Goal: Task Accomplishment & Management: Use online tool/utility

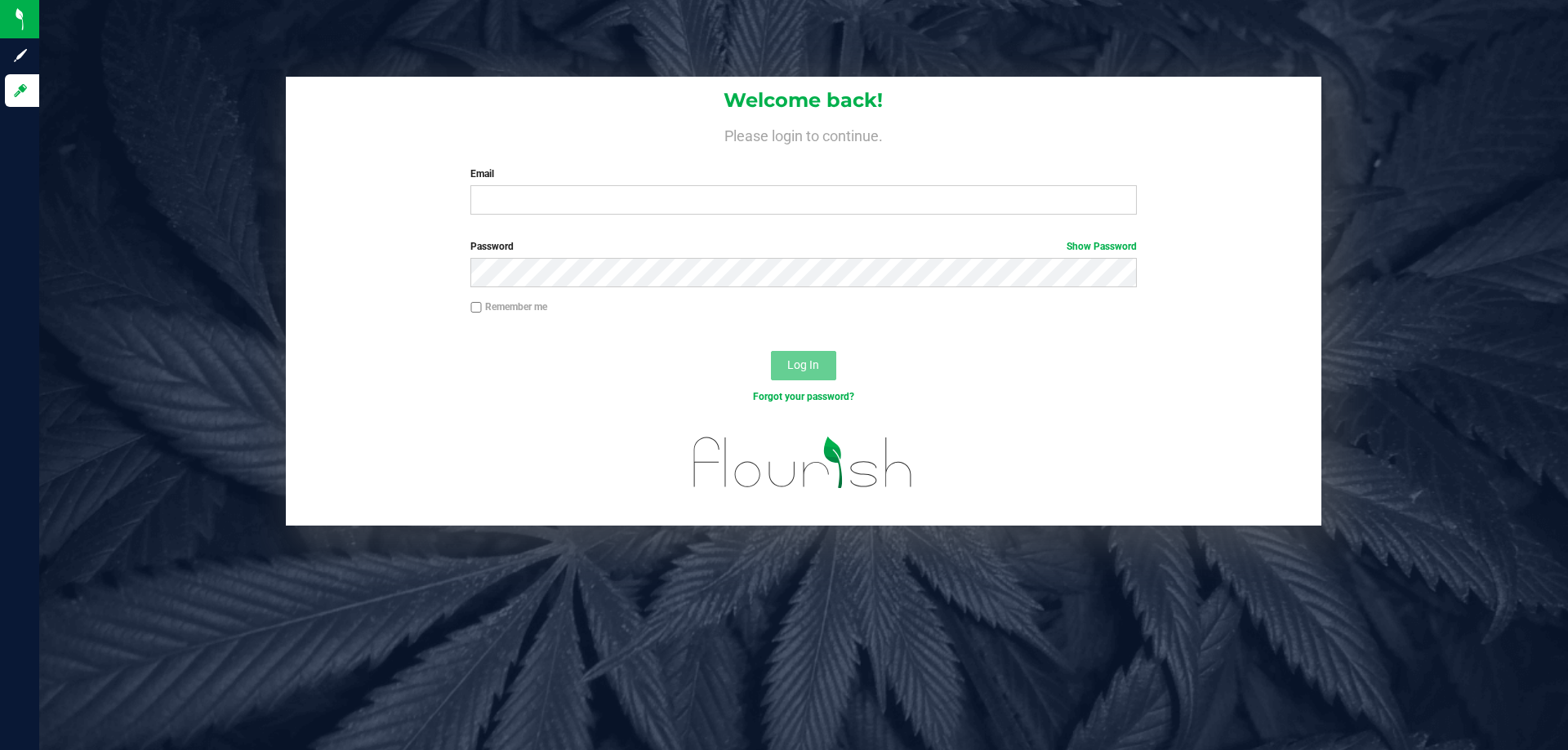
click at [509, 186] on div "Email Required Please format your email correctly." at bounding box center [803, 190] width 690 height 48
click at [527, 214] on input "Email" at bounding box center [802, 201] width 666 height 29
type input "iknight@liveparallel.com"
click at [771, 351] on button "Log In" at bounding box center [803, 366] width 65 height 29
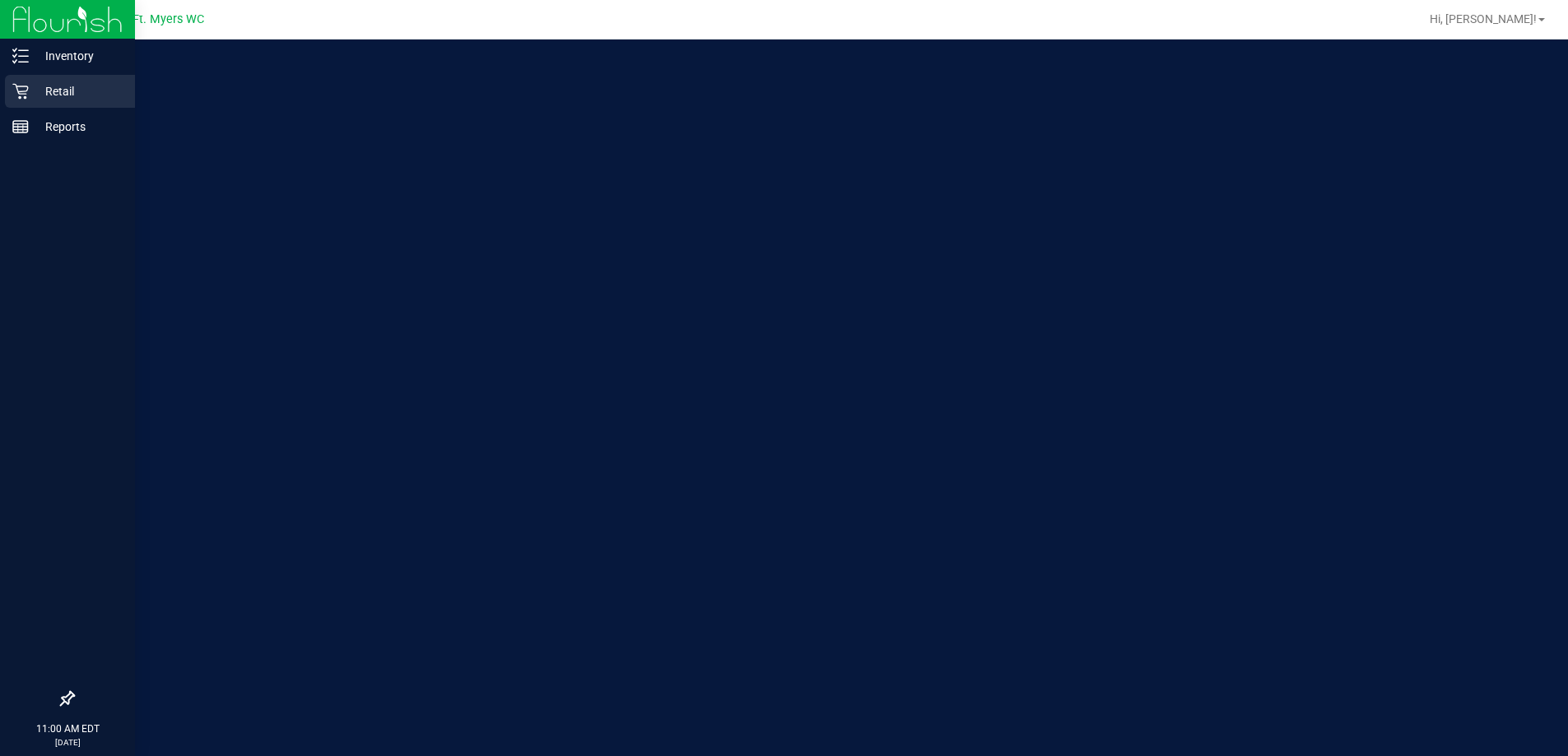
click at [12, 97] on div "Retail" at bounding box center [69, 91] width 130 height 33
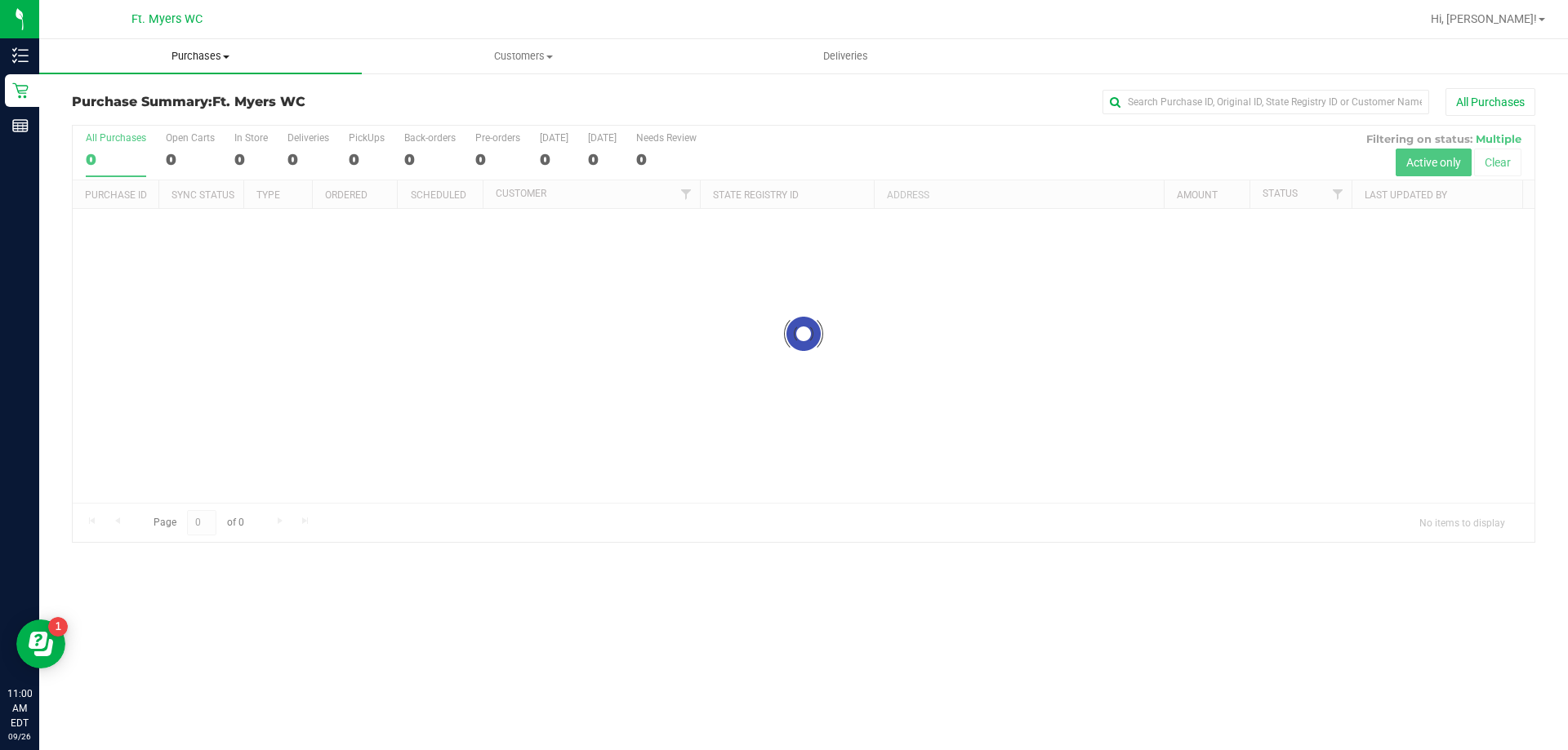
click at [211, 60] on span "Purchases" at bounding box center [201, 56] width 322 height 15
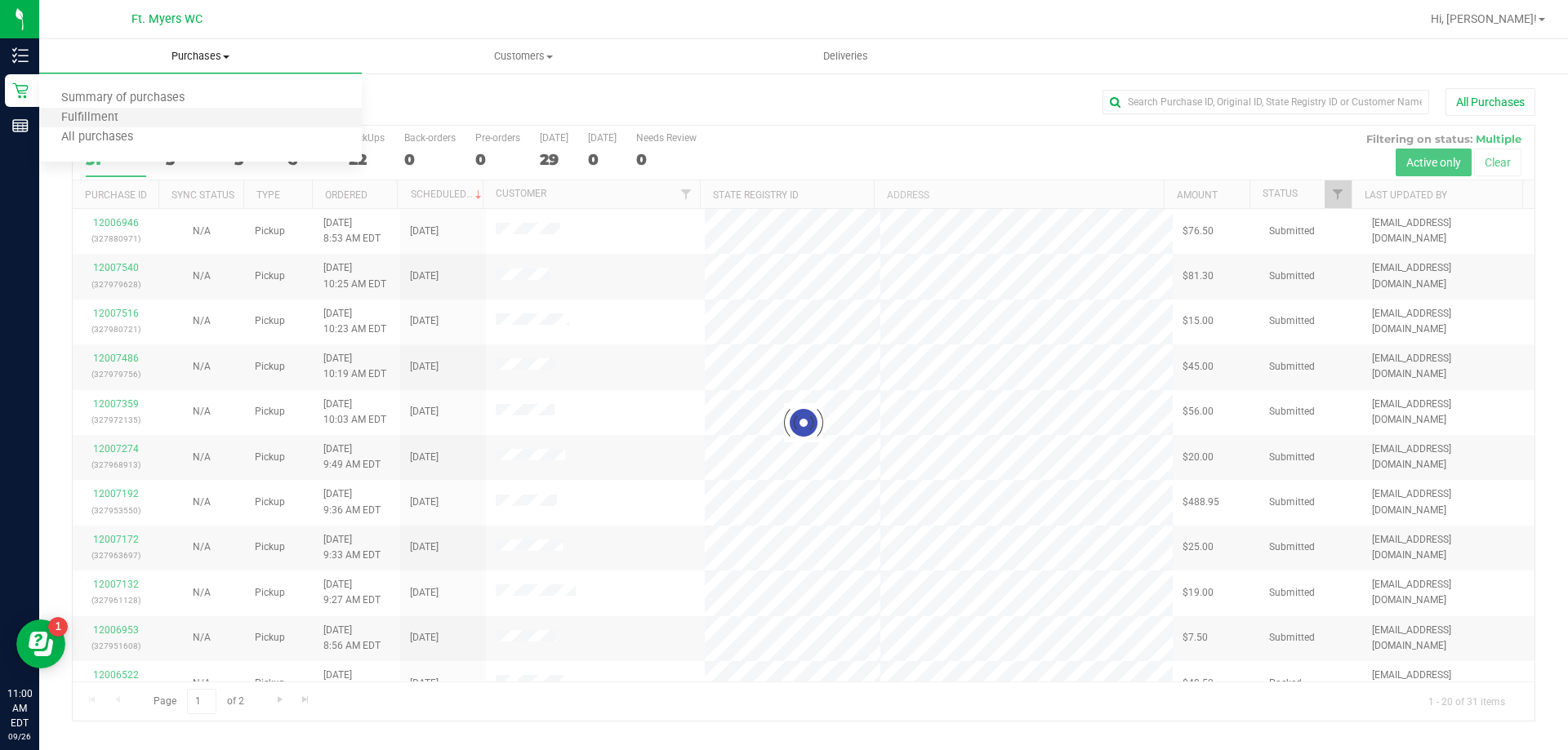
click at [204, 113] on li "Fulfillment" at bounding box center [201, 118] width 322 height 20
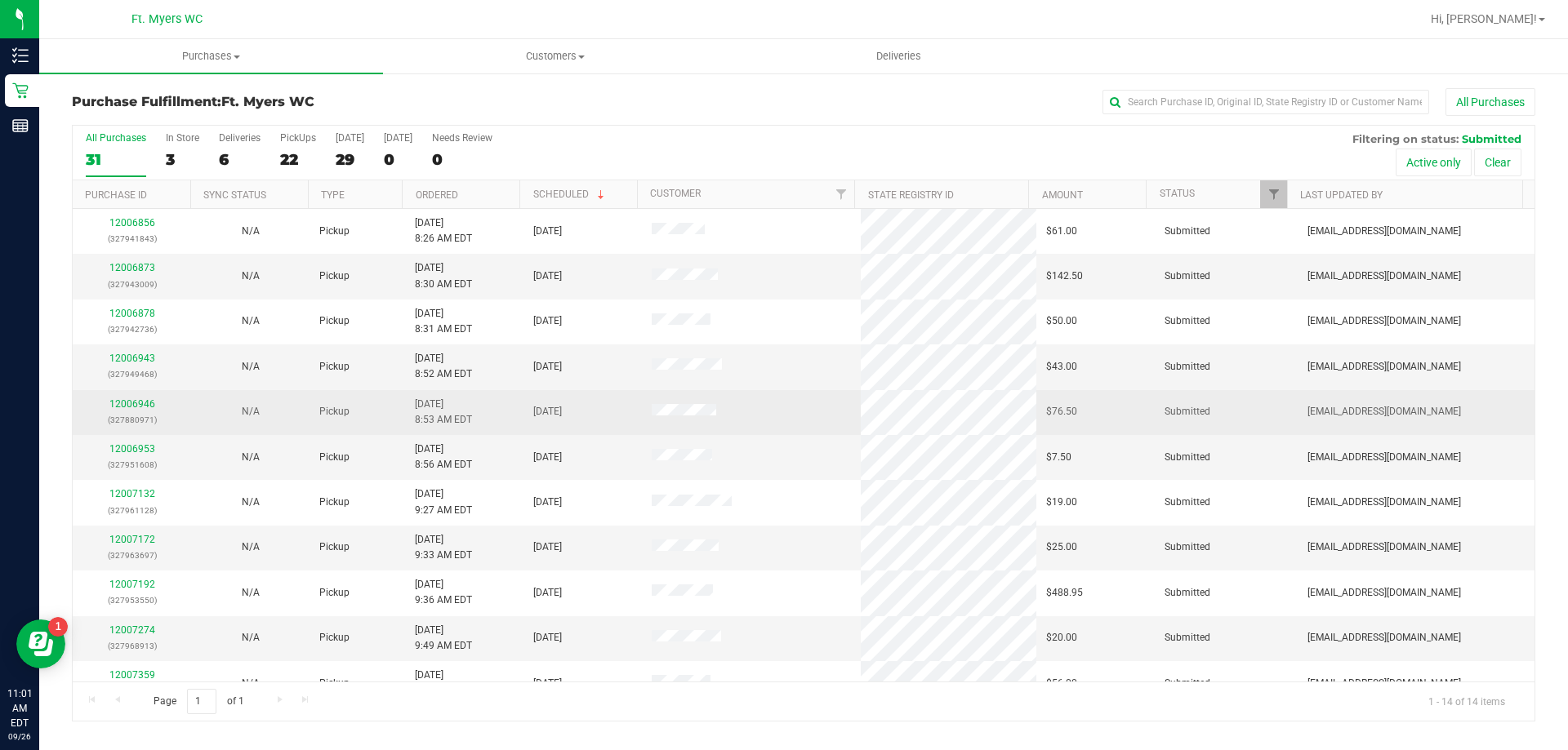
scroll to position [82, 0]
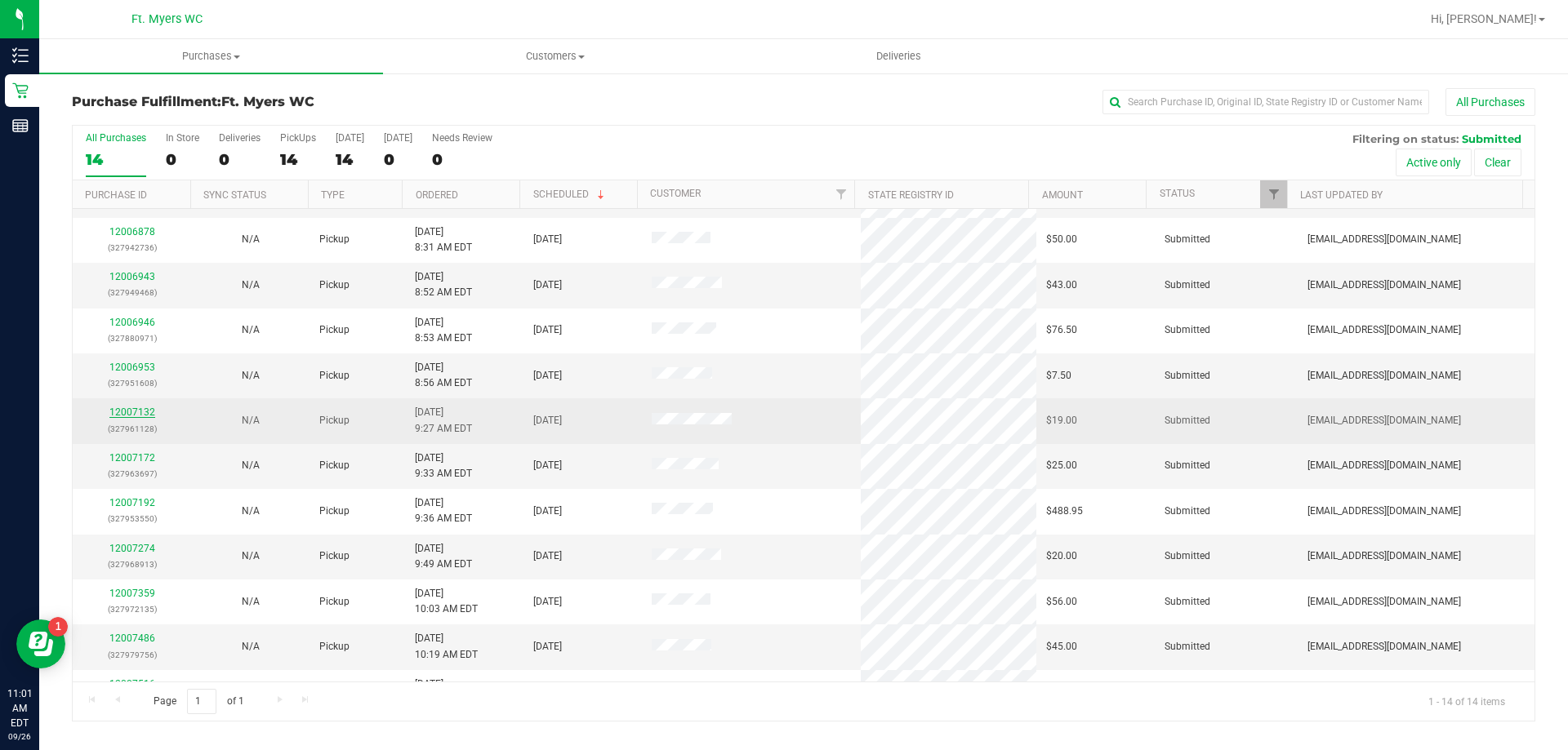
click at [131, 412] on link "12007132" at bounding box center [132, 413] width 46 height 12
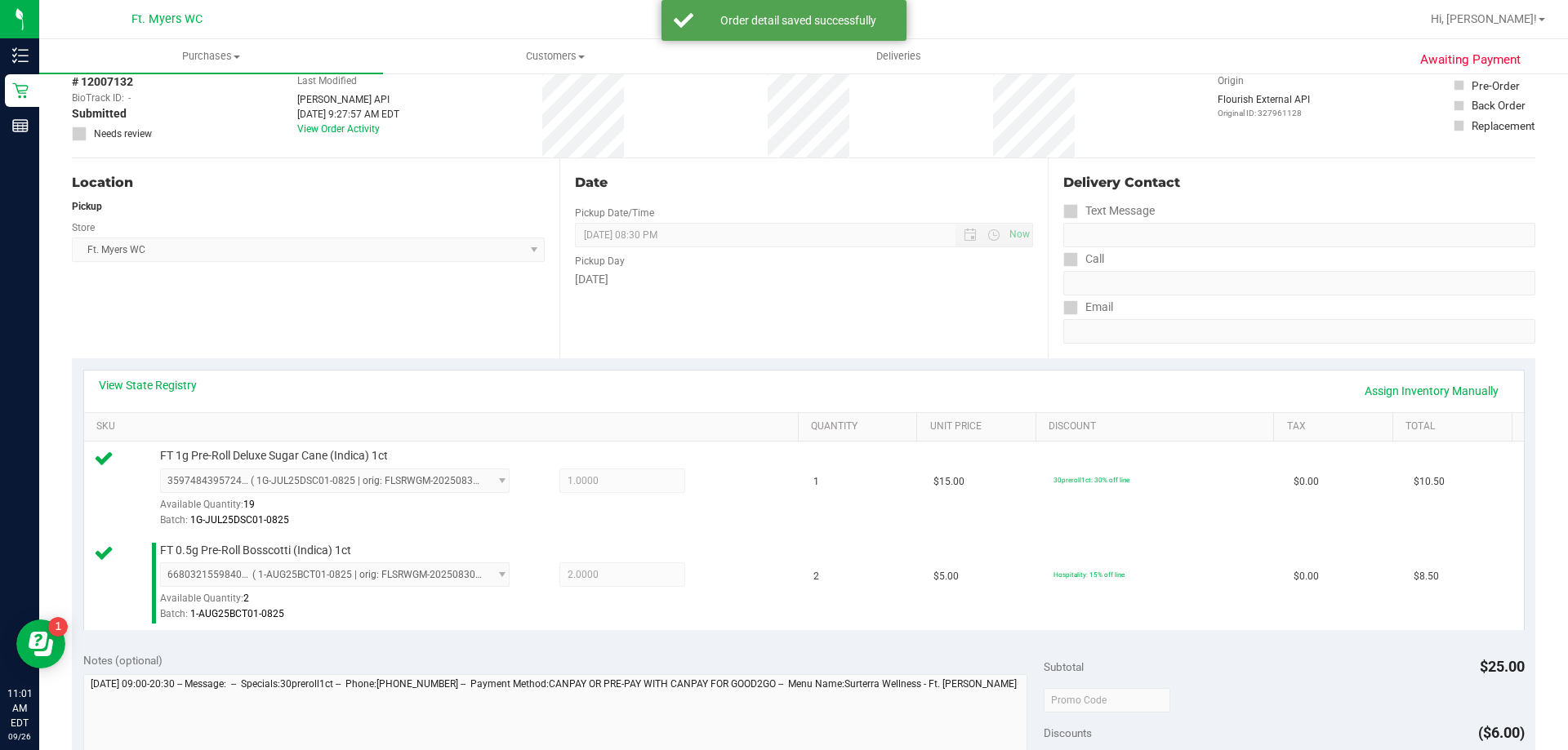
scroll to position [326, 0]
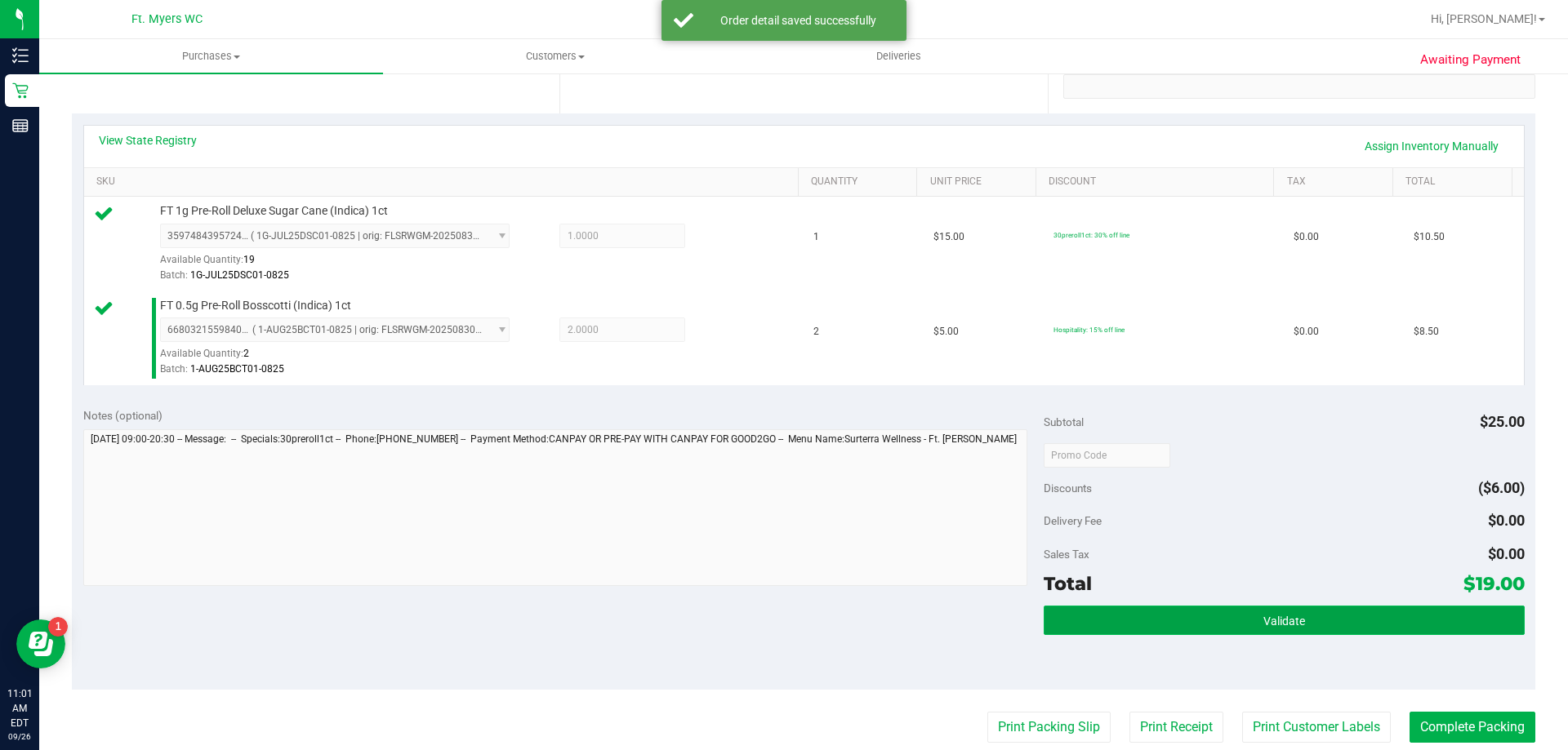
drag, startPoint x: 1169, startPoint y: 606, endPoint x: 1159, endPoint y: 606, distance: 10.0
click at [1167, 606] on button "Validate" at bounding box center [1283, 620] width 480 height 29
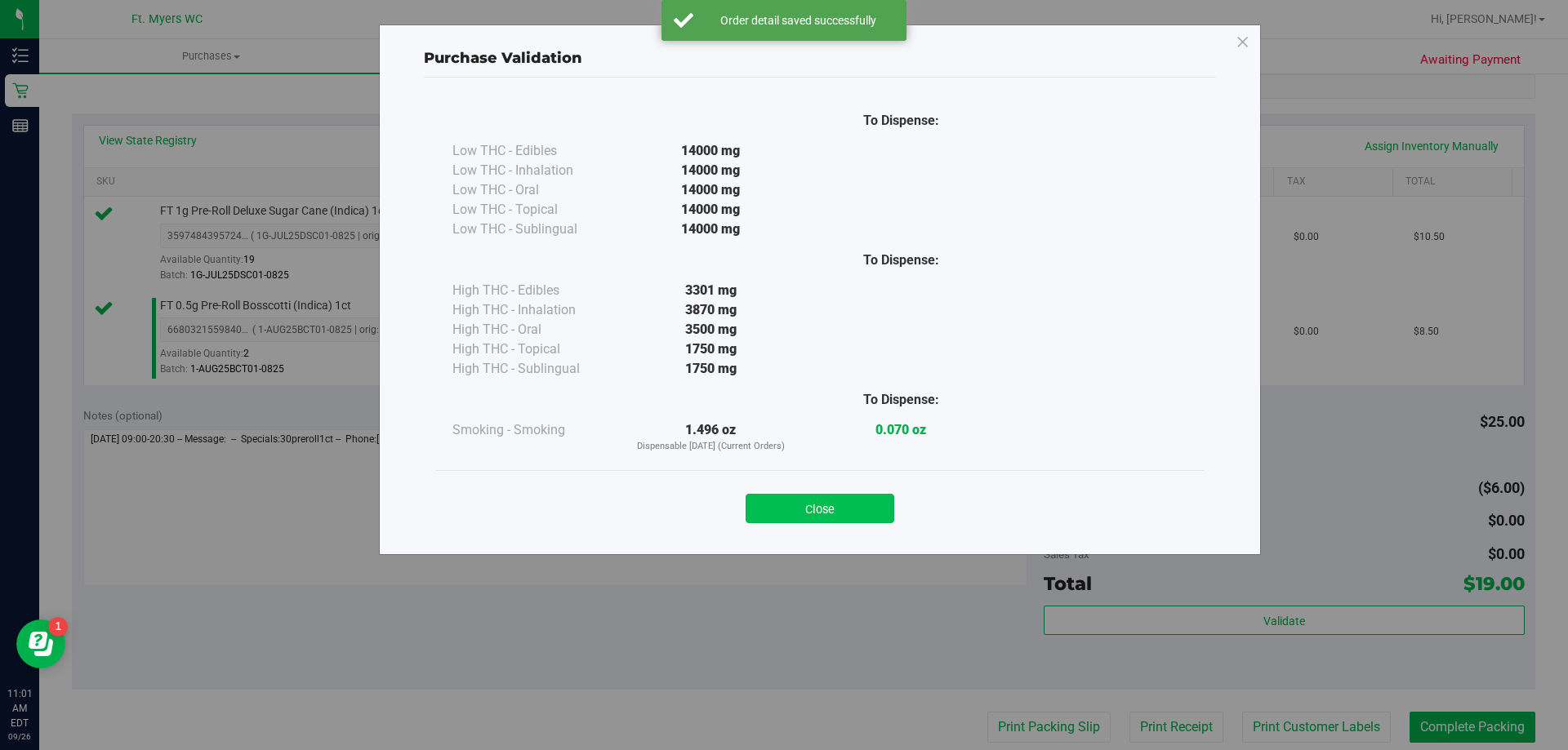
drag, startPoint x: 847, startPoint y: 489, endPoint x: 850, endPoint y: 510, distance: 21.2
click at [847, 499] on div "Close" at bounding box center [820, 504] width 743 height 41
click at [851, 513] on button "Close" at bounding box center [819, 508] width 148 height 29
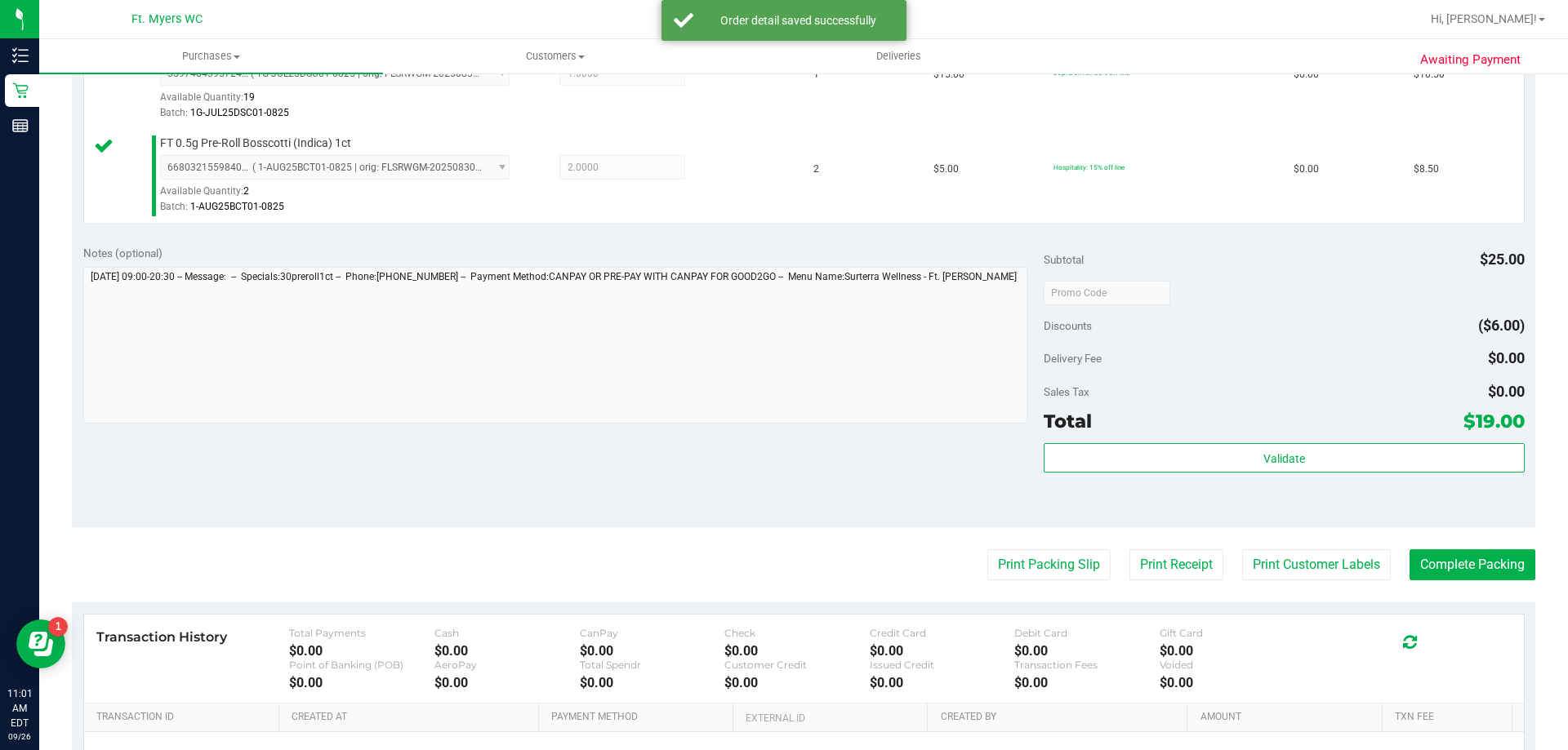
scroll to position [490, 0]
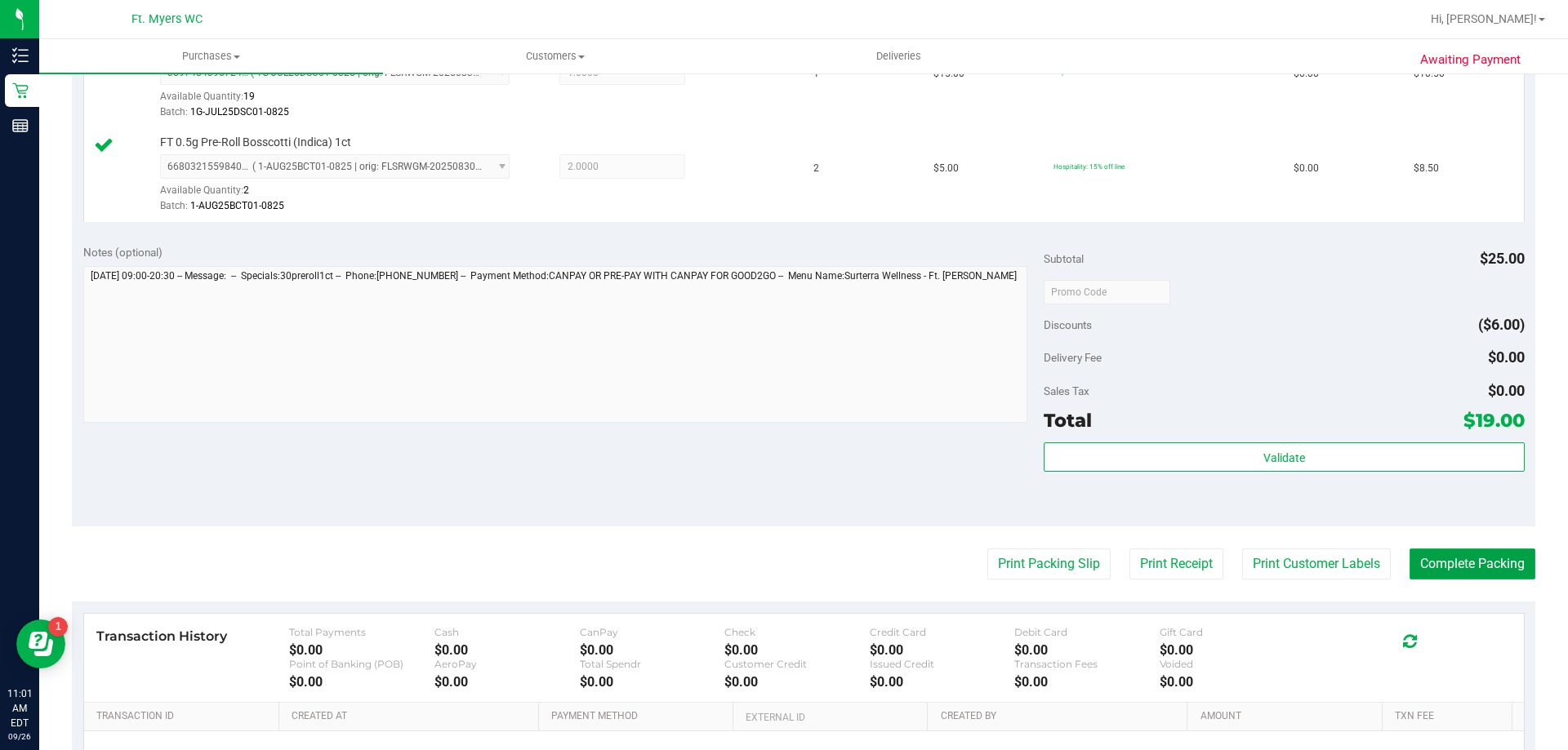
click at [1419, 570] on button "Complete Packing" at bounding box center [1473, 564] width 126 height 31
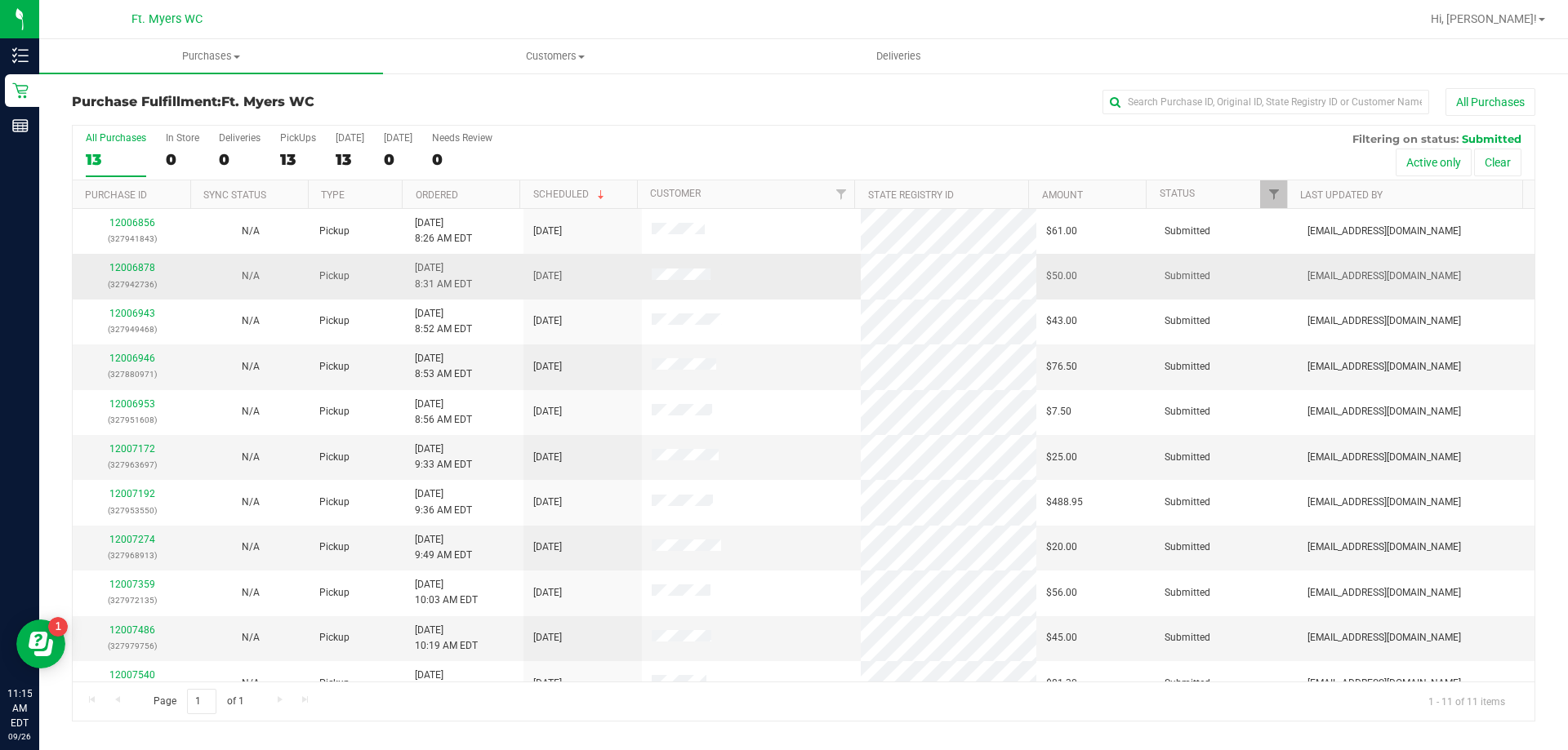
click at [129, 260] on td "12006878 (327942736)" at bounding box center [132, 276] width 118 height 45
click at [140, 270] on link "12006878" at bounding box center [132, 268] width 46 height 12
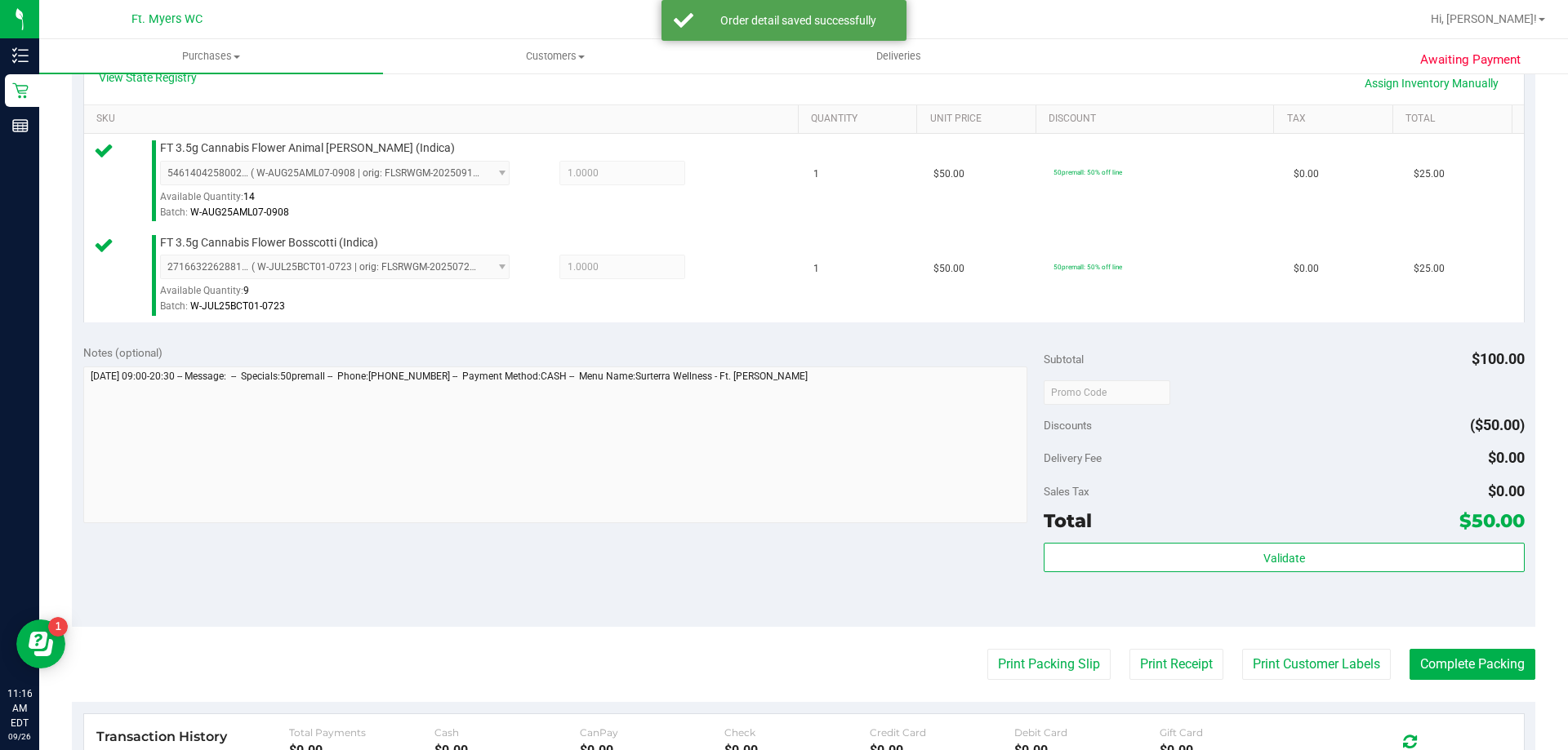
scroll to position [408, 0]
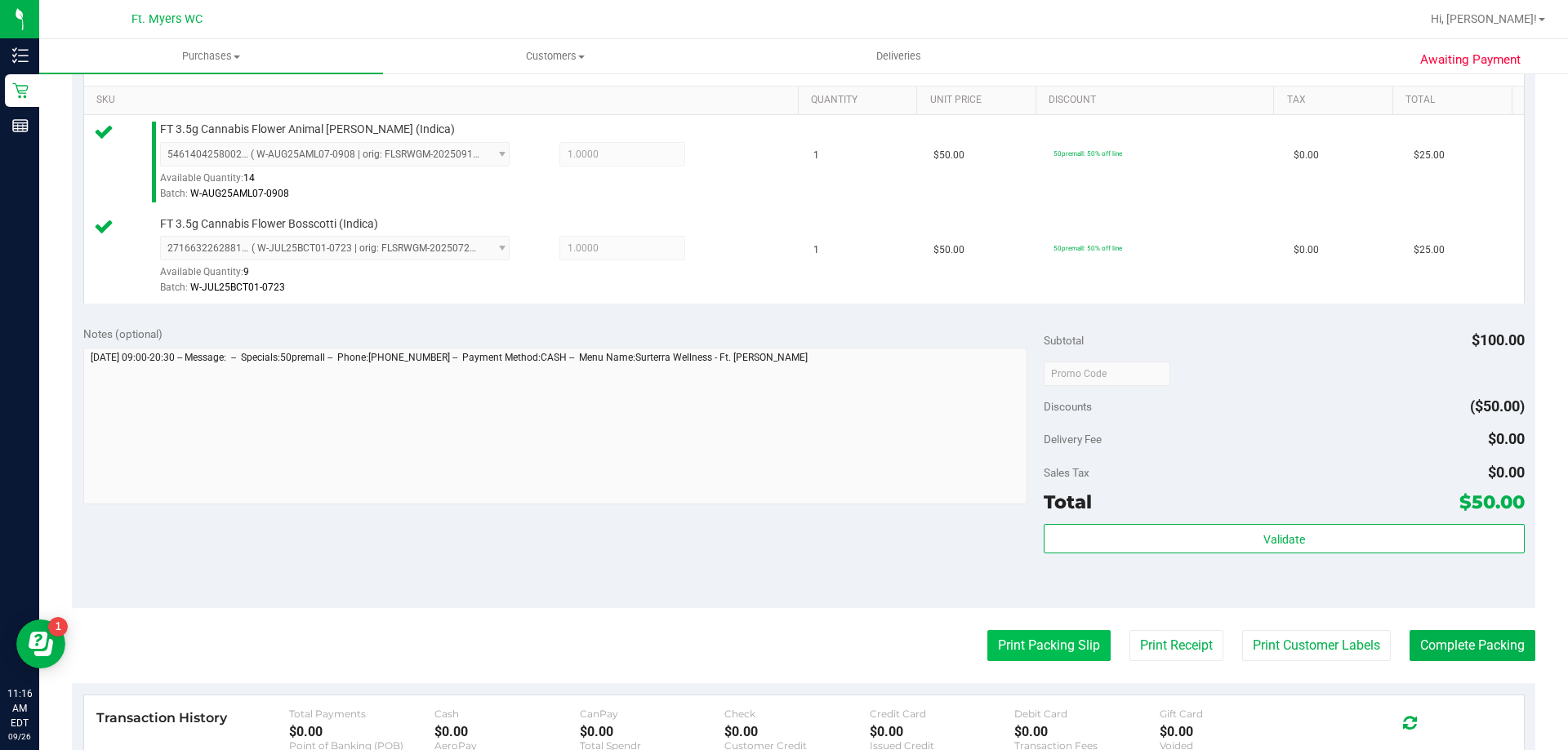
click at [1077, 659] on button "Print Packing Slip" at bounding box center [1048, 646] width 123 height 31
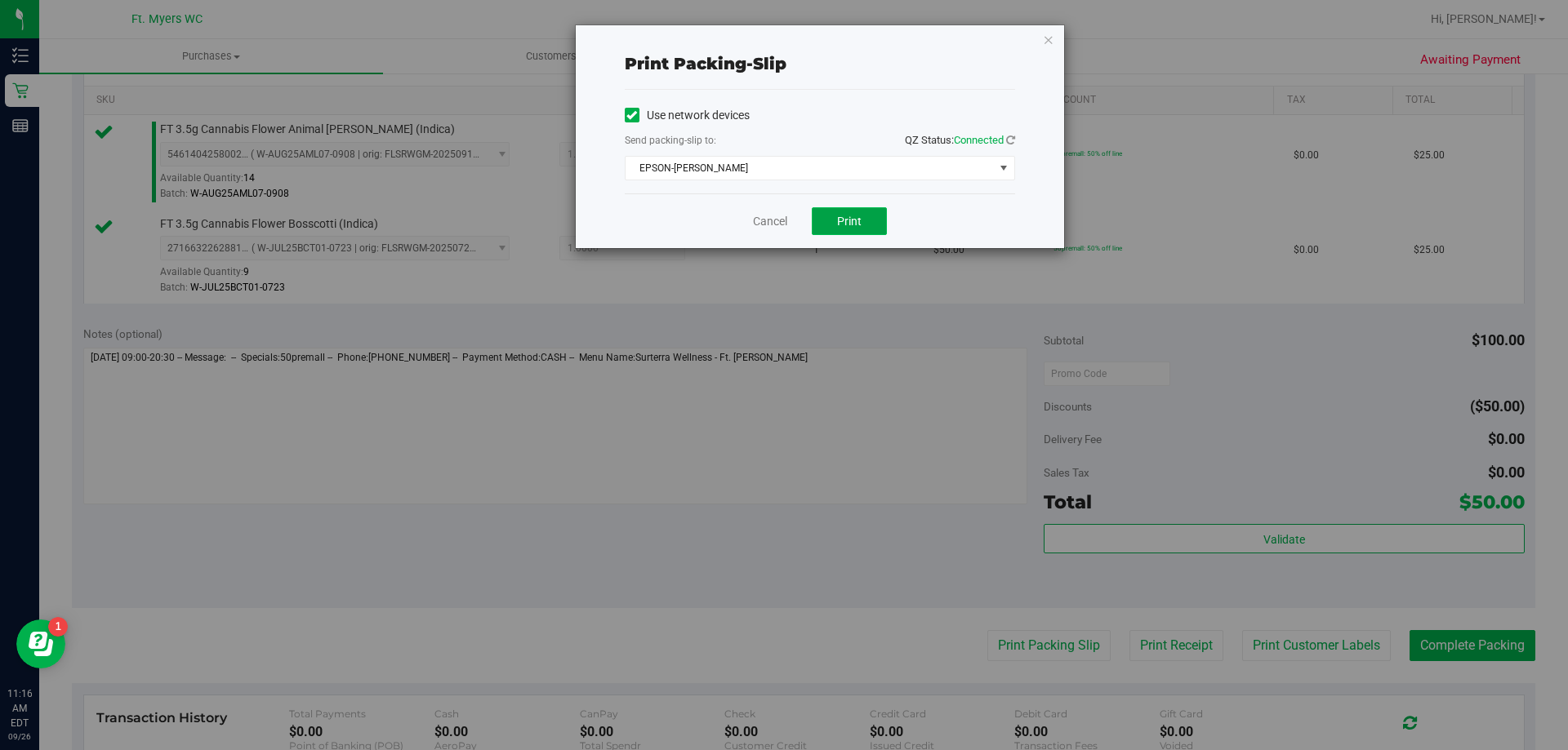
click at [860, 221] on span "Print" at bounding box center [848, 220] width 25 height 13
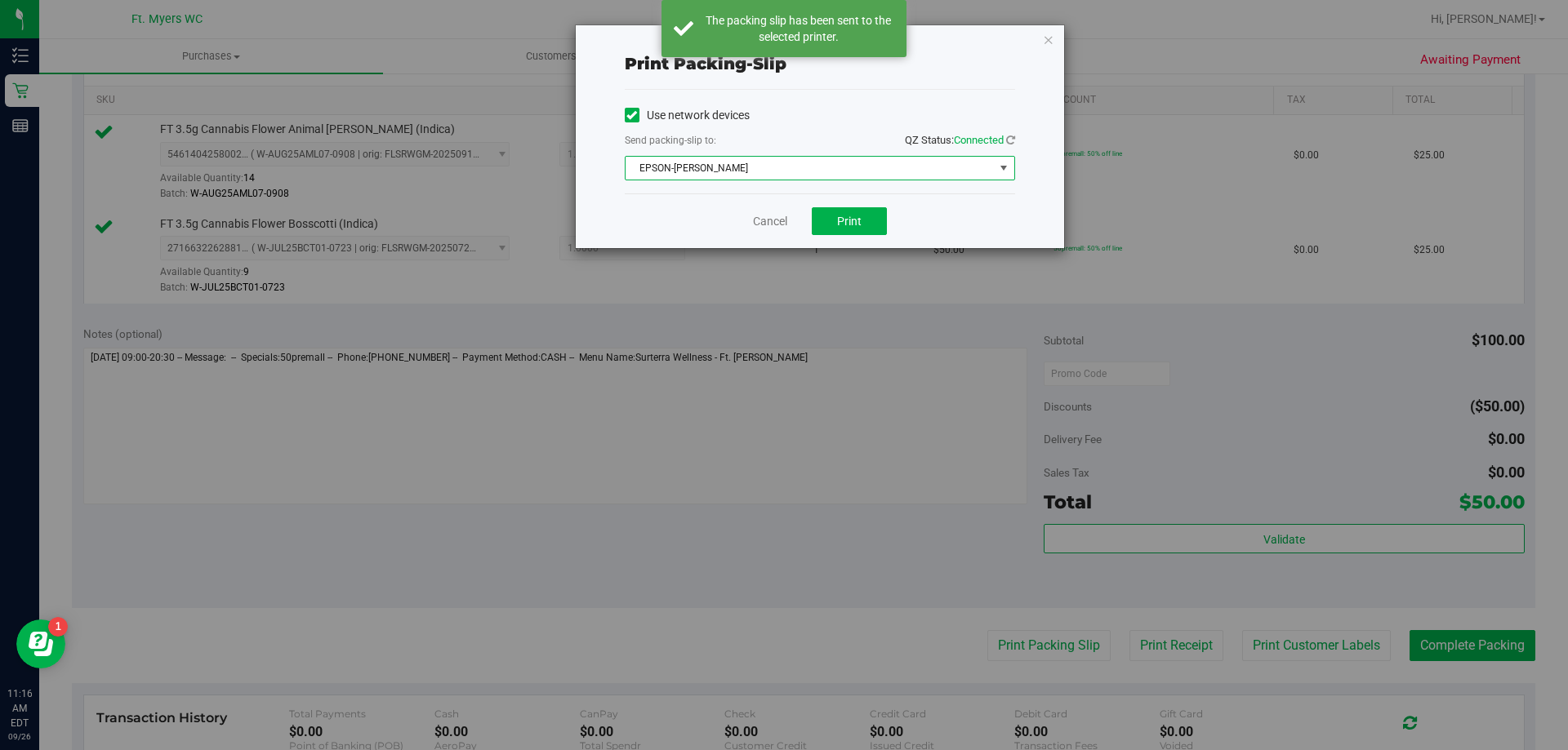
click at [779, 175] on span "EPSON-BEN-KING" at bounding box center [809, 167] width 369 height 23
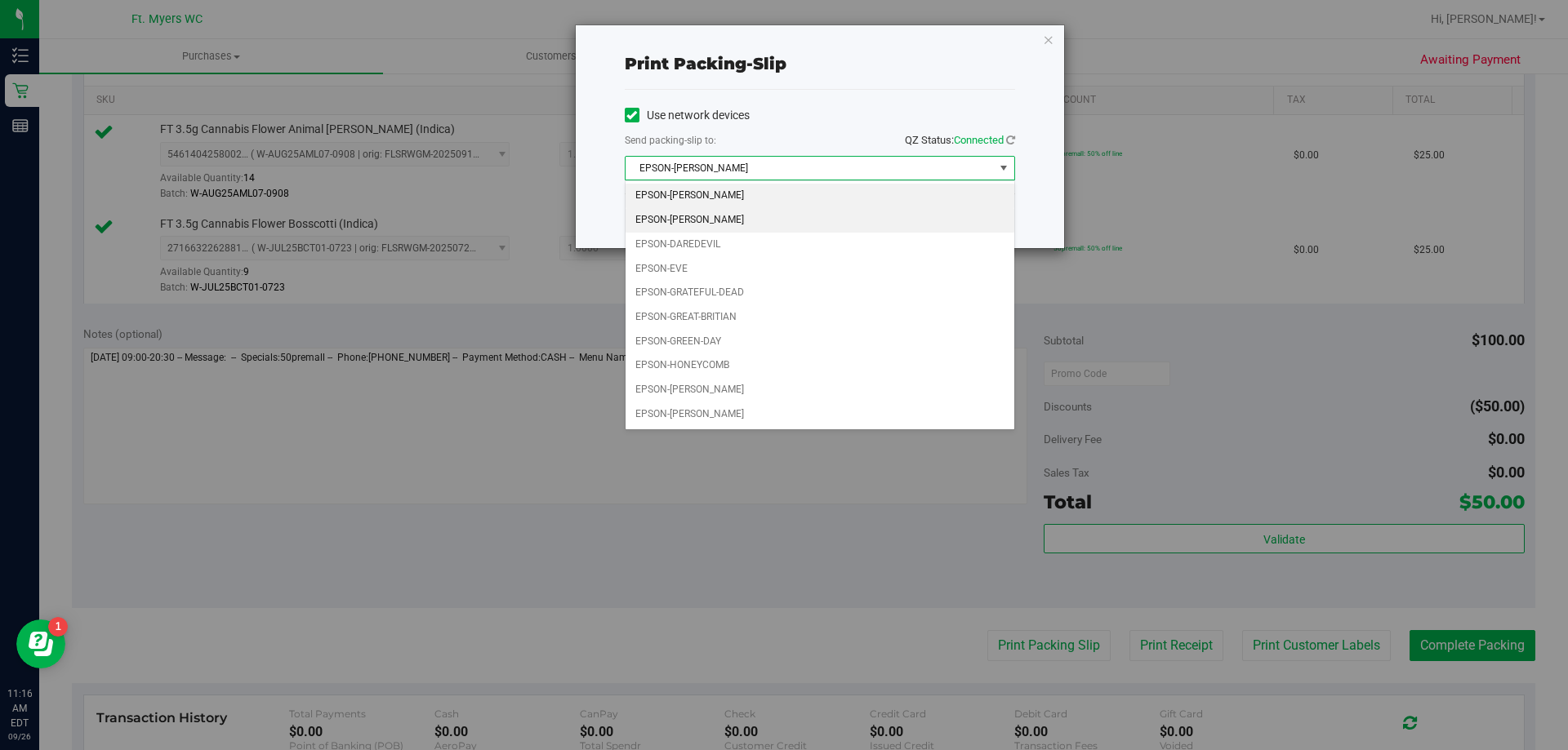
click at [781, 224] on li "EPSON-BEYONCE" at bounding box center [819, 220] width 388 height 25
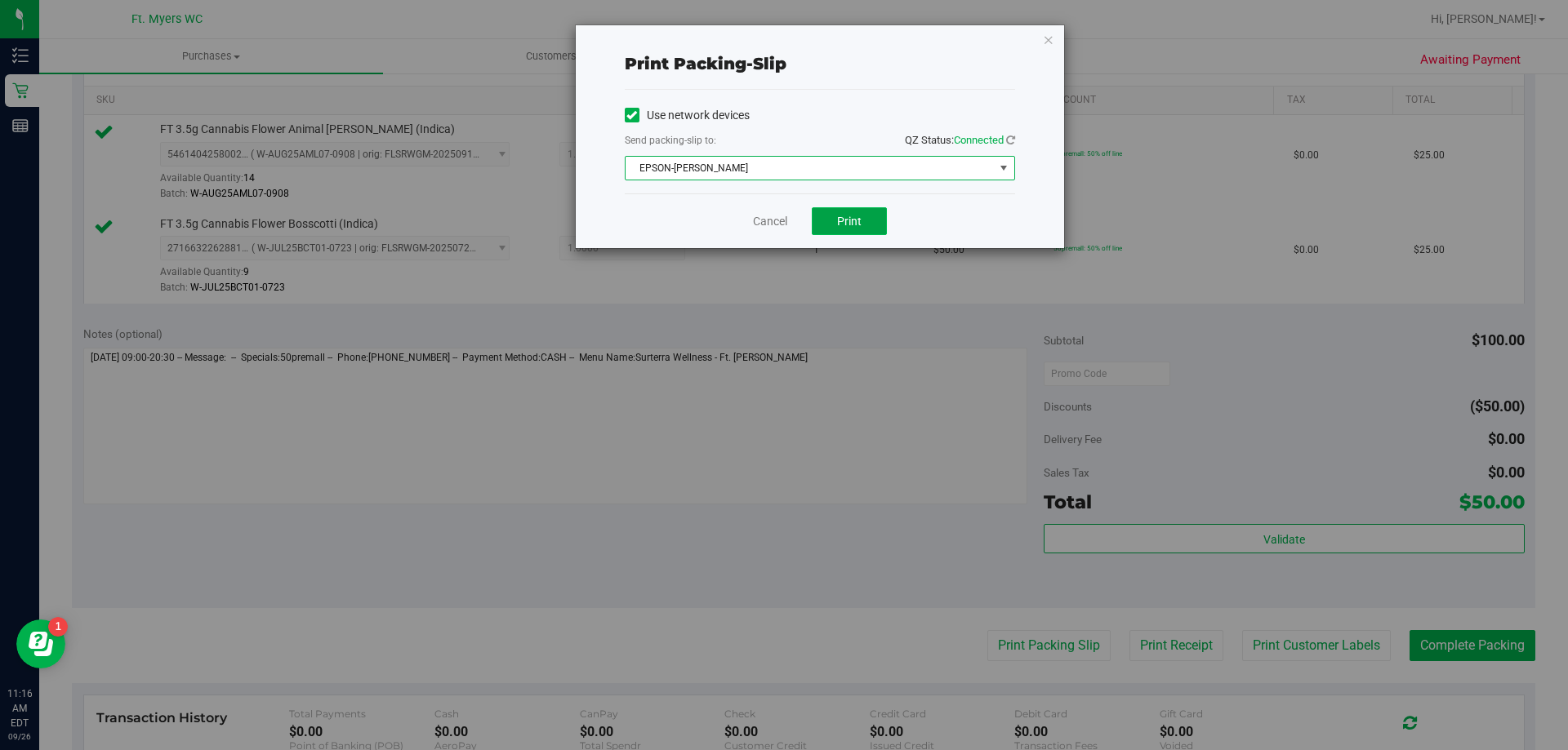
click at [824, 214] on button "Print" at bounding box center [849, 221] width 75 height 28
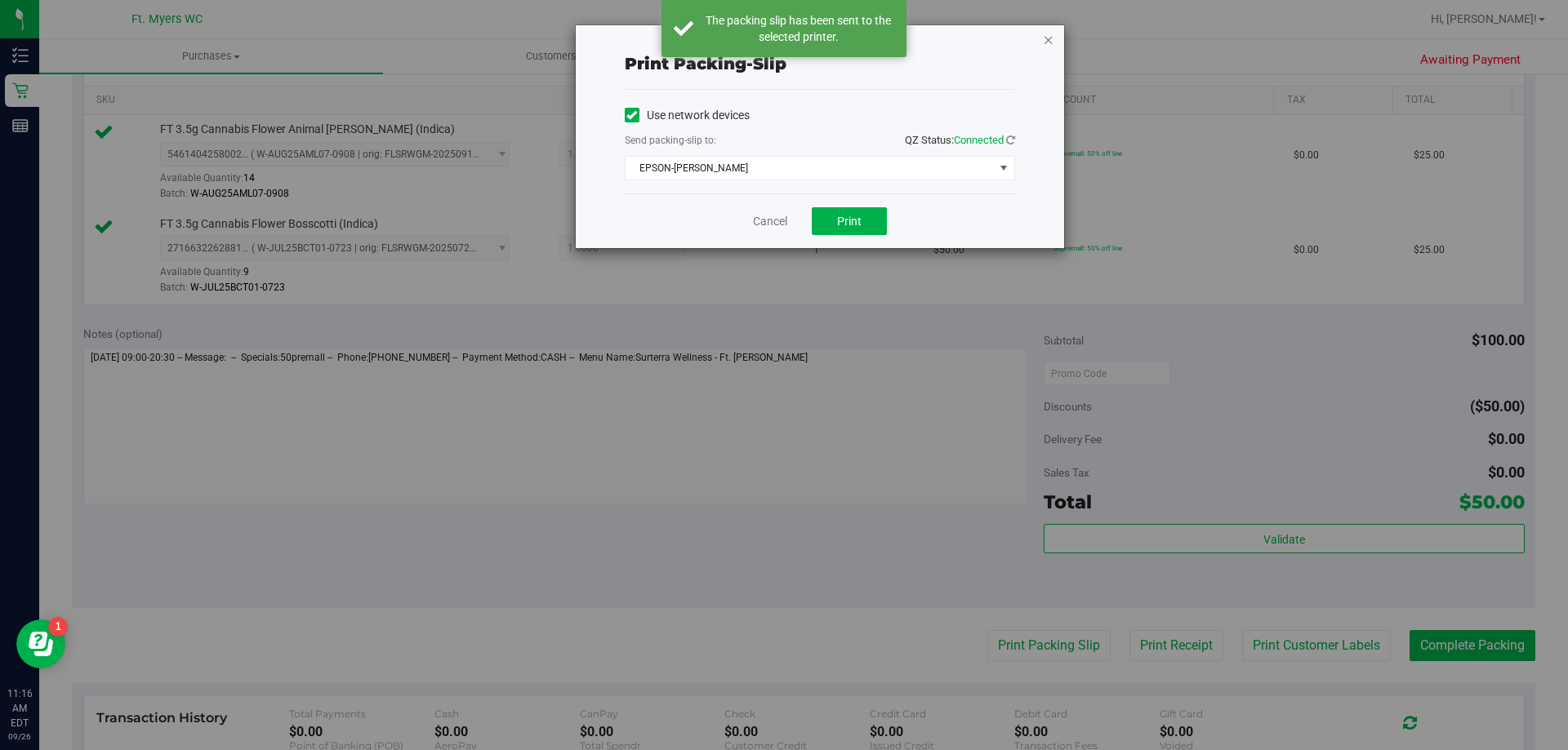
click at [1048, 38] on icon "button" at bounding box center [1049, 39] width 12 height 20
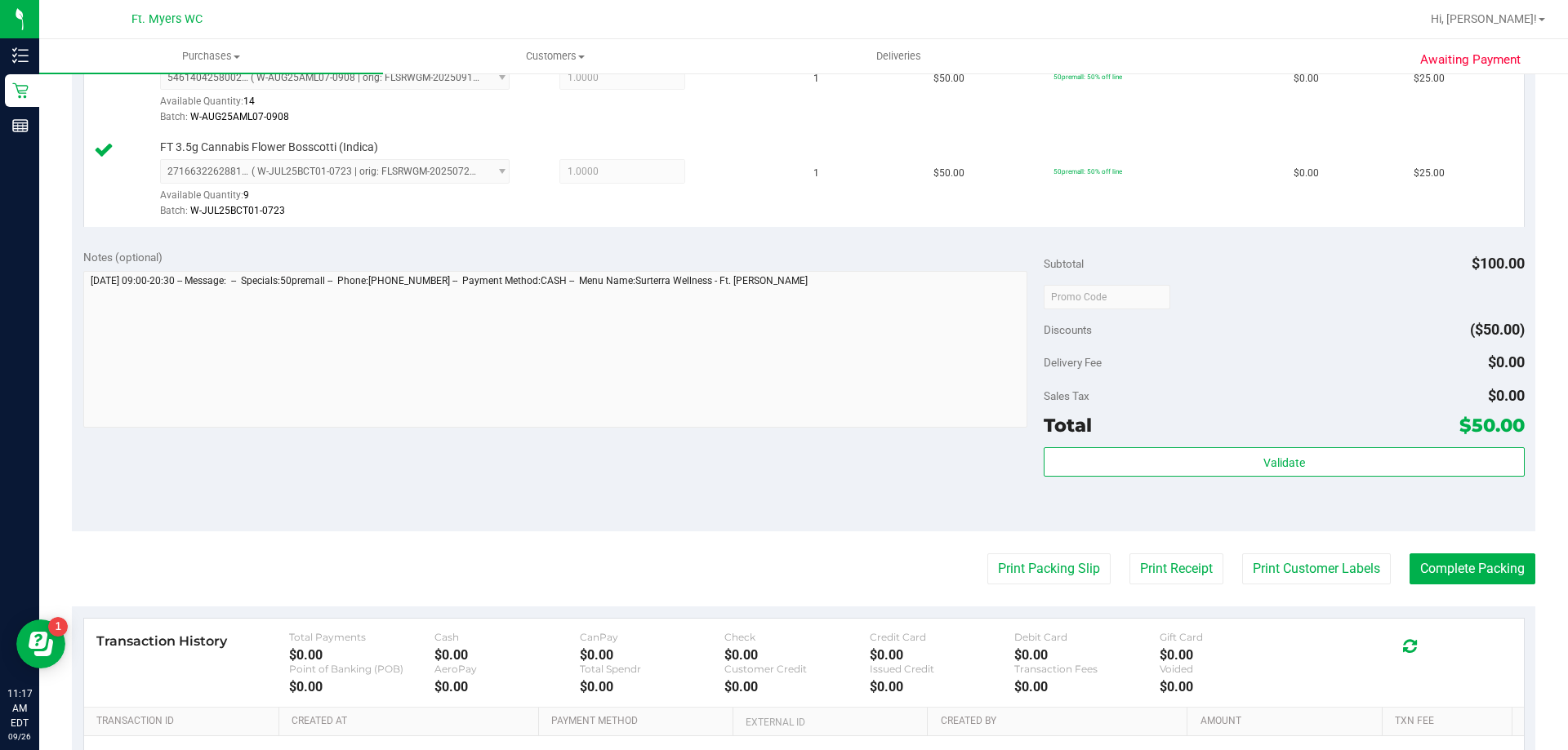
scroll to position [490, 0]
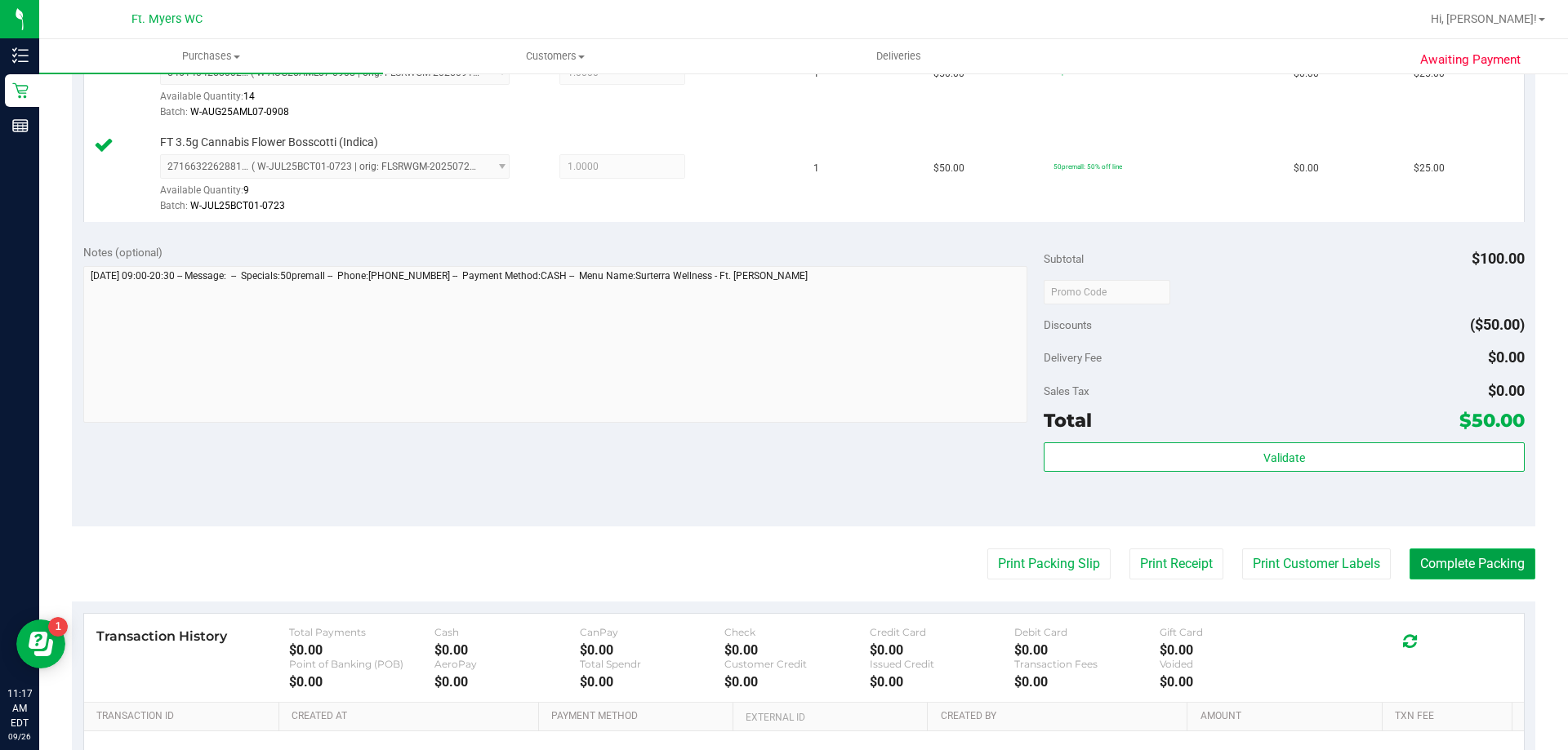
click at [1459, 572] on button "Complete Packing" at bounding box center [1473, 564] width 126 height 31
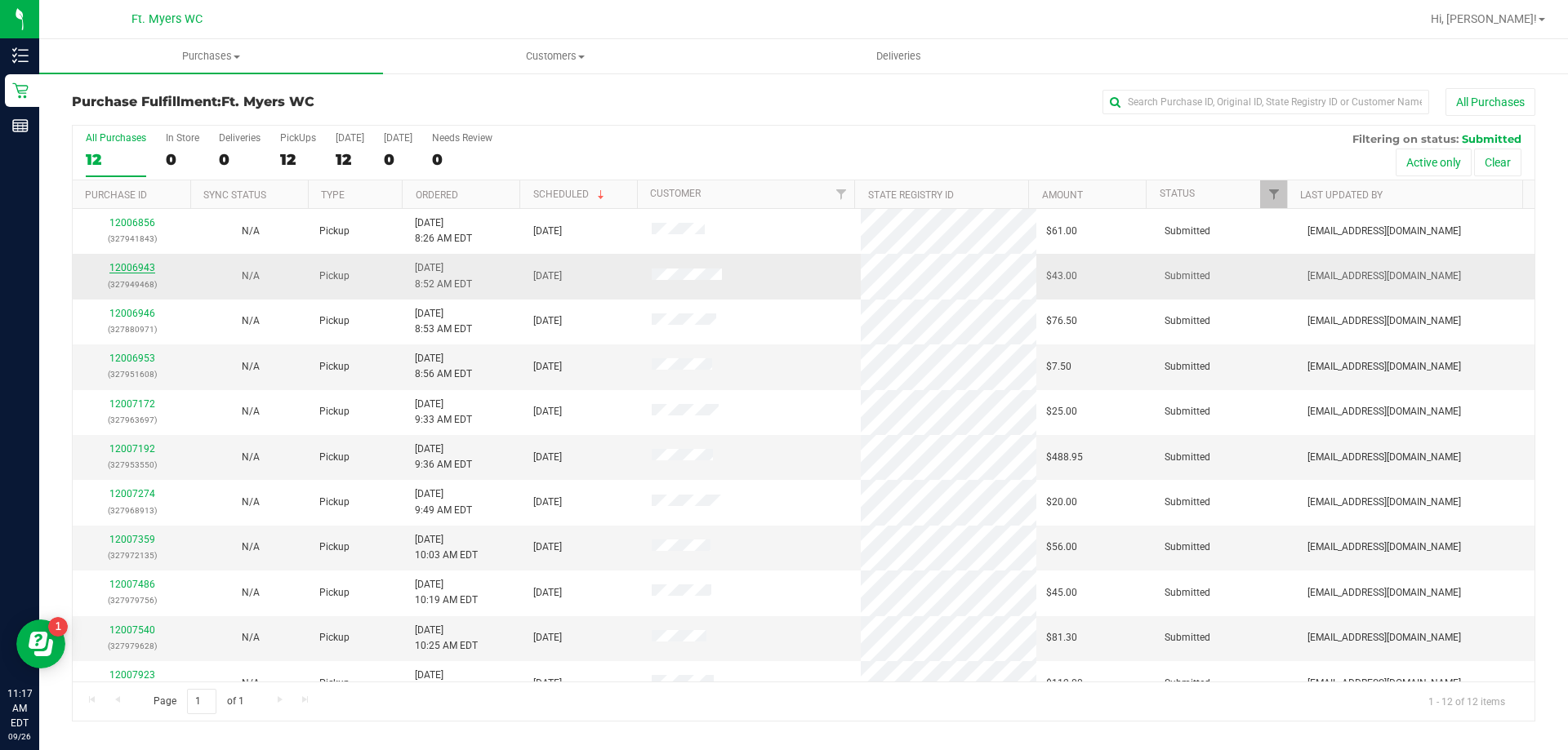
click at [142, 269] on link "12006943" at bounding box center [132, 268] width 46 height 12
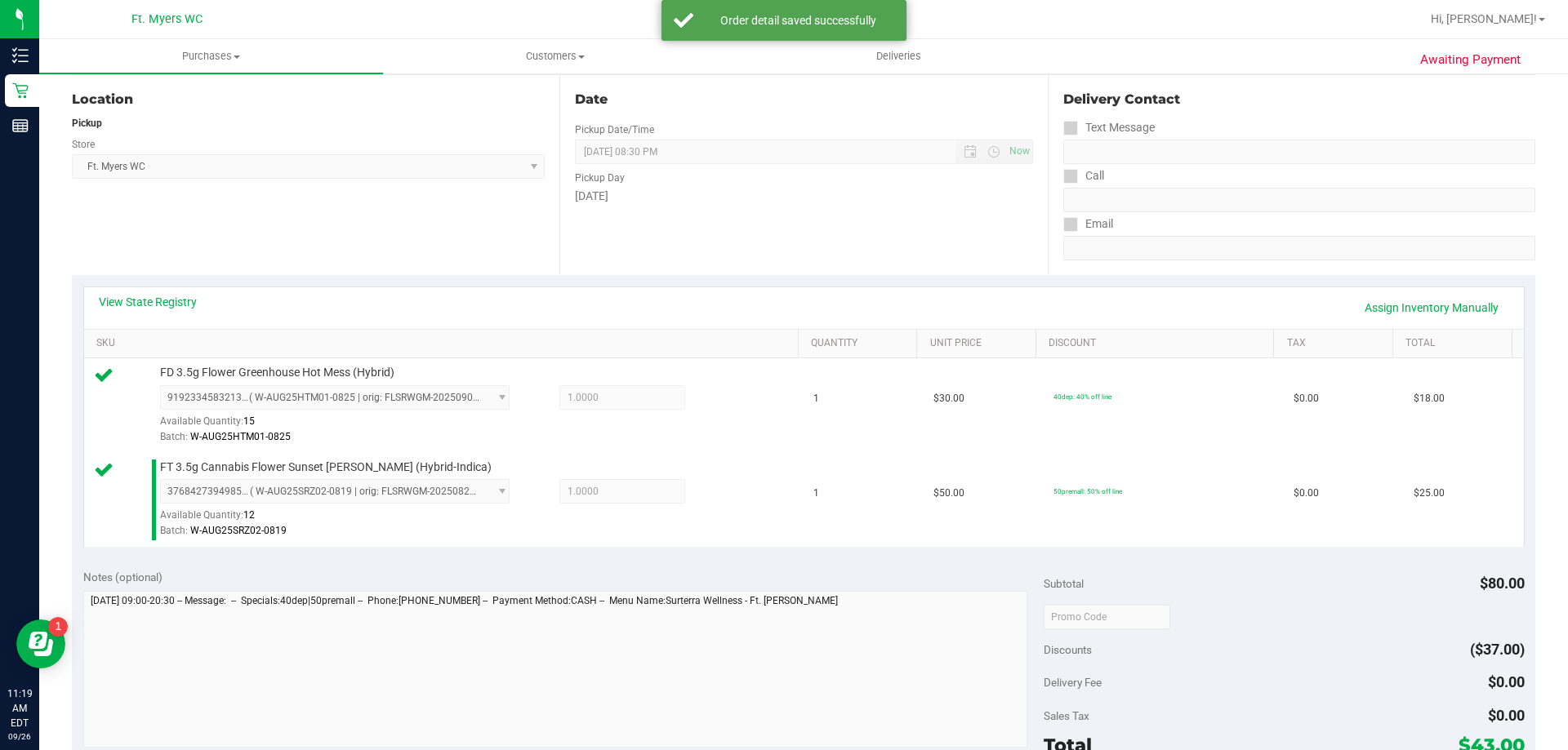
scroll to position [326, 0]
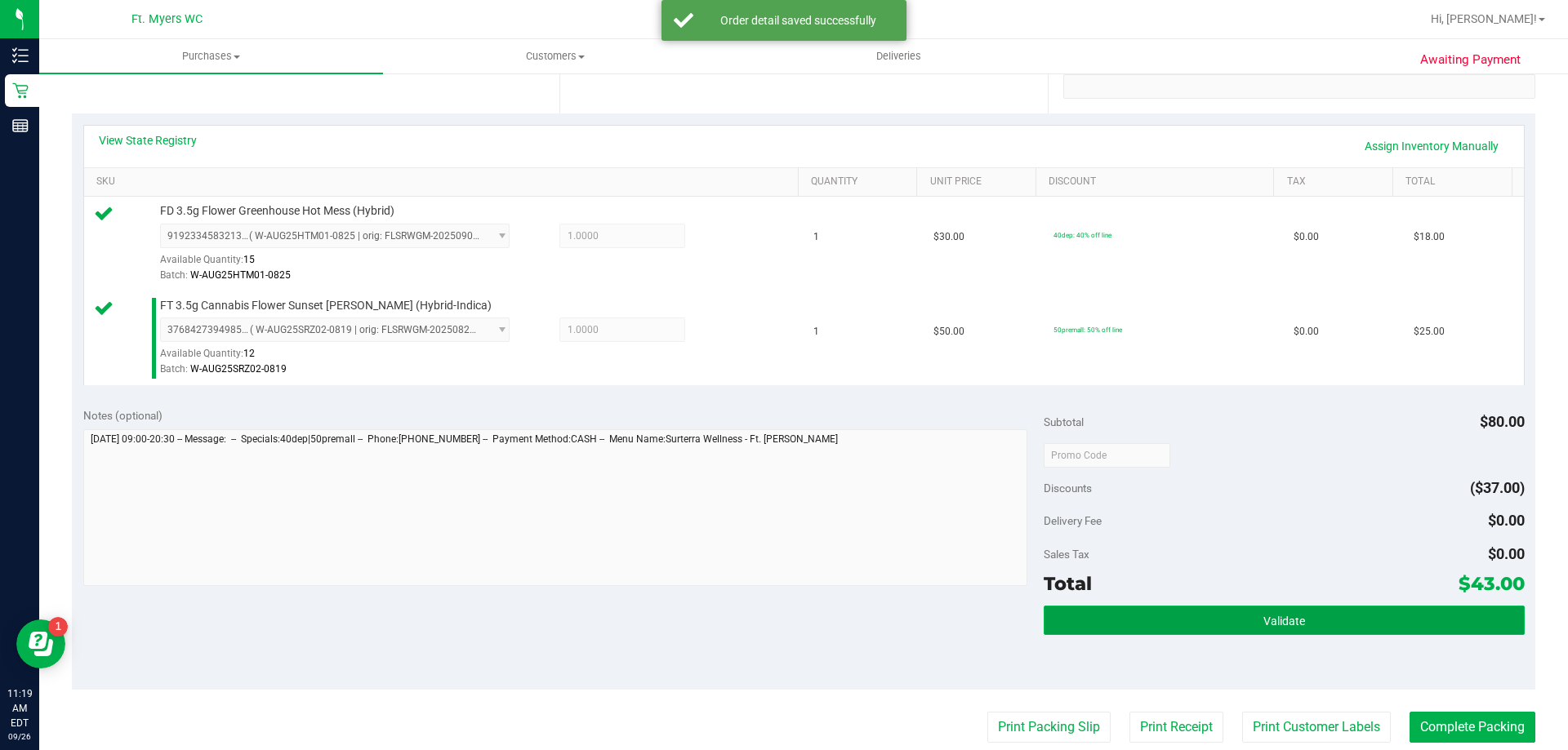
click at [1113, 622] on button "Validate" at bounding box center [1283, 620] width 480 height 29
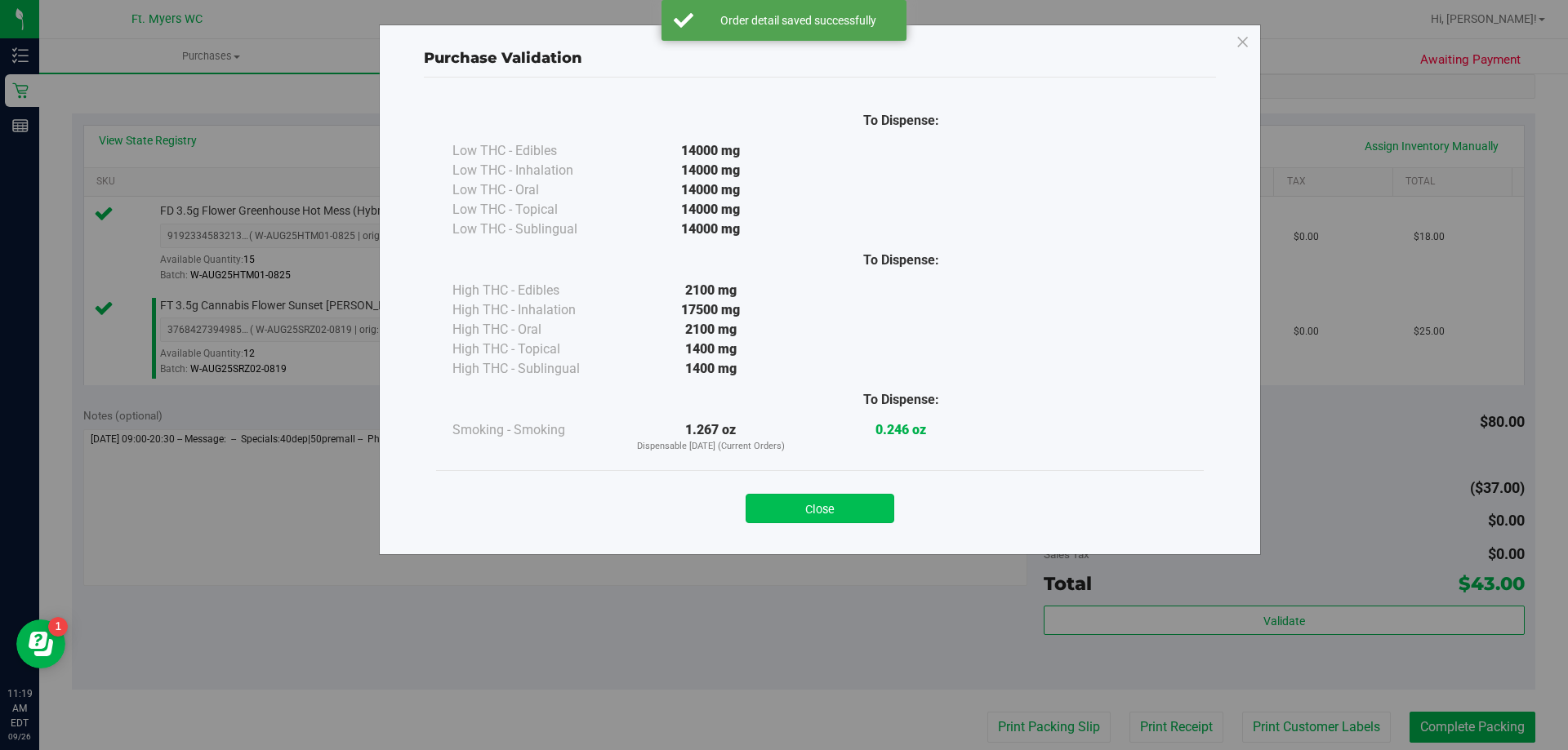
click at [762, 518] on button "Close" at bounding box center [819, 508] width 148 height 29
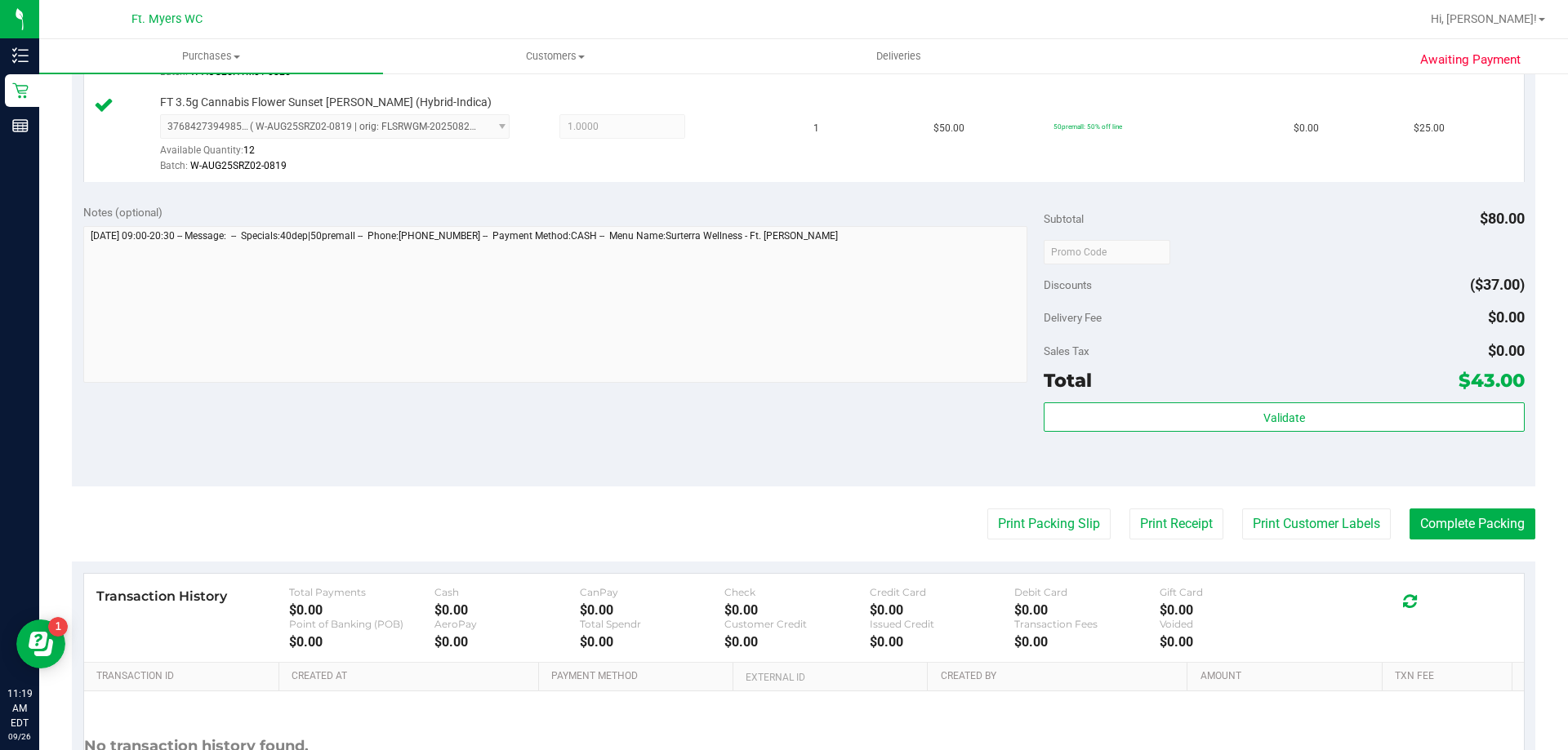
scroll to position [653, 0]
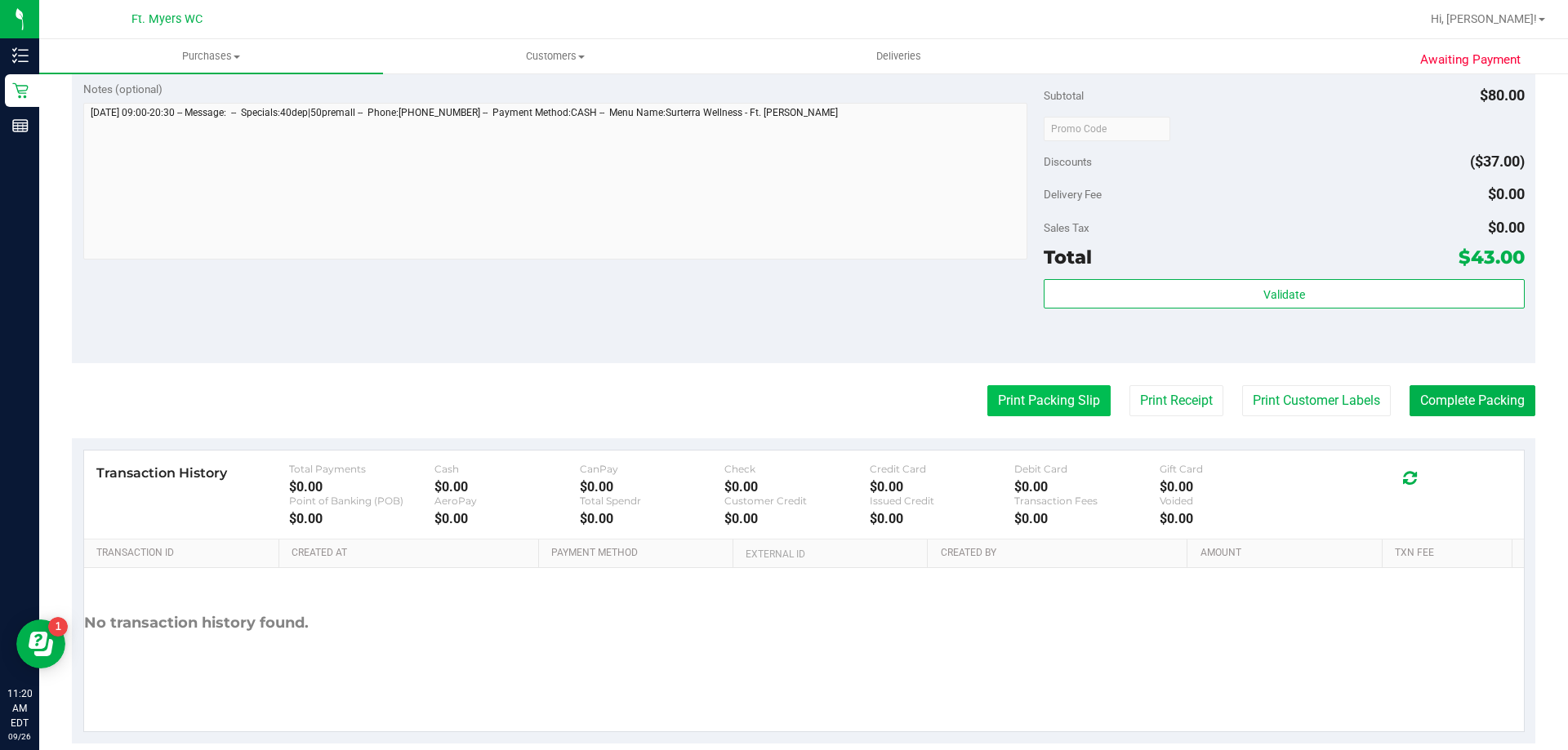
click at [1034, 390] on button "Print Packing Slip" at bounding box center [1048, 401] width 123 height 31
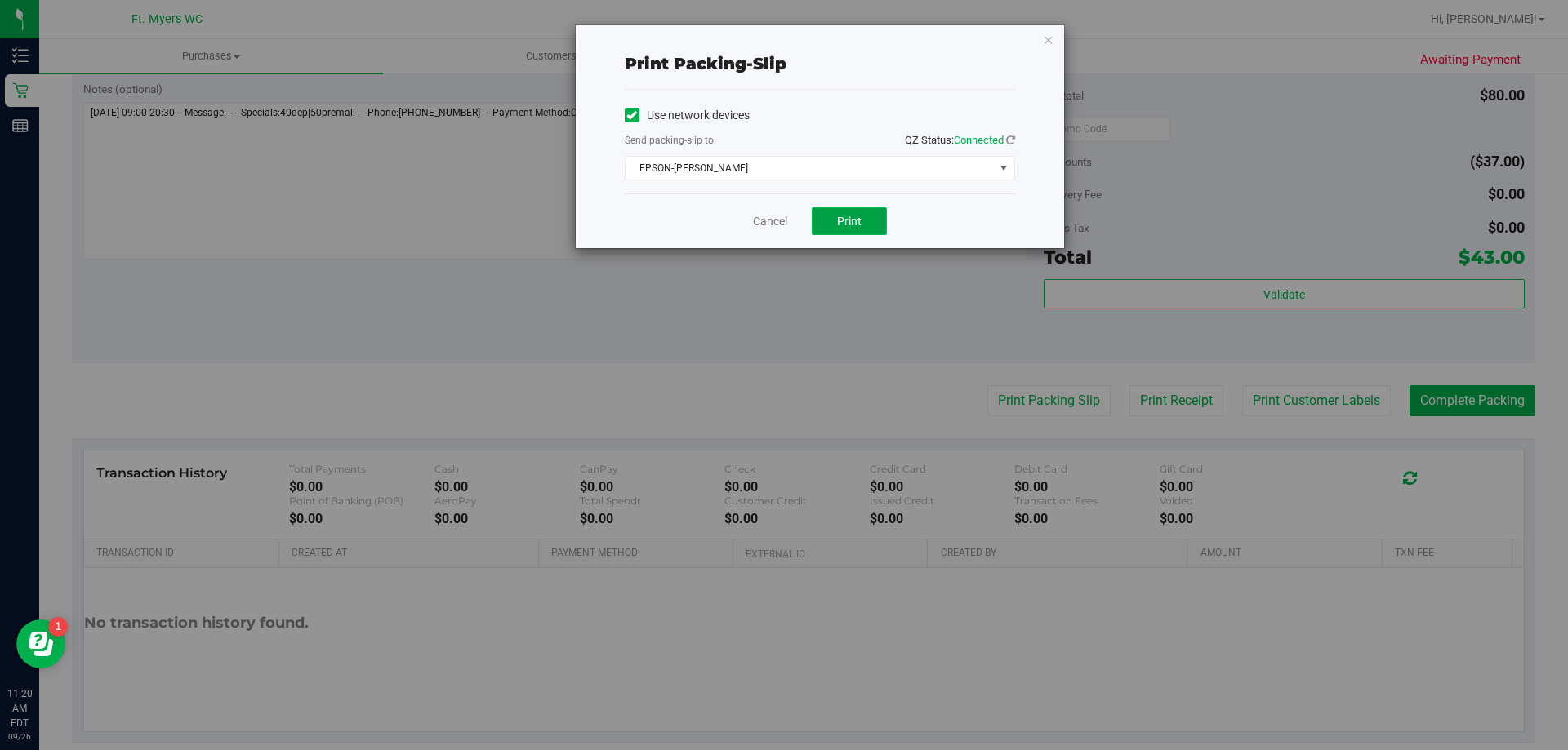
click at [863, 213] on button "Print" at bounding box center [849, 221] width 75 height 28
click at [766, 214] on link "Cancel" at bounding box center [770, 221] width 34 height 17
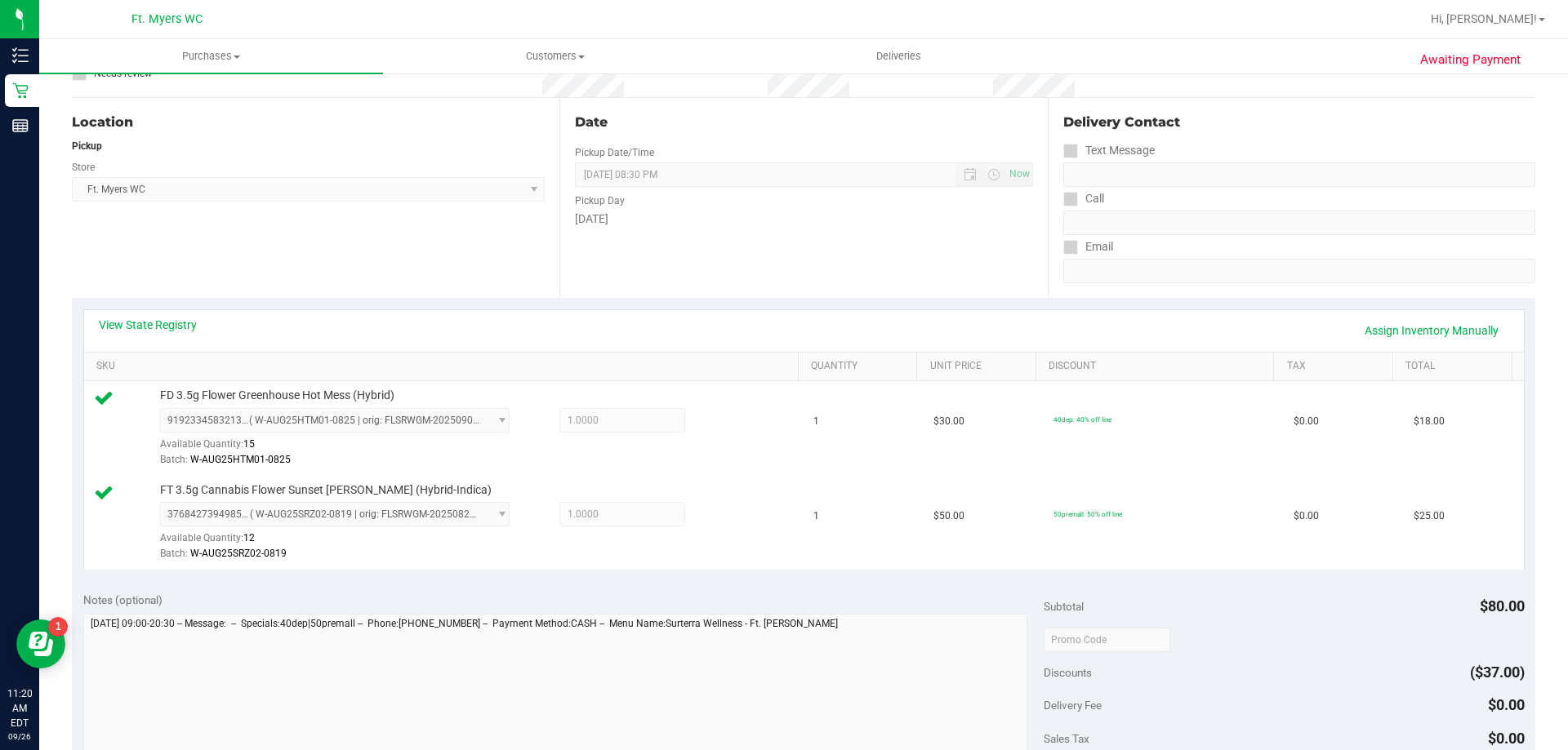
scroll to position [408, 0]
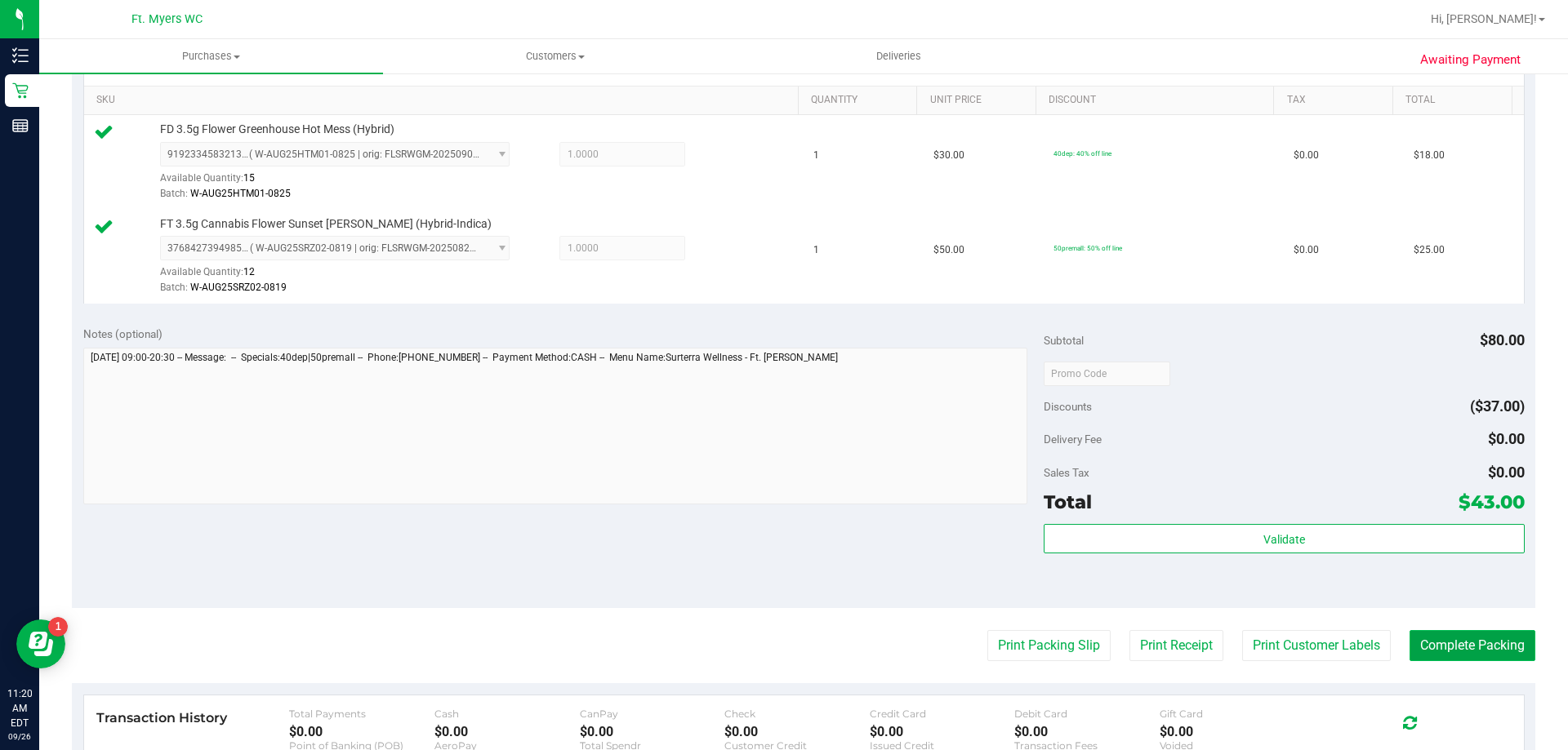
click at [1463, 657] on button "Complete Packing" at bounding box center [1473, 646] width 126 height 31
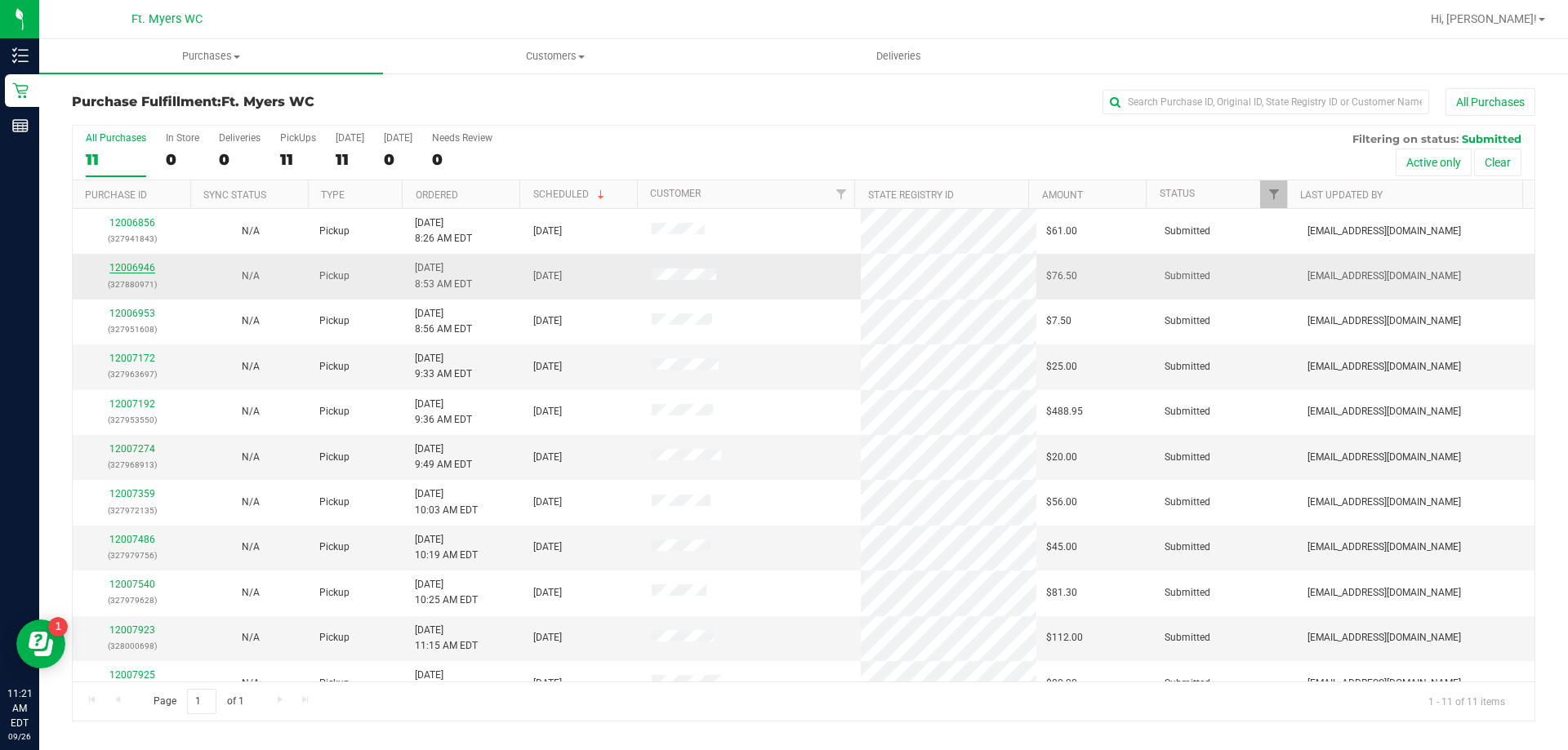
click at [122, 267] on link "12006946" at bounding box center [132, 268] width 46 height 12
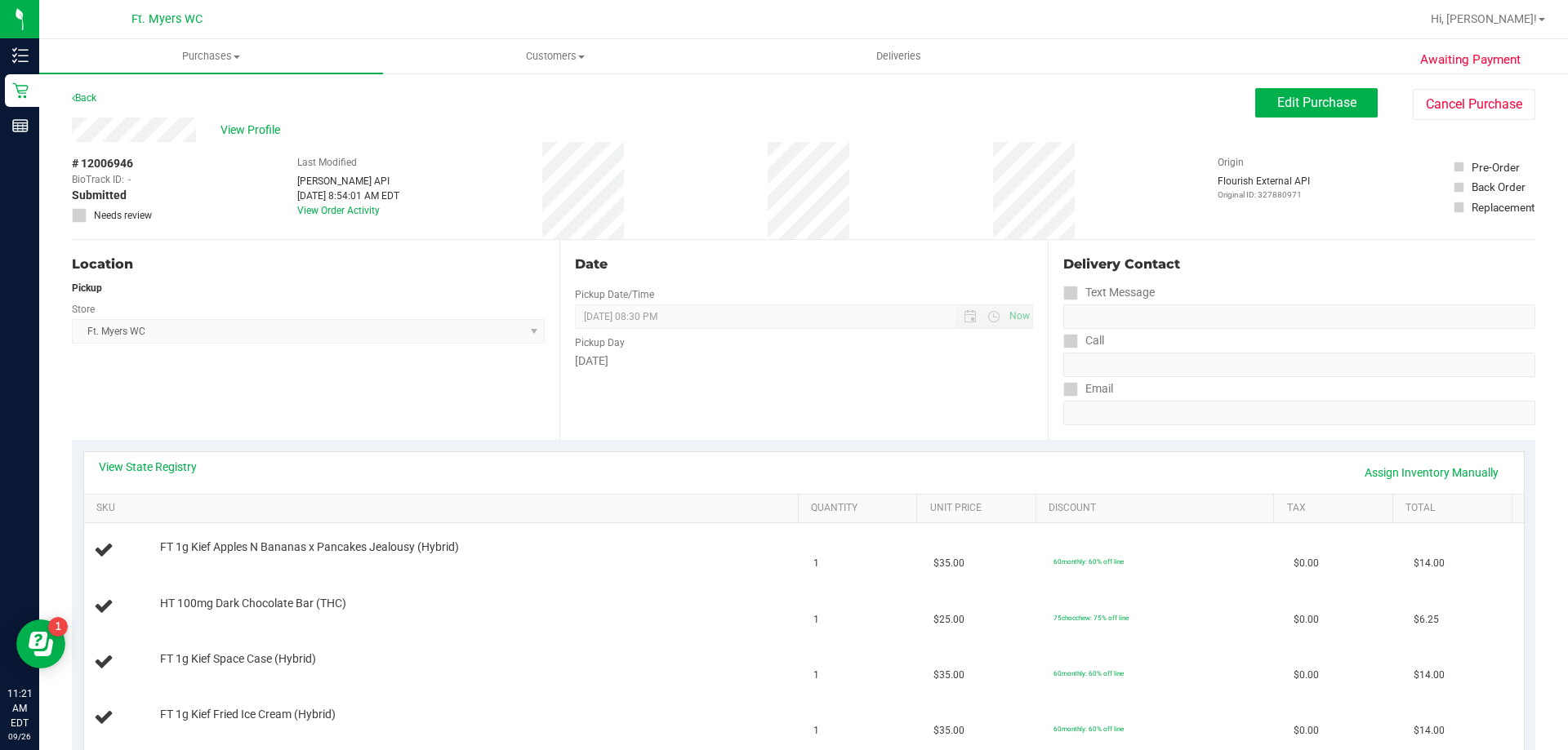
click at [81, 97] on link "Back" at bounding box center [84, 98] width 25 height 12
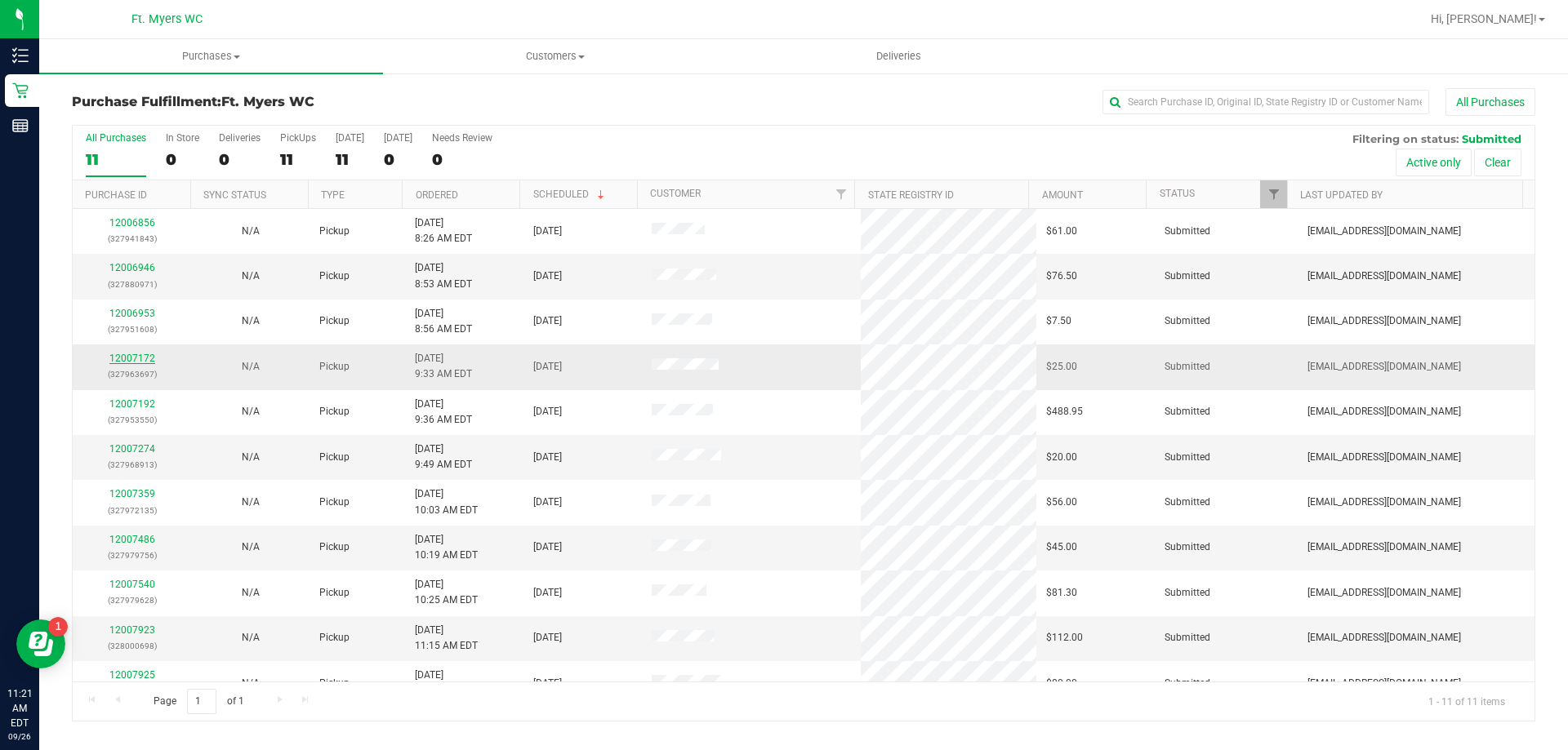
click at [138, 364] on link "12007172" at bounding box center [132, 359] width 46 height 12
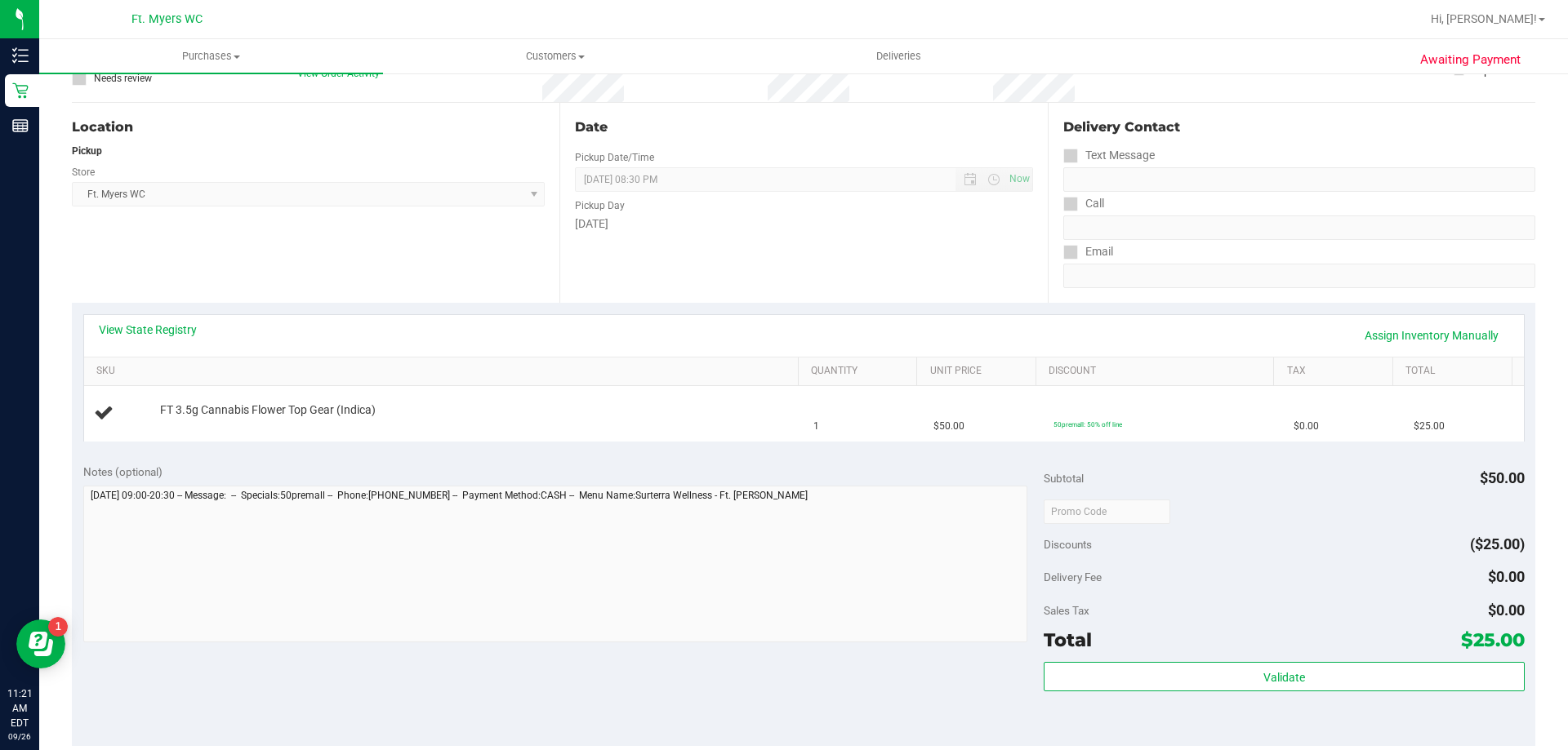
scroll to position [163, 0]
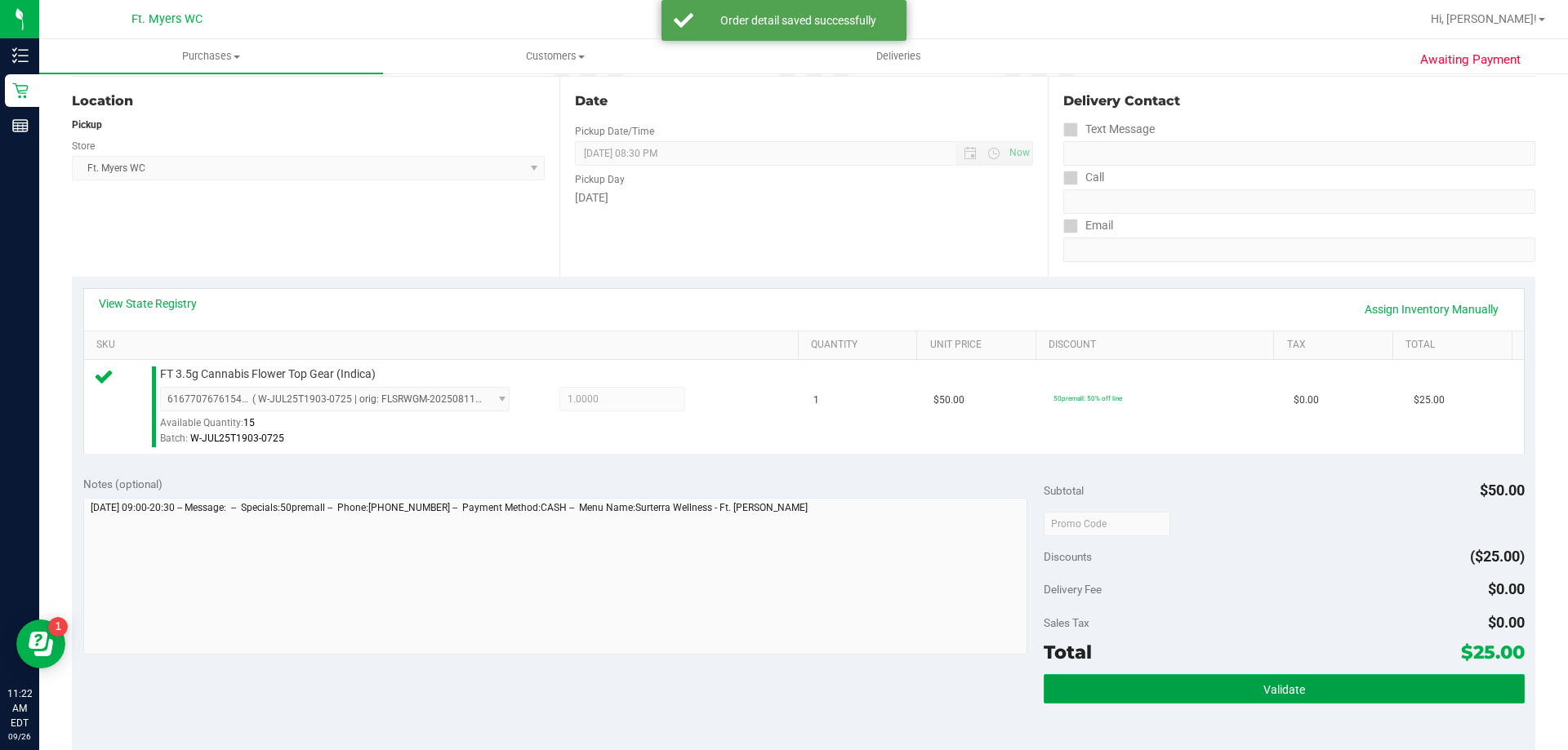
click at [1063, 677] on button "Validate" at bounding box center [1283, 689] width 480 height 29
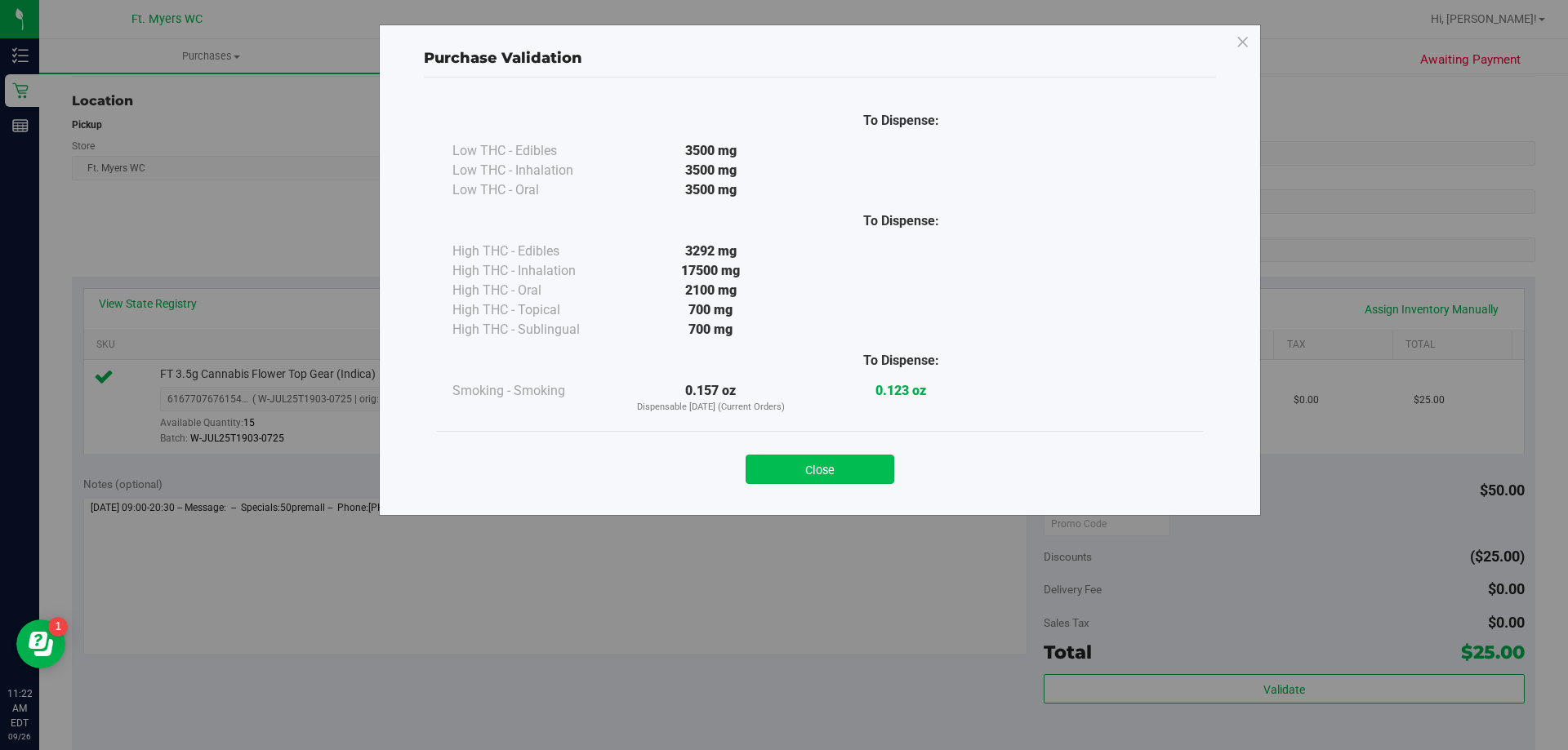
click at [836, 464] on button "Close" at bounding box center [819, 470] width 148 height 29
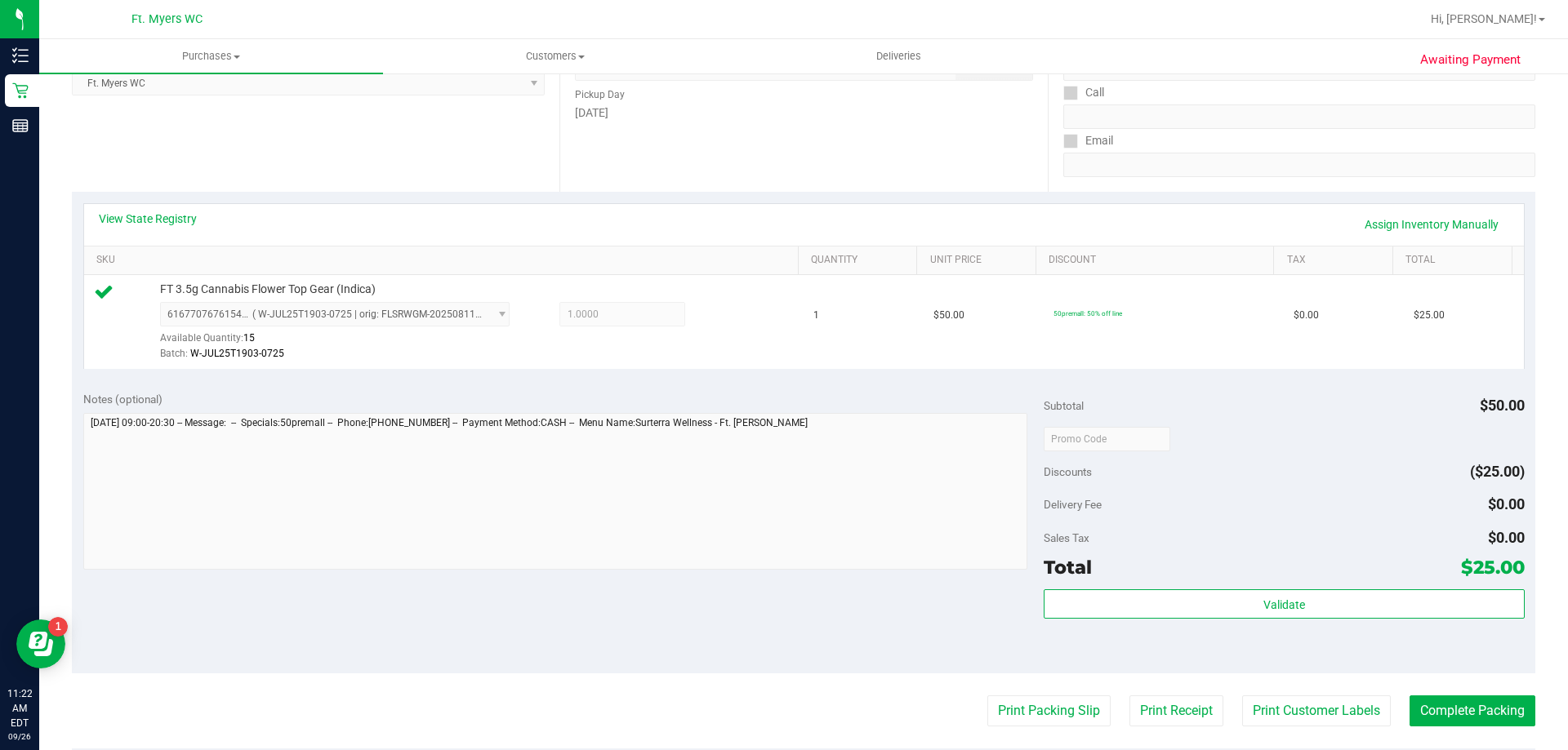
scroll to position [408, 0]
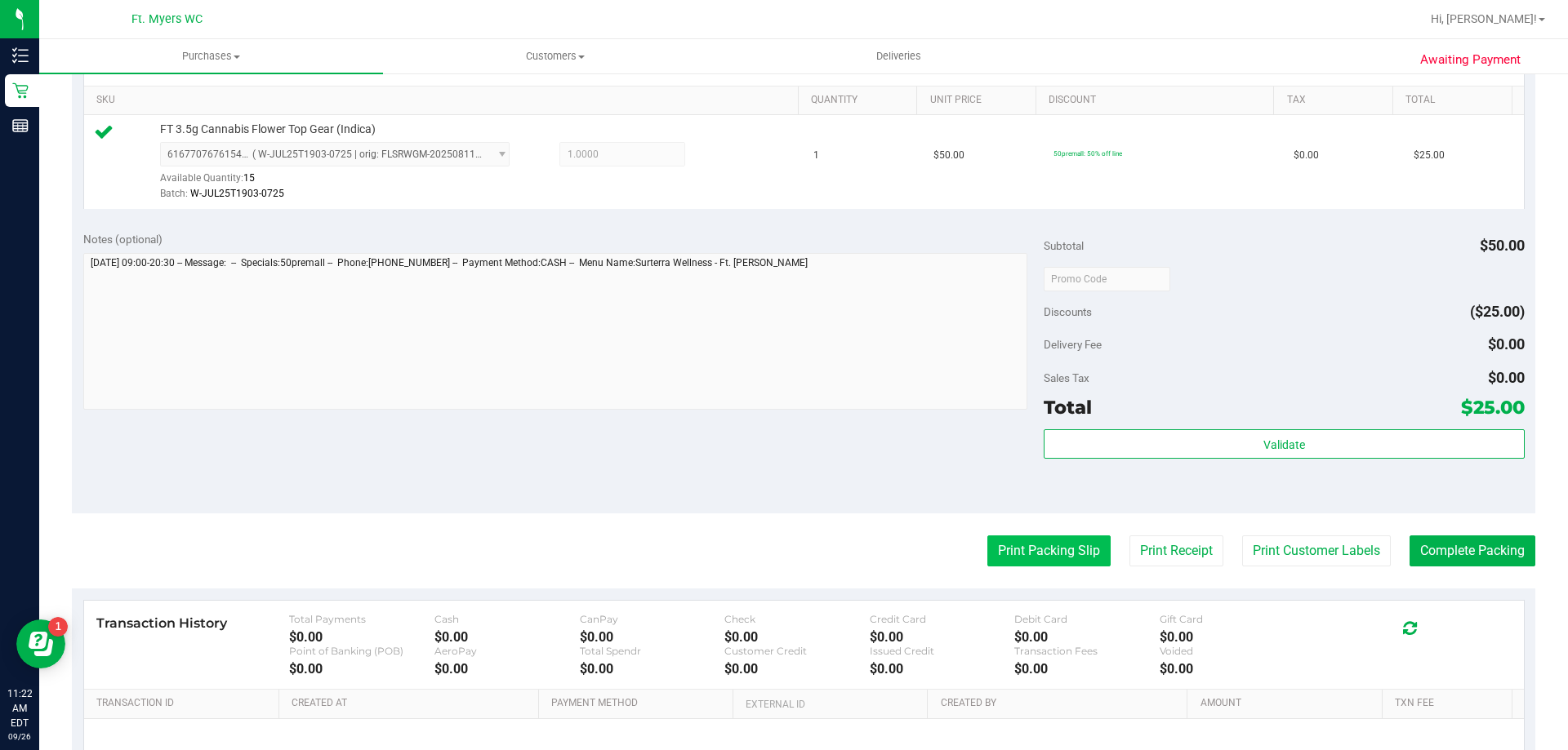
click at [1035, 543] on button "Print Packing Slip" at bounding box center [1048, 551] width 123 height 31
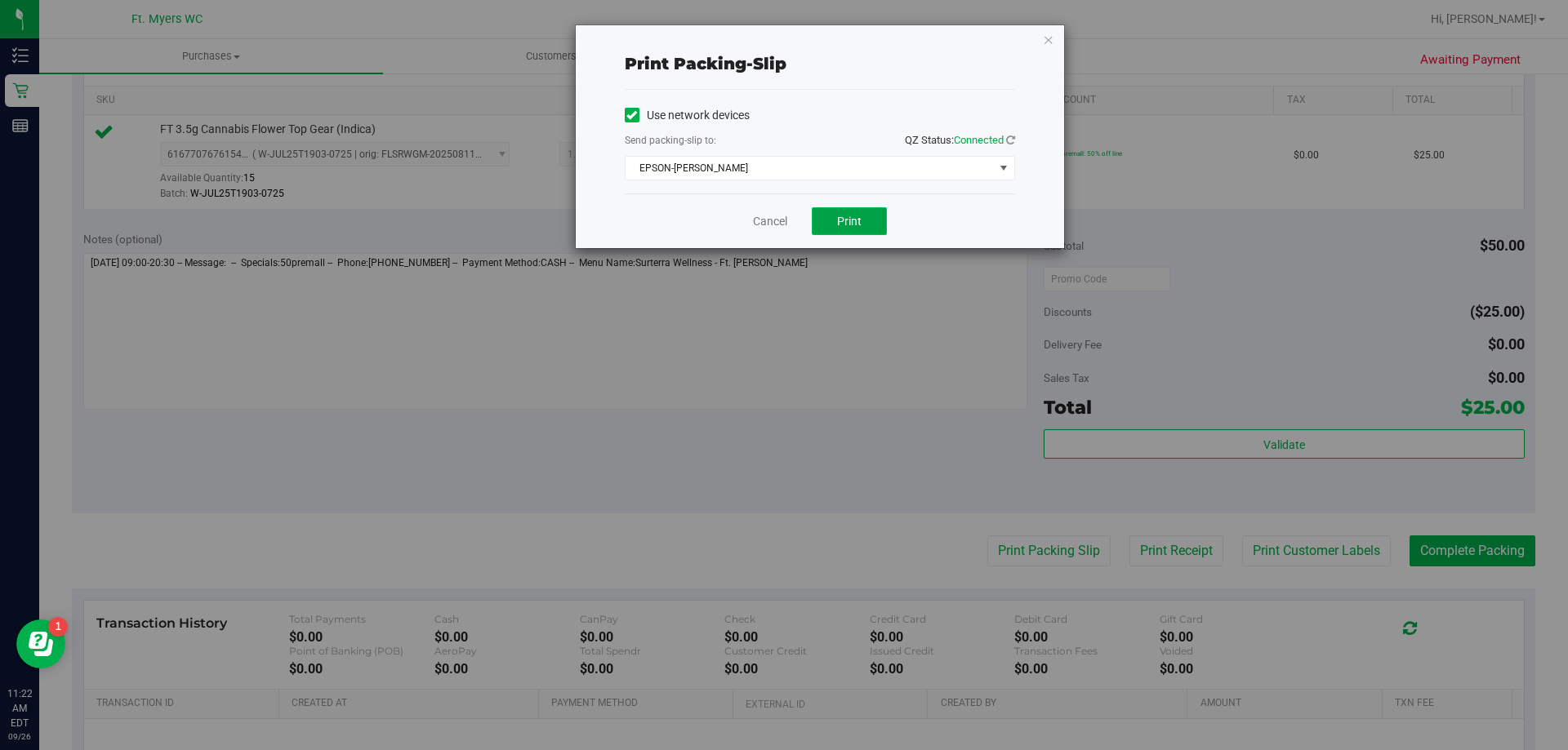
click at [833, 224] on button "Print" at bounding box center [849, 221] width 75 height 28
click at [788, 217] on div "Cancel Print" at bounding box center [819, 221] width 390 height 55
click at [776, 223] on link "Cancel" at bounding box center [770, 221] width 34 height 17
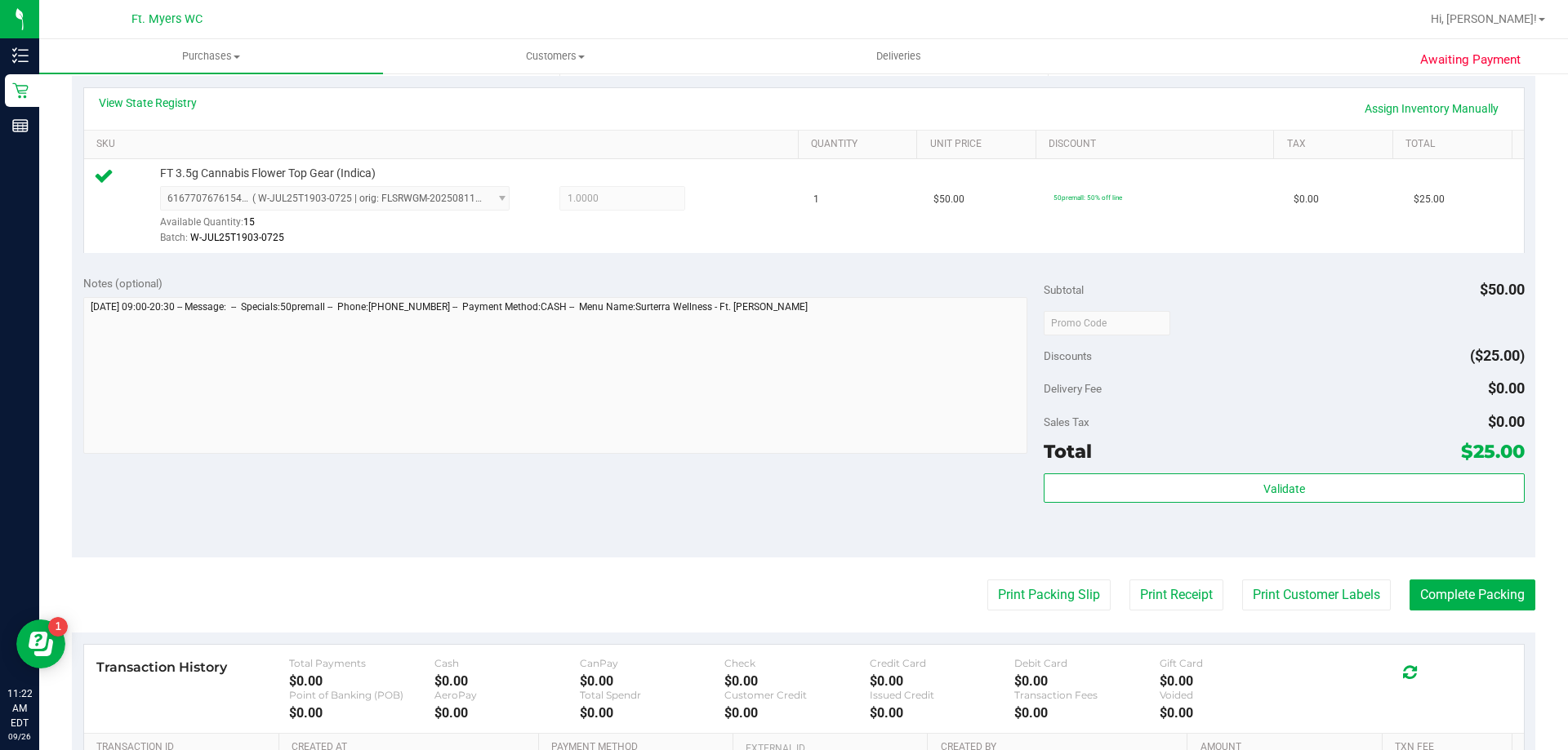
scroll to position [490, 0]
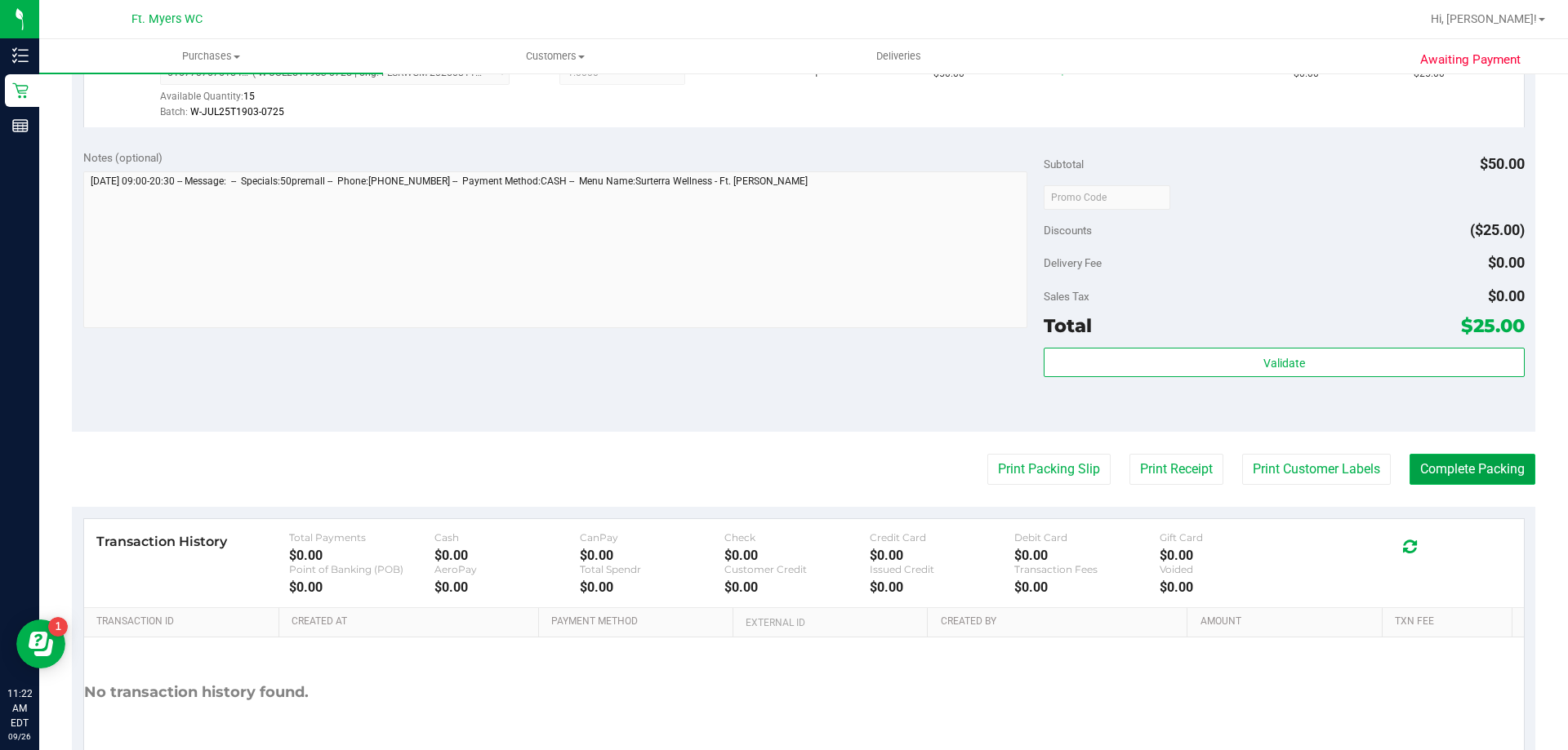
click at [1463, 466] on button "Complete Packing" at bounding box center [1473, 470] width 126 height 31
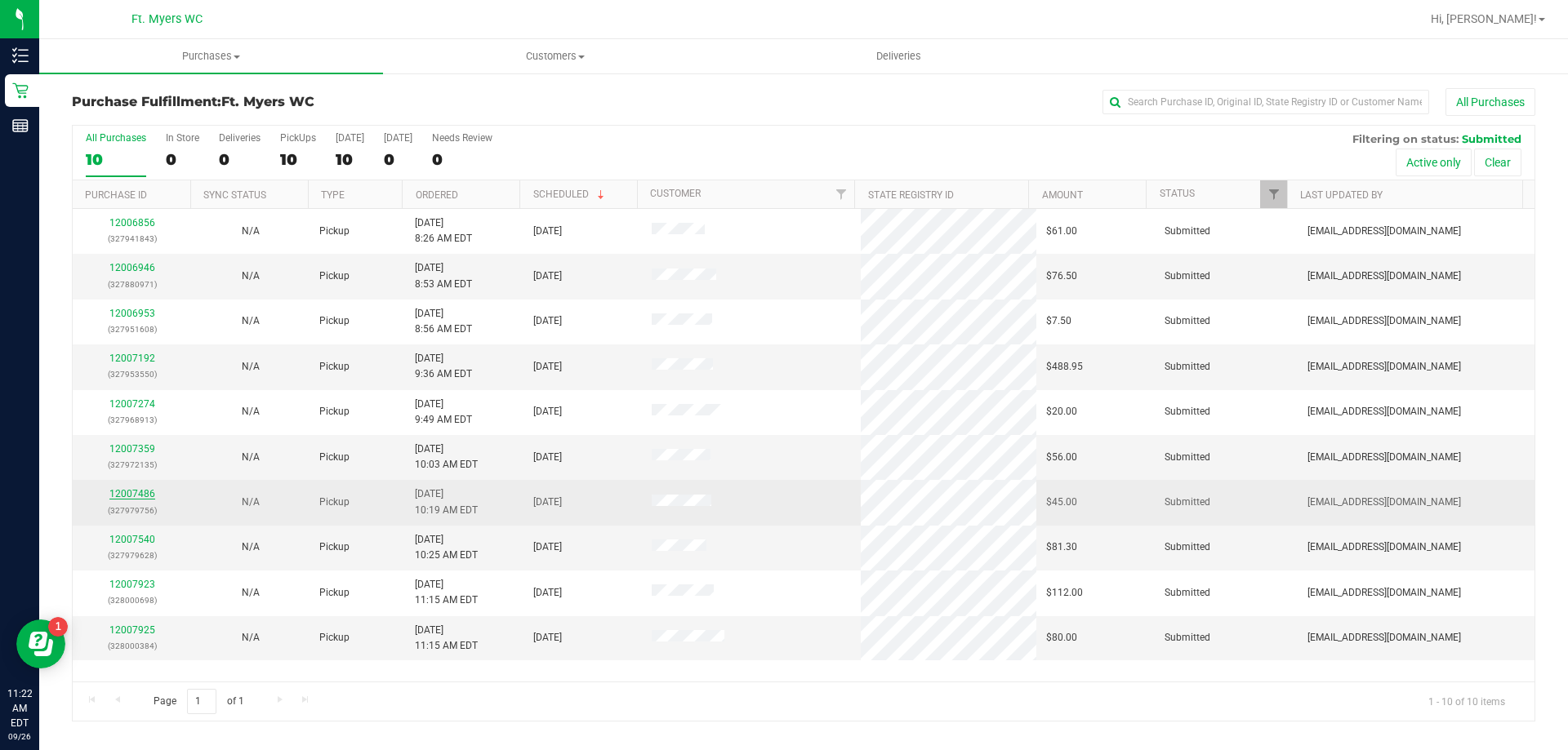
click at [131, 490] on link "12007486" at bounding box center [132, 494] width 46 height 12
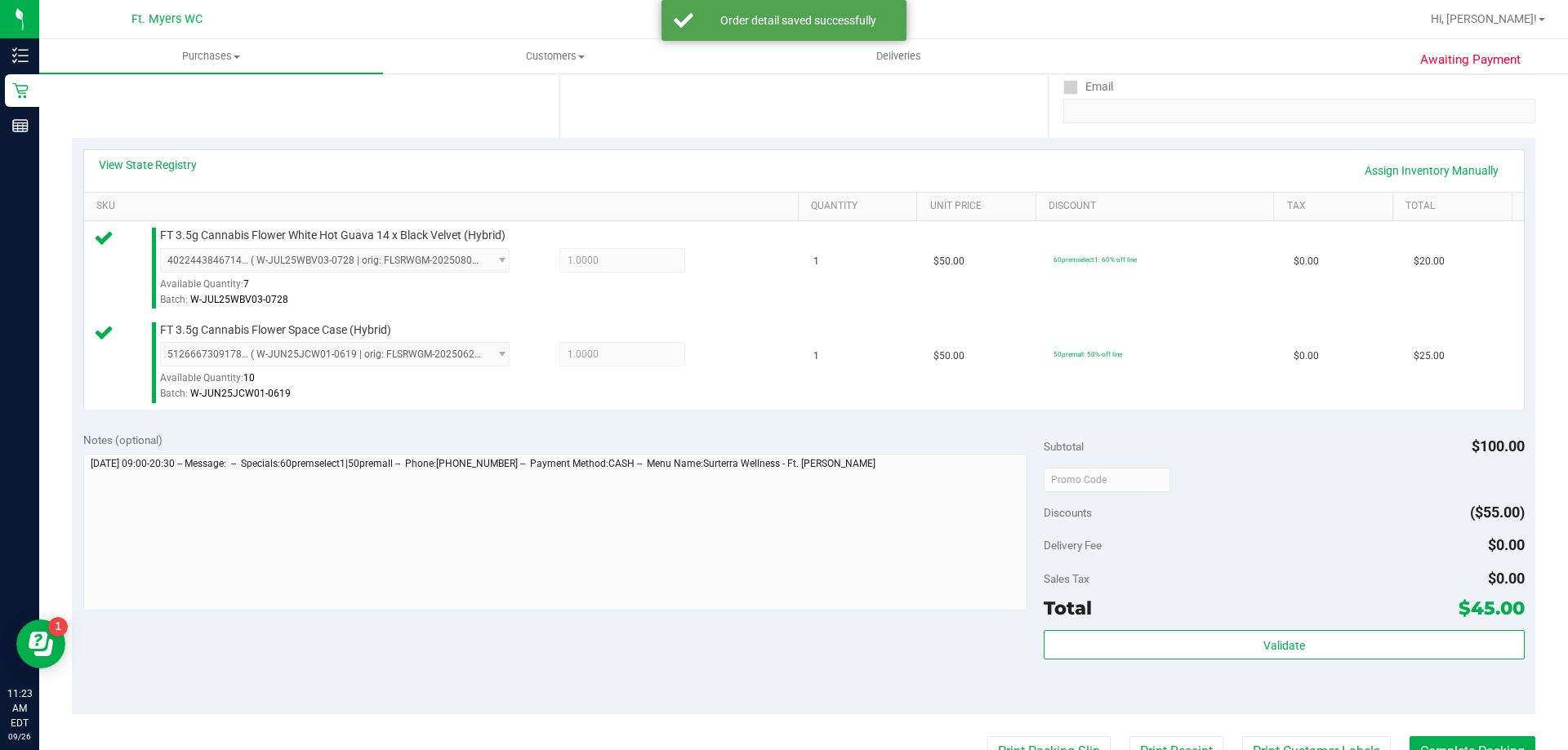
scroll to position [408, 0]
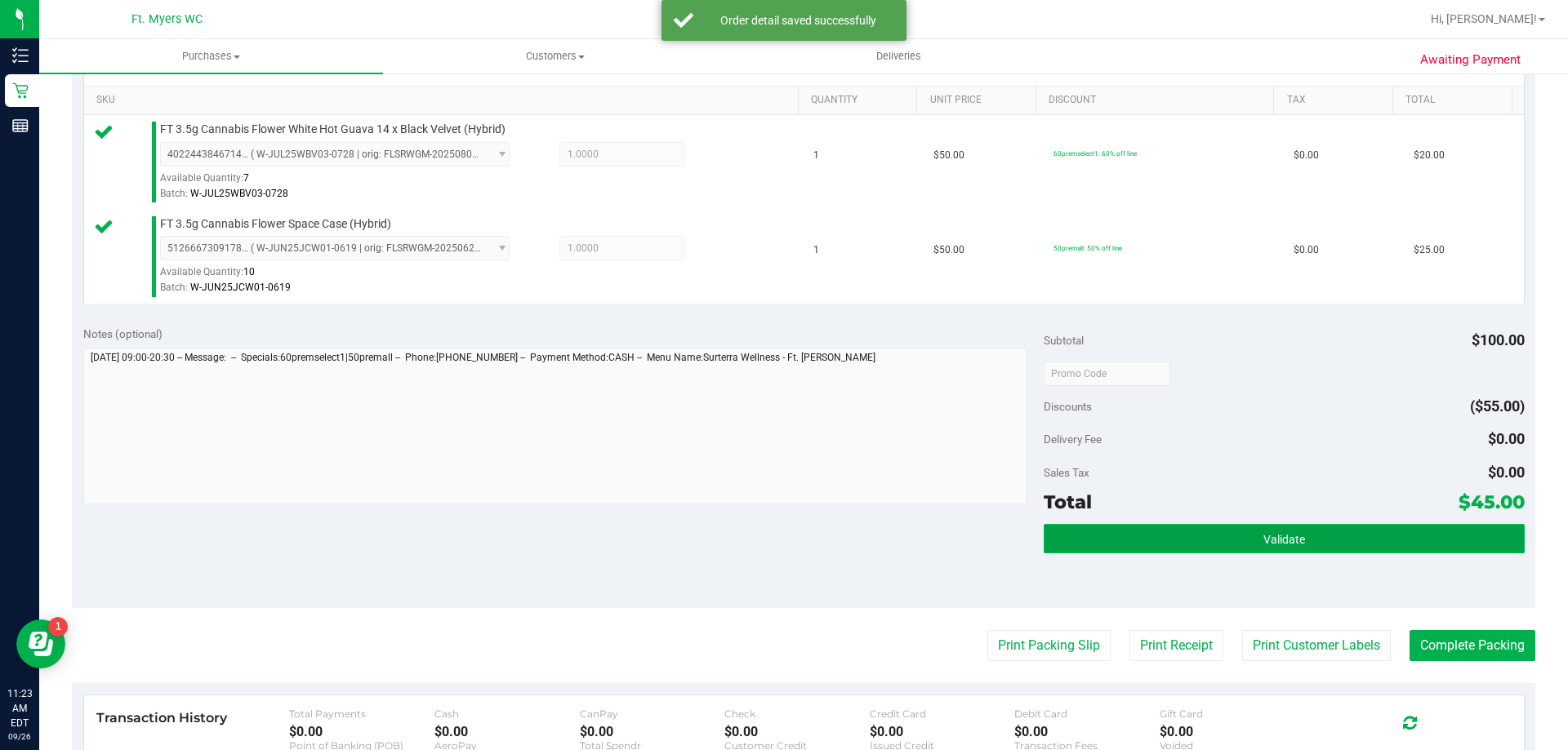
click at [1083, 531] on button "Validate" at bounding box center [1283, 539] width 480 height 29
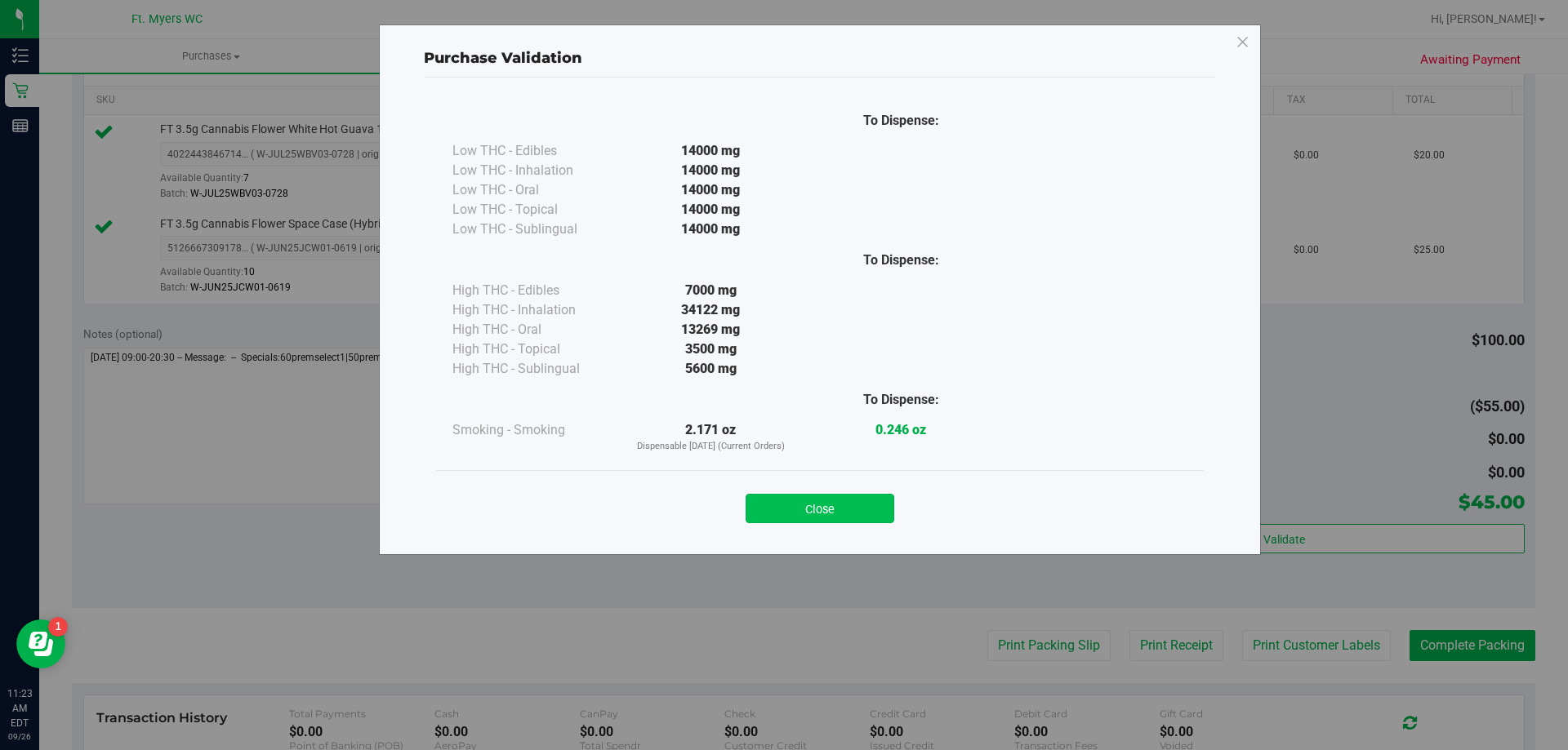
click at [800, 505] on button "Close" at bounding box center [819, 508] width 148 height 29
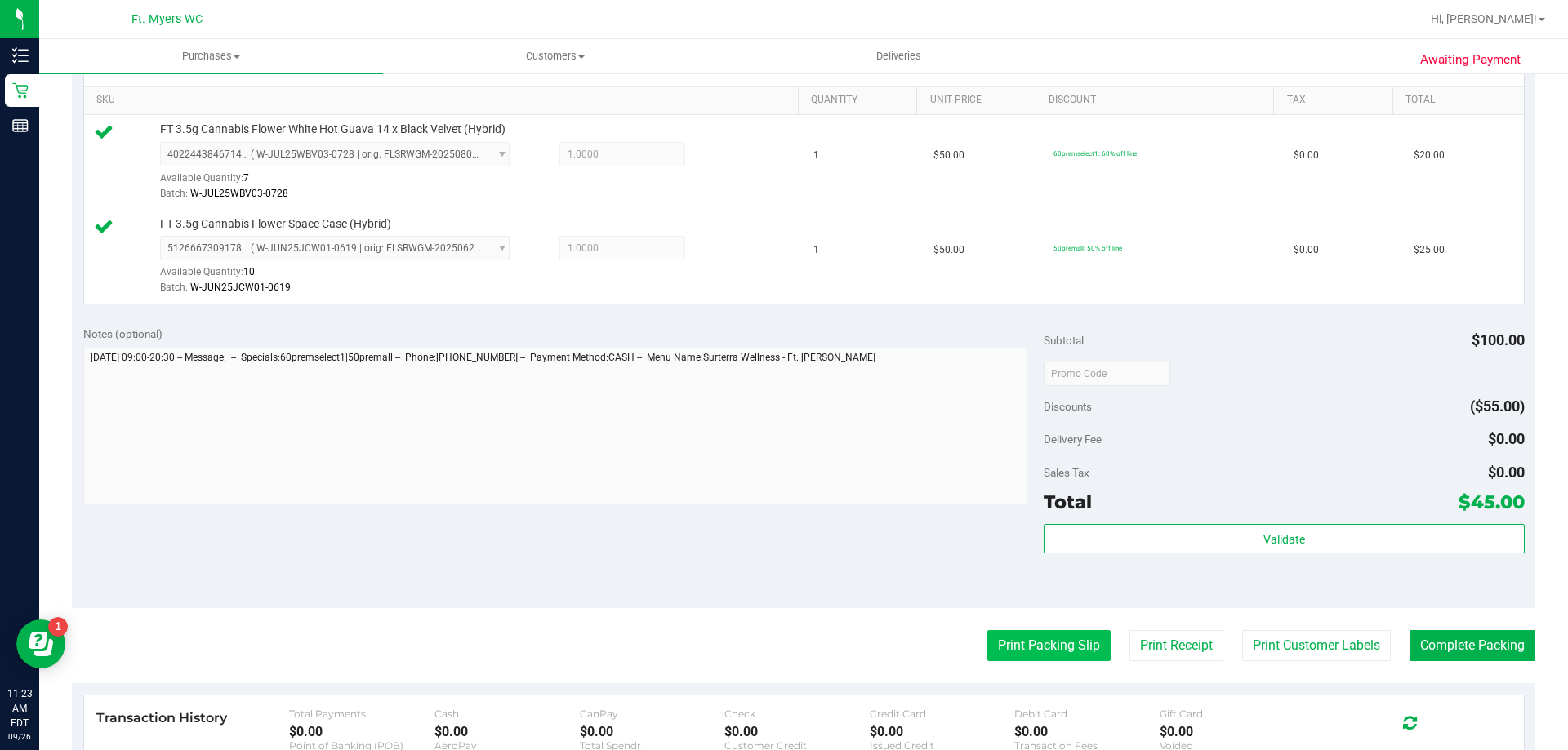
click at [1021, 634] on button "Print Packing Slip" at bounding box center [1048, 646] width 123 height 31
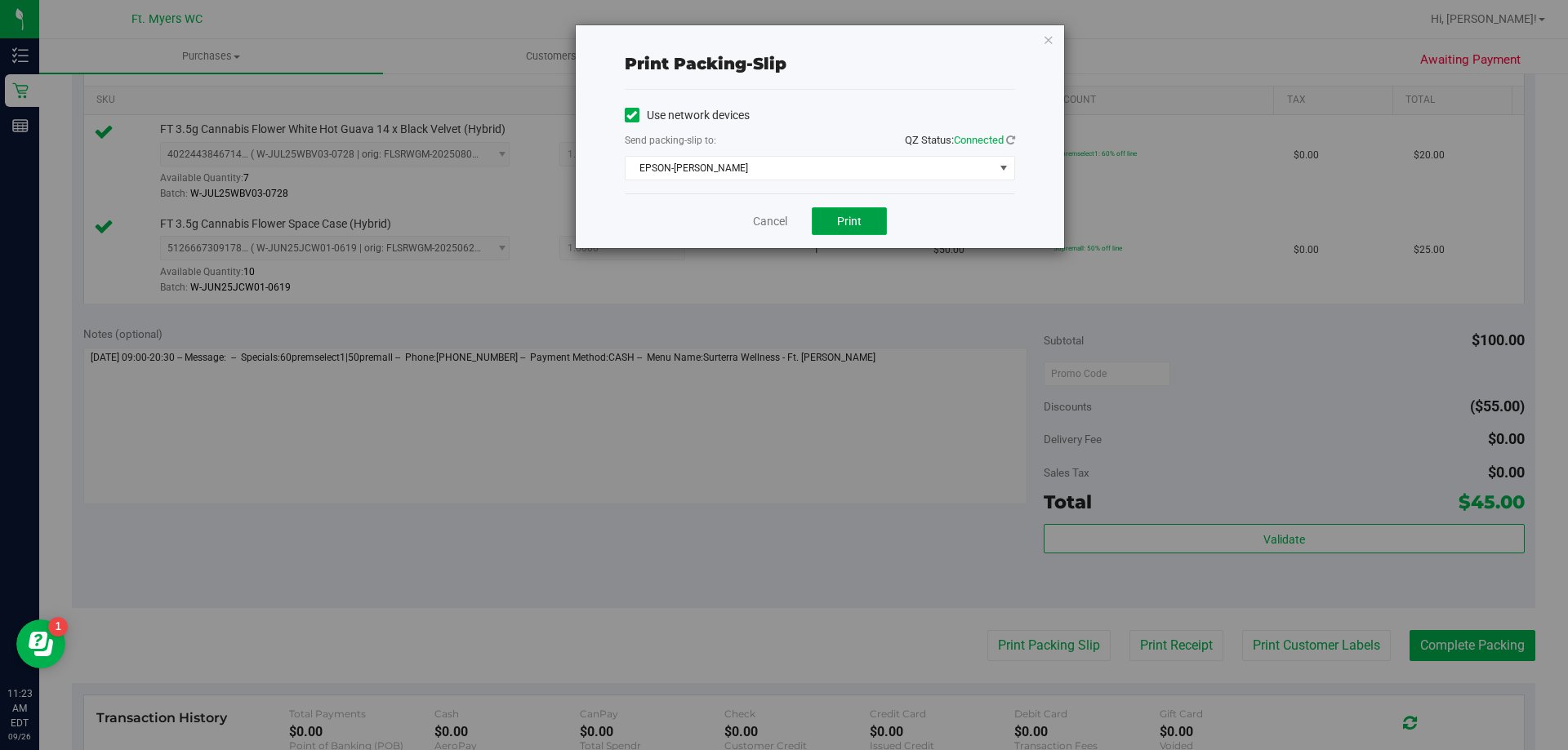
click at [816, 220] on button "Print" at bounding box center [849, 221] width 75 height 28
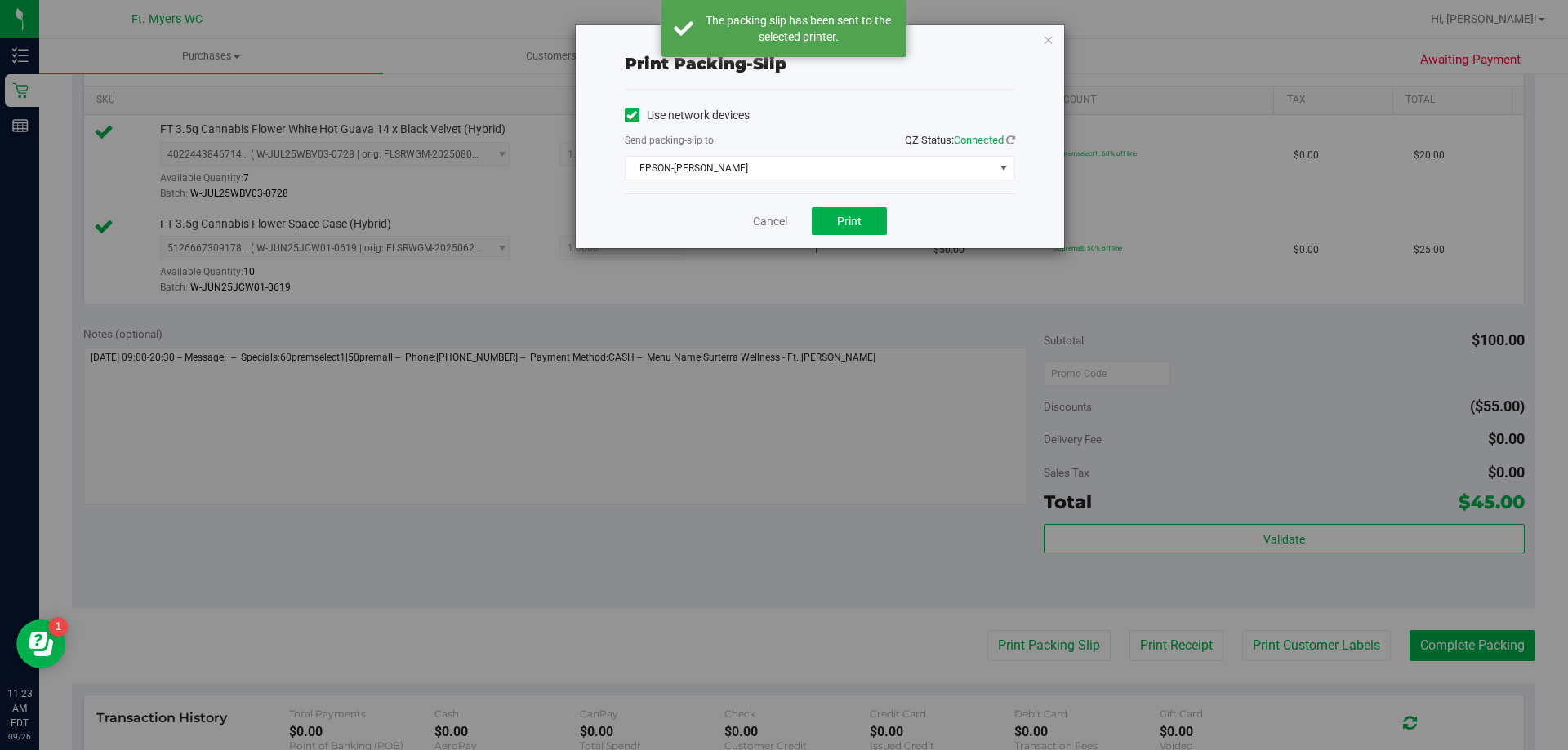
click at [1041, 17] on div "Print packing-slip Use network devices Send packing-slip to: QZ Status: Connect…" at bounding box center [789, 375] width 1580 height 750
click at [1047, 36] on icon "button" at bounding box center [1049, 39] width 12 height 20
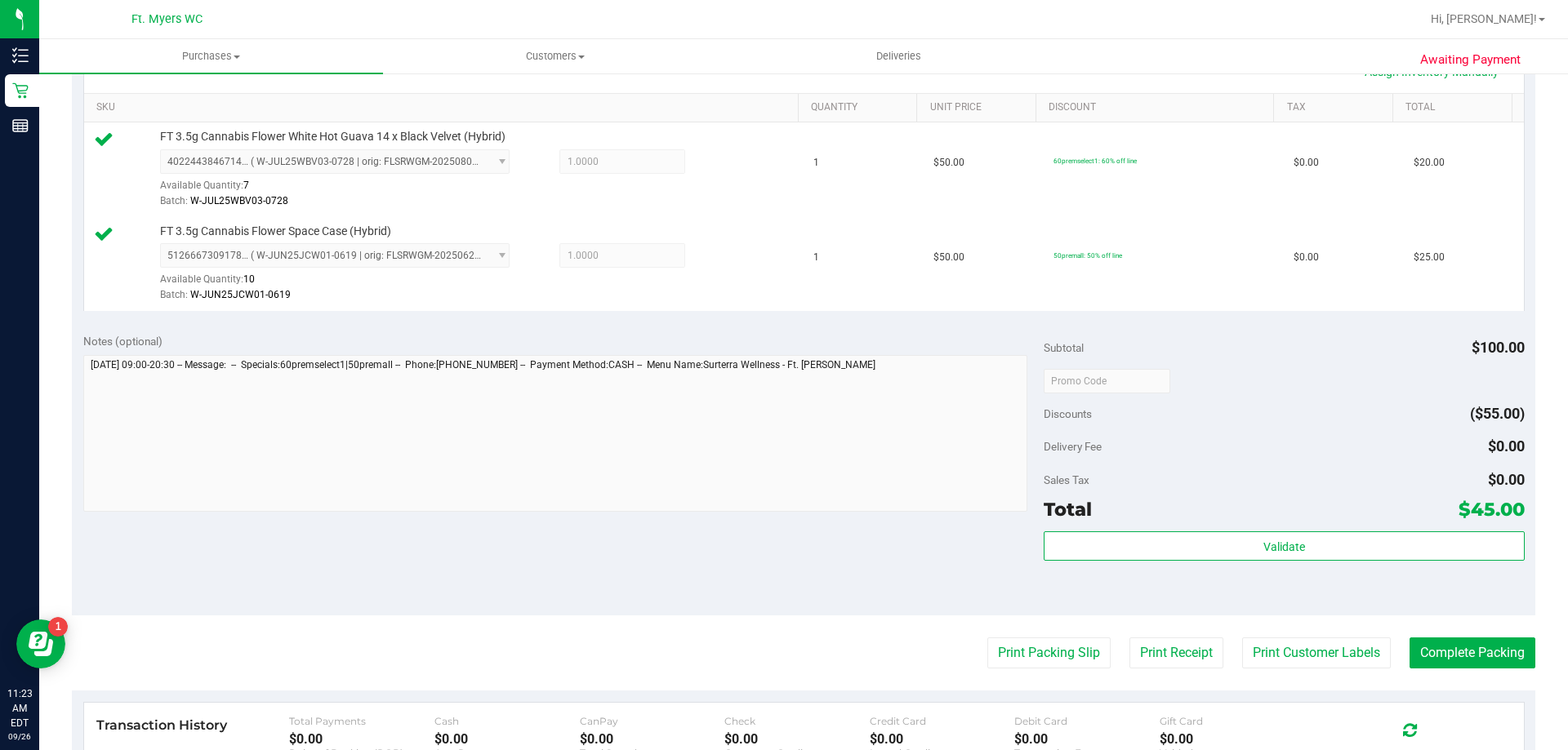
scroll to position [653, 0]
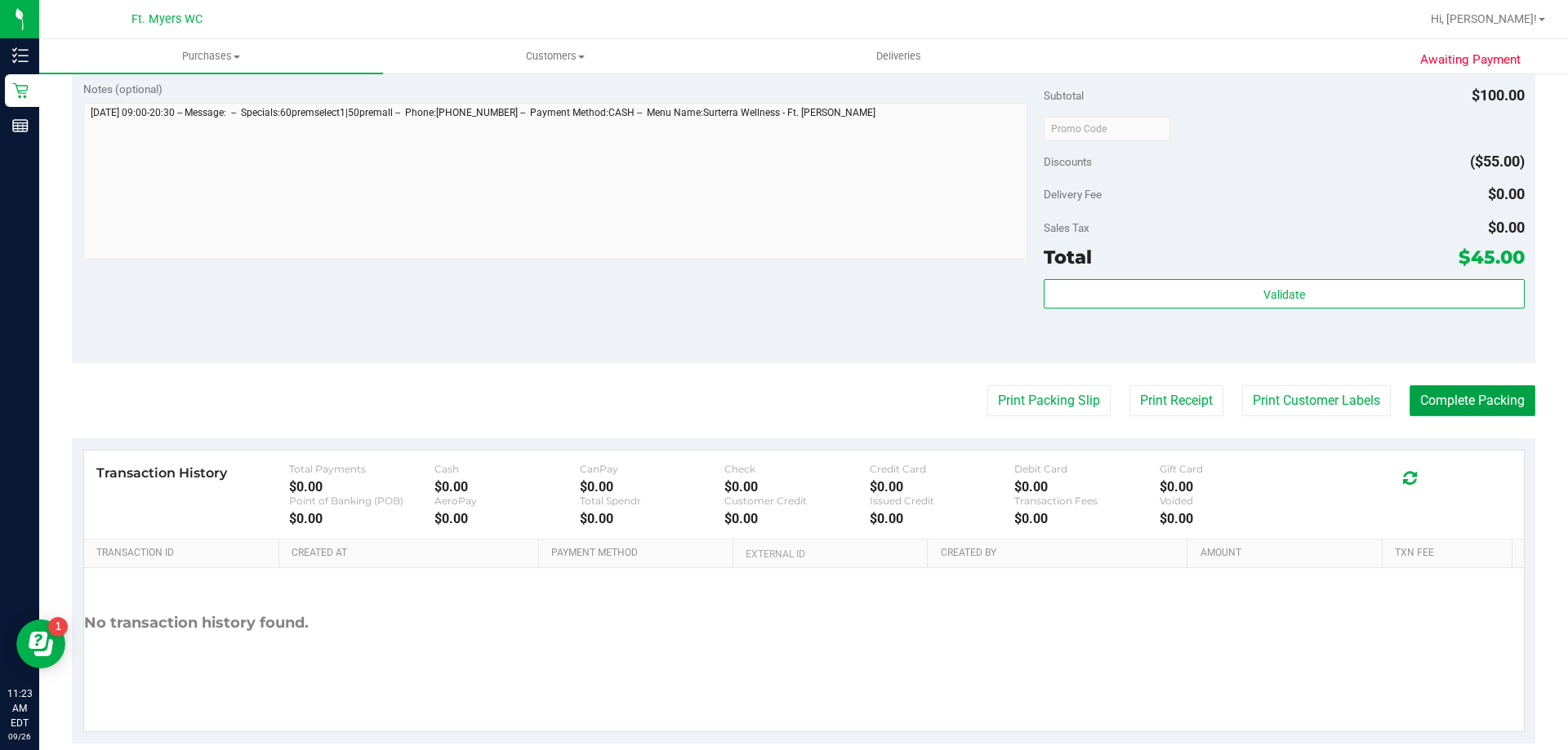
click at [1448, 399] on button "Complete Packing" at bounding box center [1473, 401] width 126 height 31
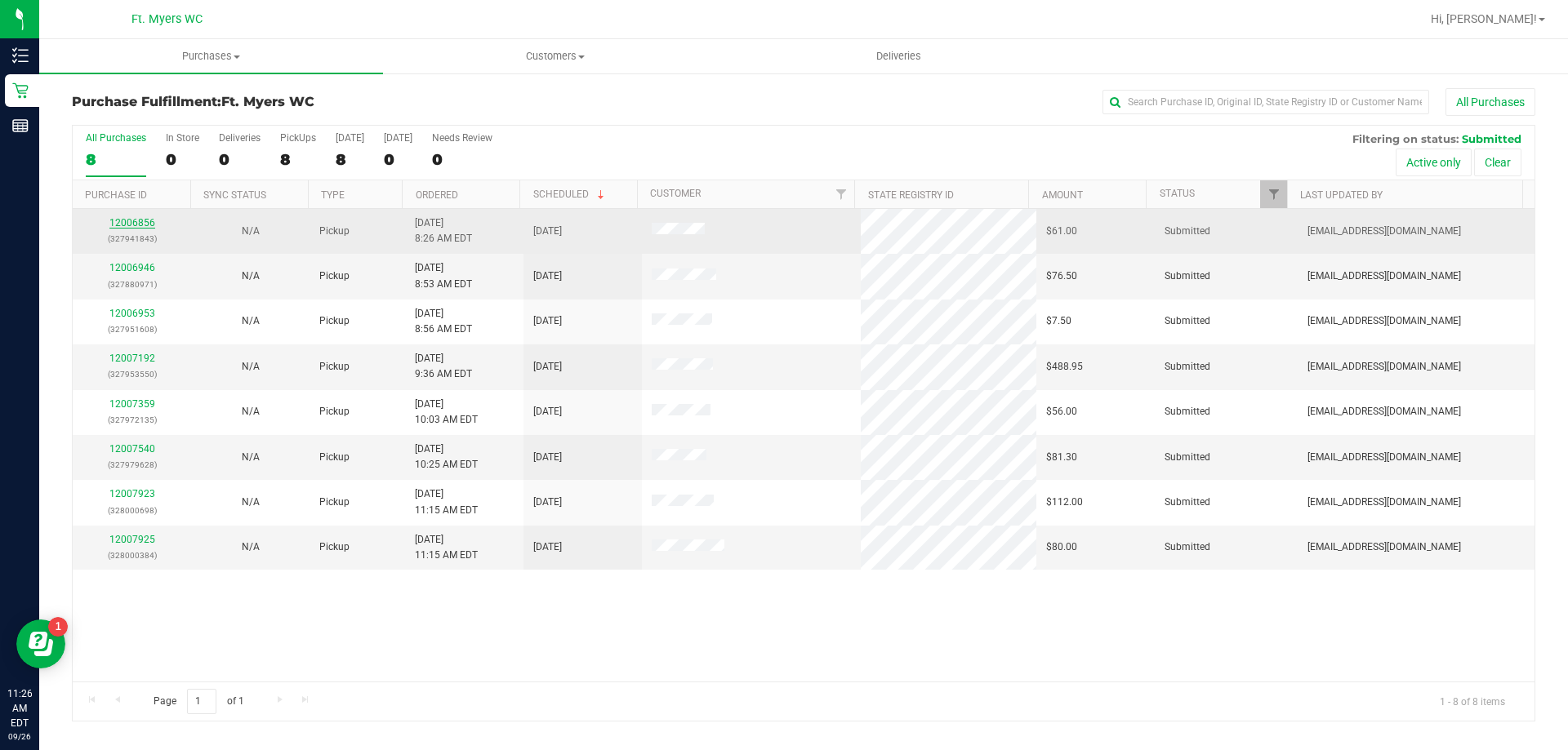
click at [141, 223] on link "12006856" at bounding box center [132, 223] width 46 height 12
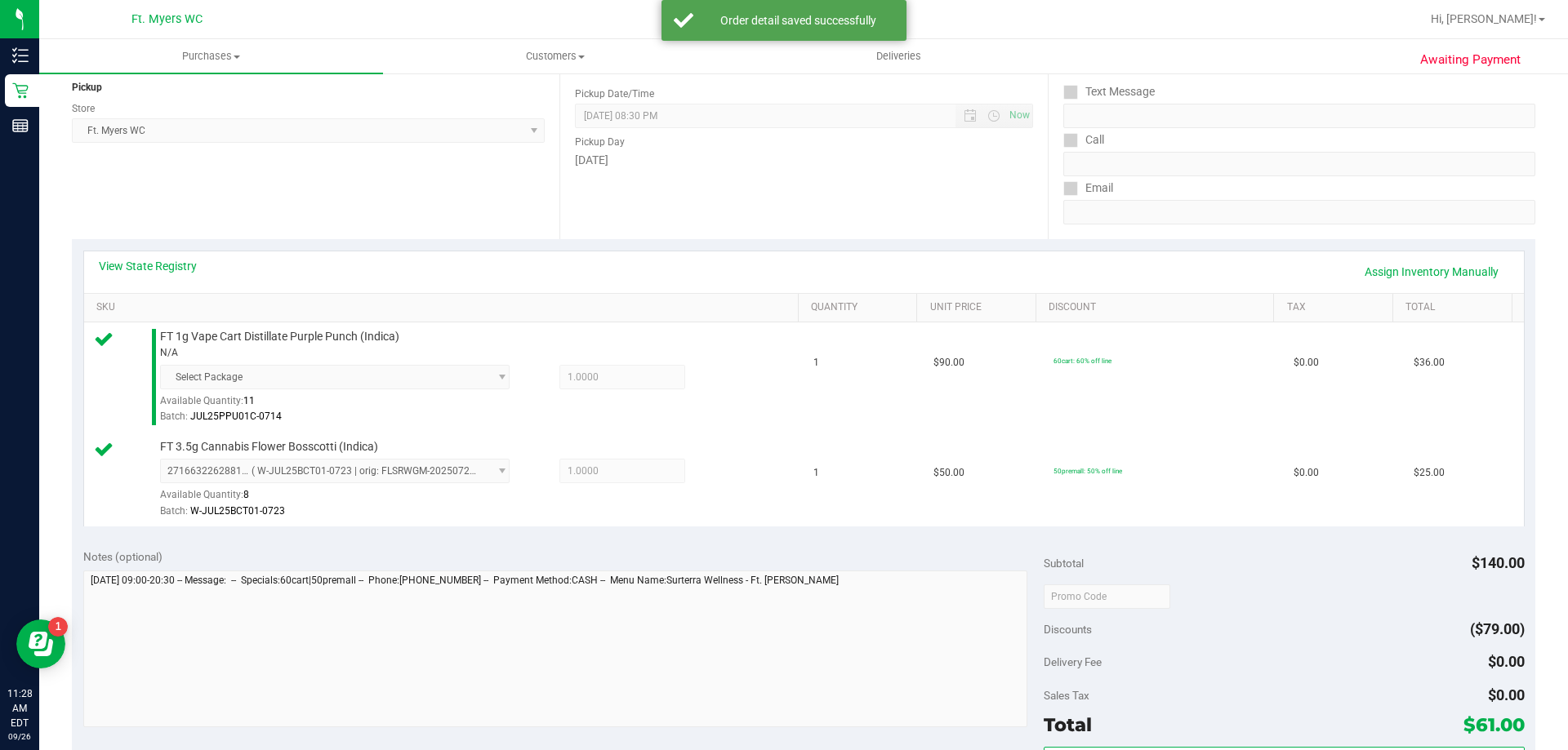
scroll to position [408, 0]
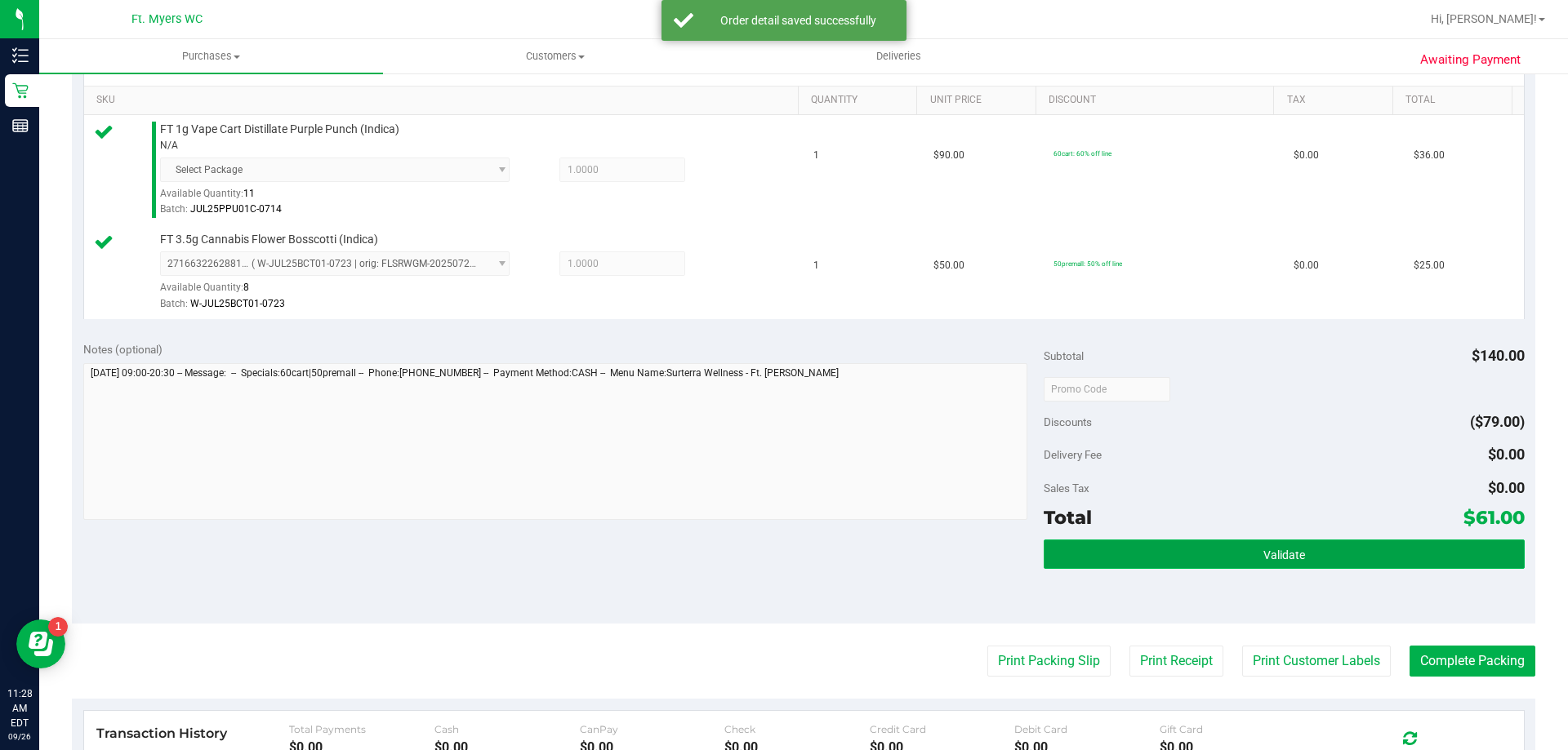
click at [1164, 547] on button "Validate" at bounding box center [1283, 554] width 480 height 29
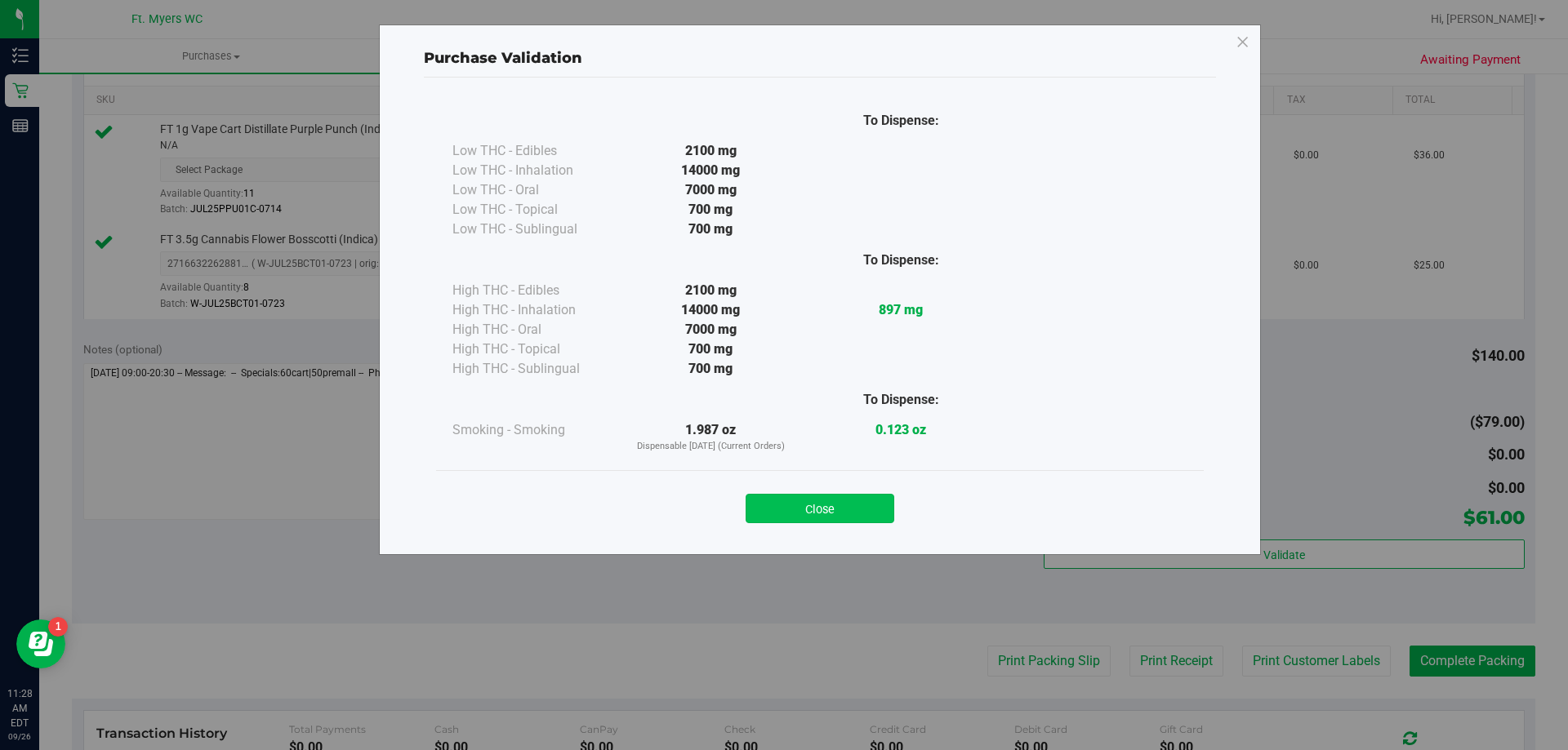
click at [802, 517] on button "Close" at bounding box center [819, 508] width 148 height 29
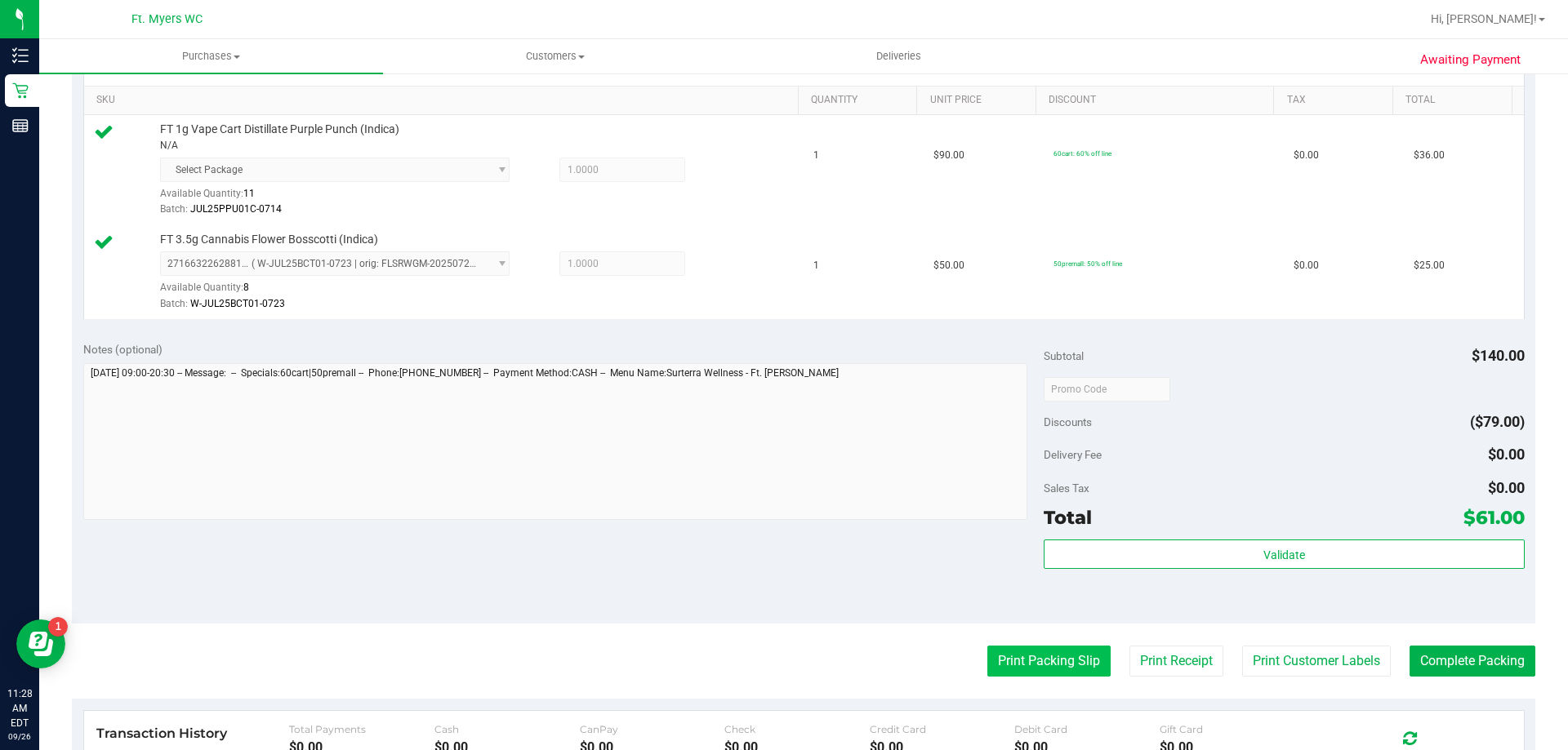
click at [1066, 668] on button "Print Packing Slip" at bounding box center [1048, 662] width 123 height 31
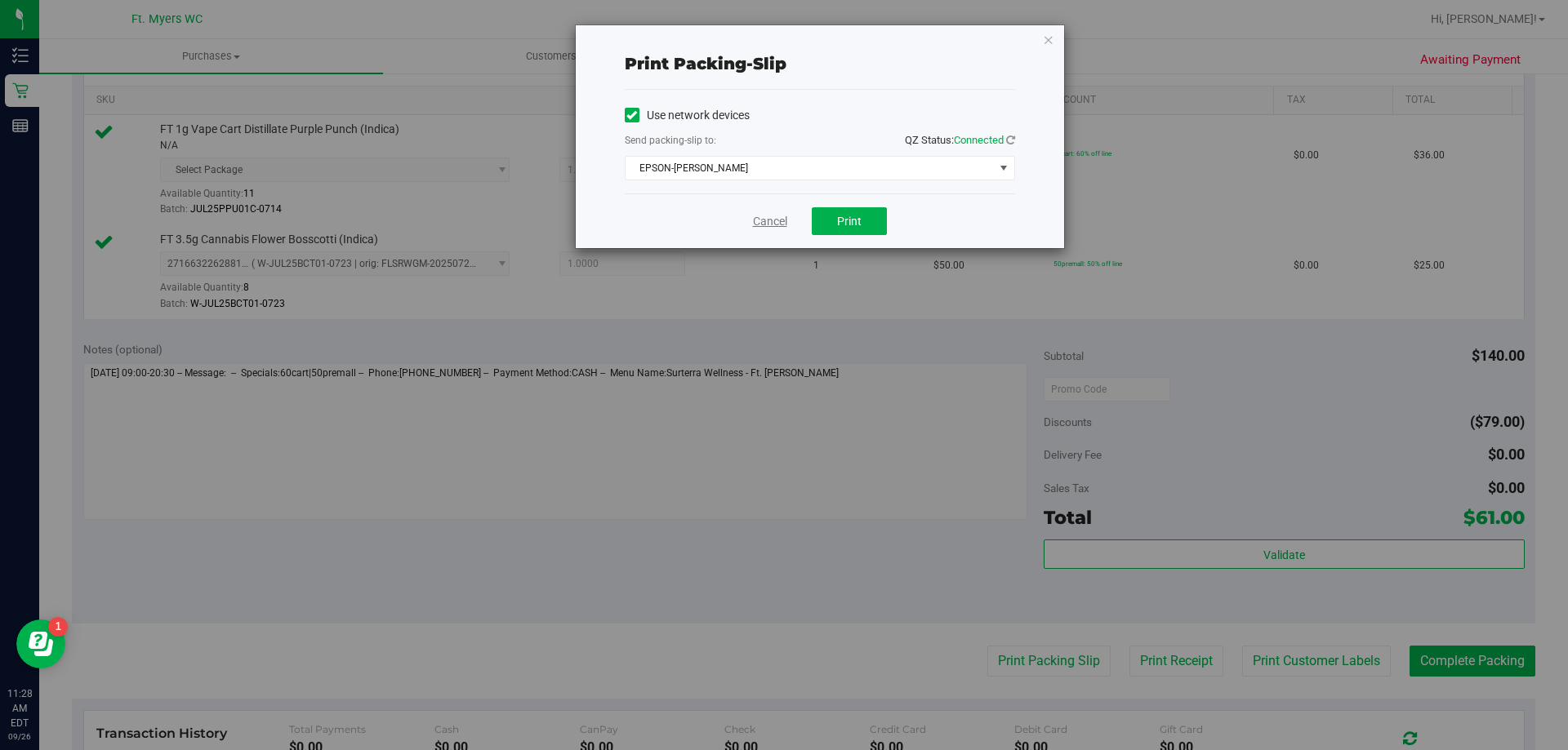
click at [781, 220] on link "Cancel" at bounding box center [770, 221] width 34 height 17
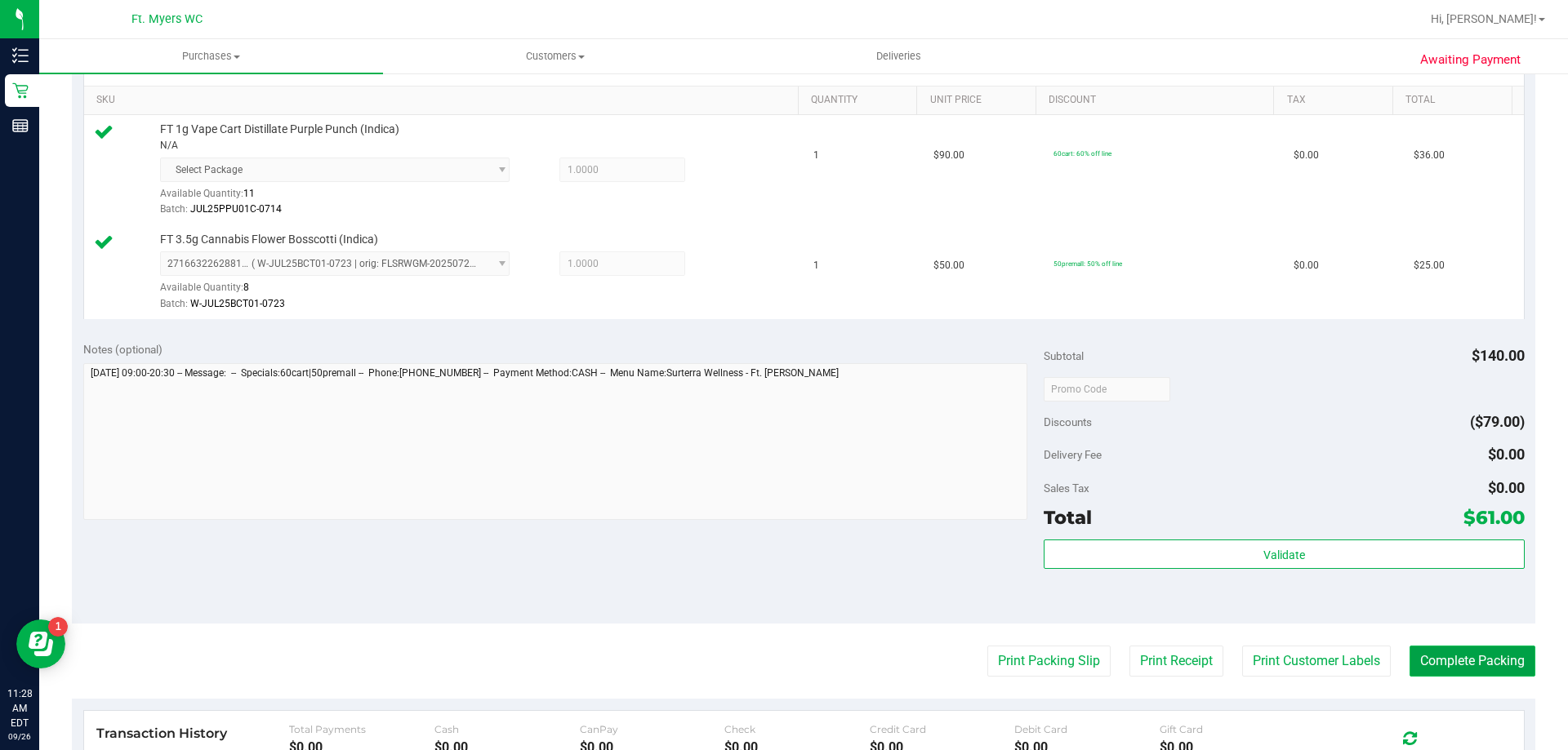
click at [1447, 655] on button "Complete Packing" at bounding box center [1473, 662] width 126 height 31
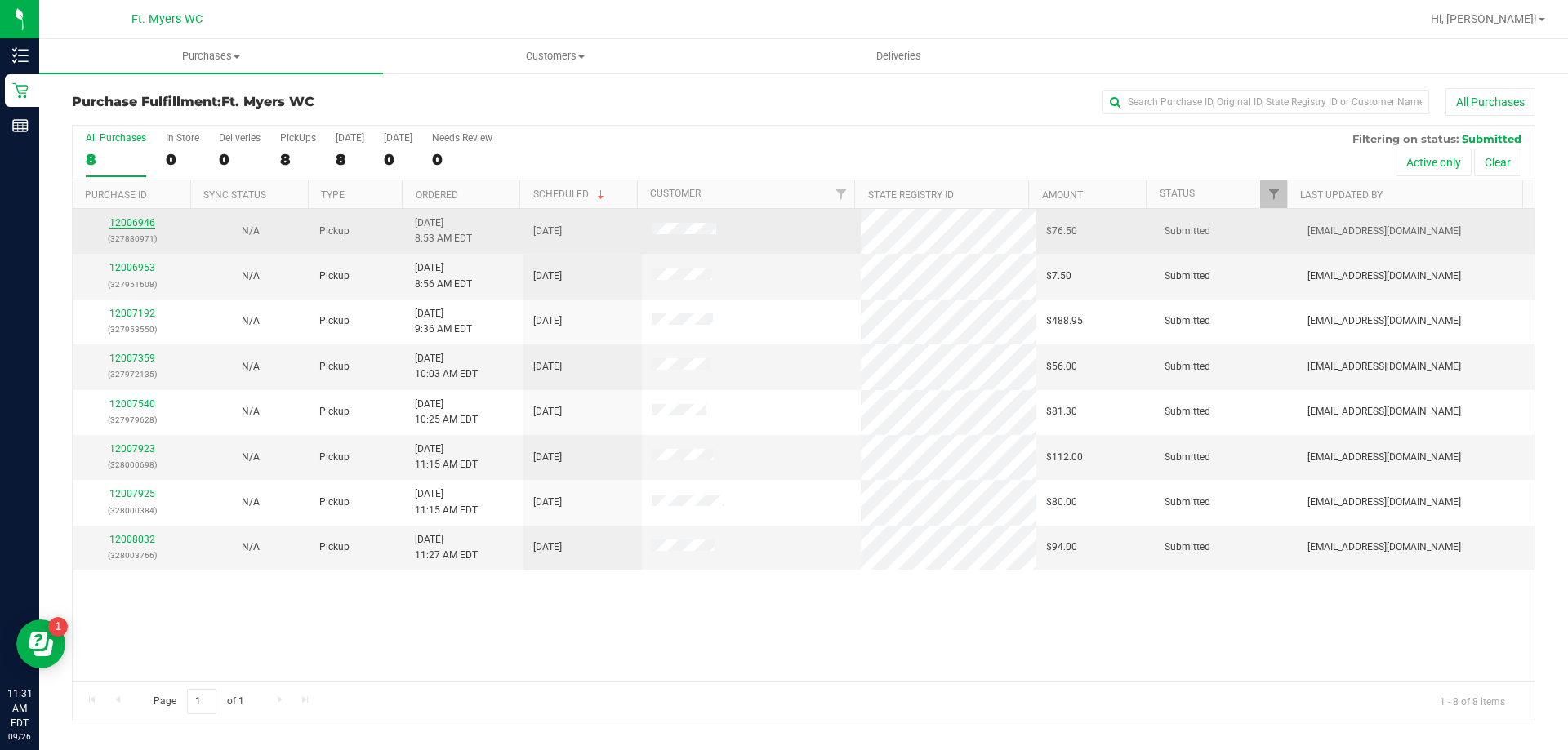
click at [116, 227] on link "12006946" at bounding box center [132, 223] width 46 height 12
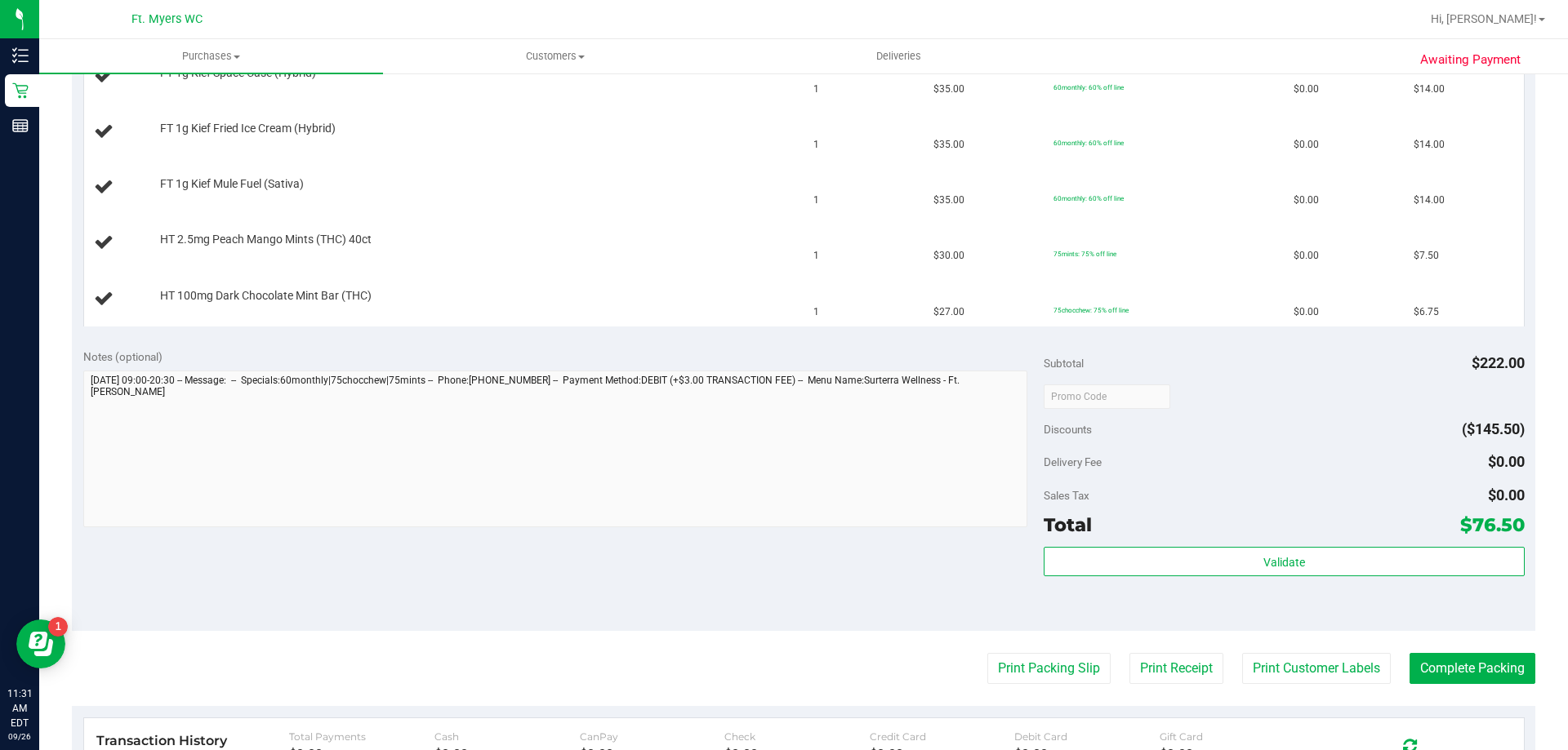
scroll to position [734, 0]
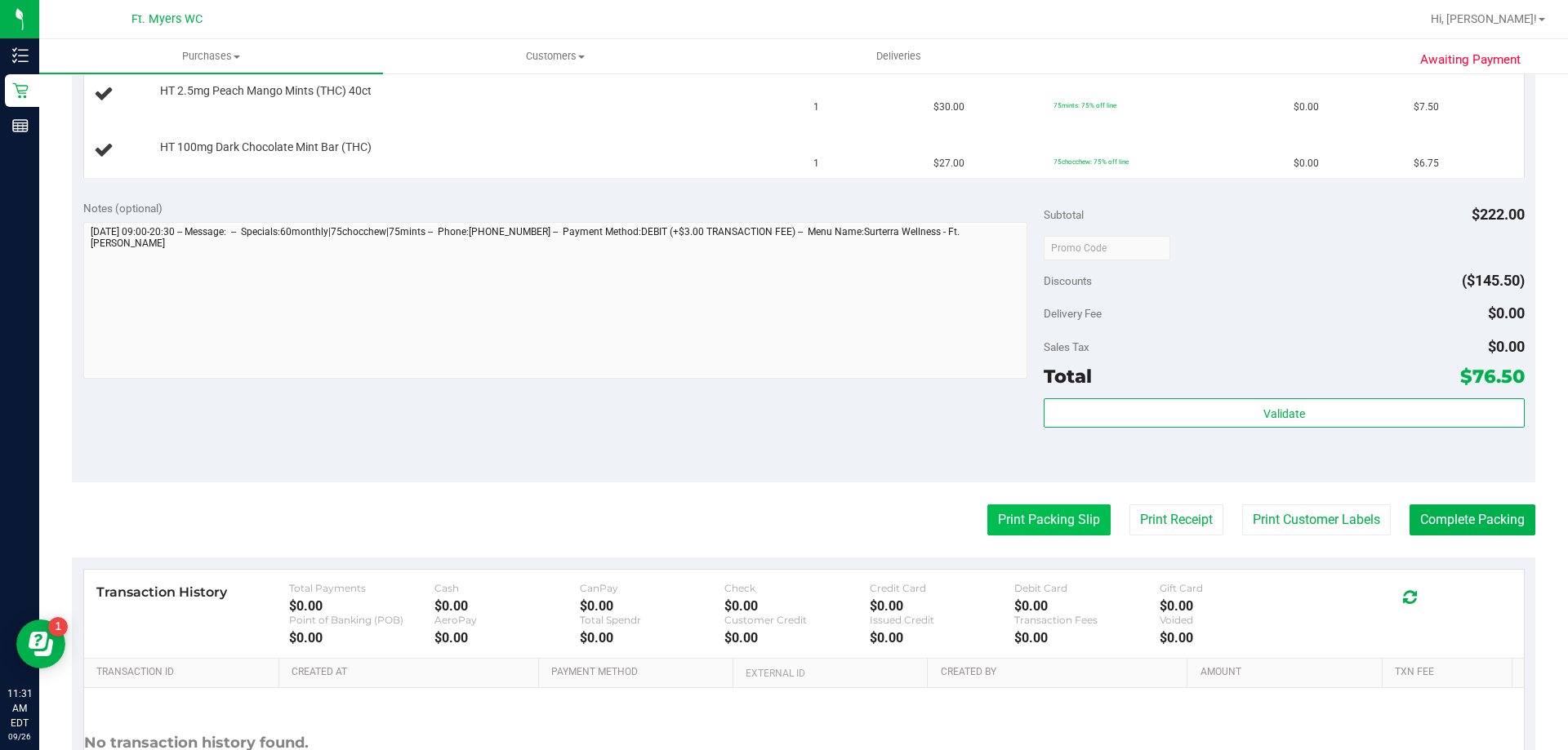
click at [1035, 529] on button "Print Packing Slip" at bounding box center [1048, 520] width 123 height 31
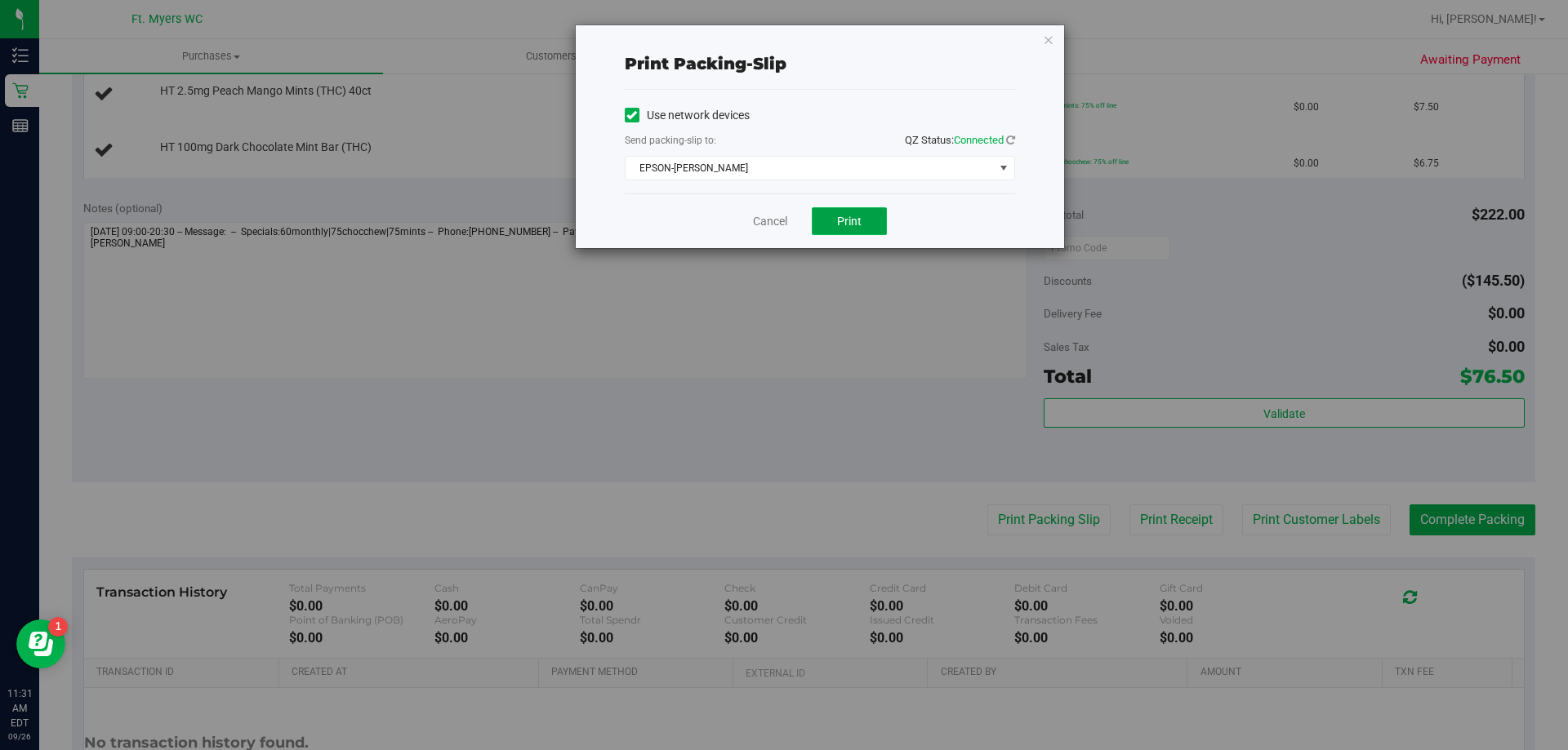
click at [831, 216] on button "Print" at bounding box center [849, 221] width 75 height 28
click at [1048, 42] on icon "button" at bounding box center [1049, 39] width 12 height 20
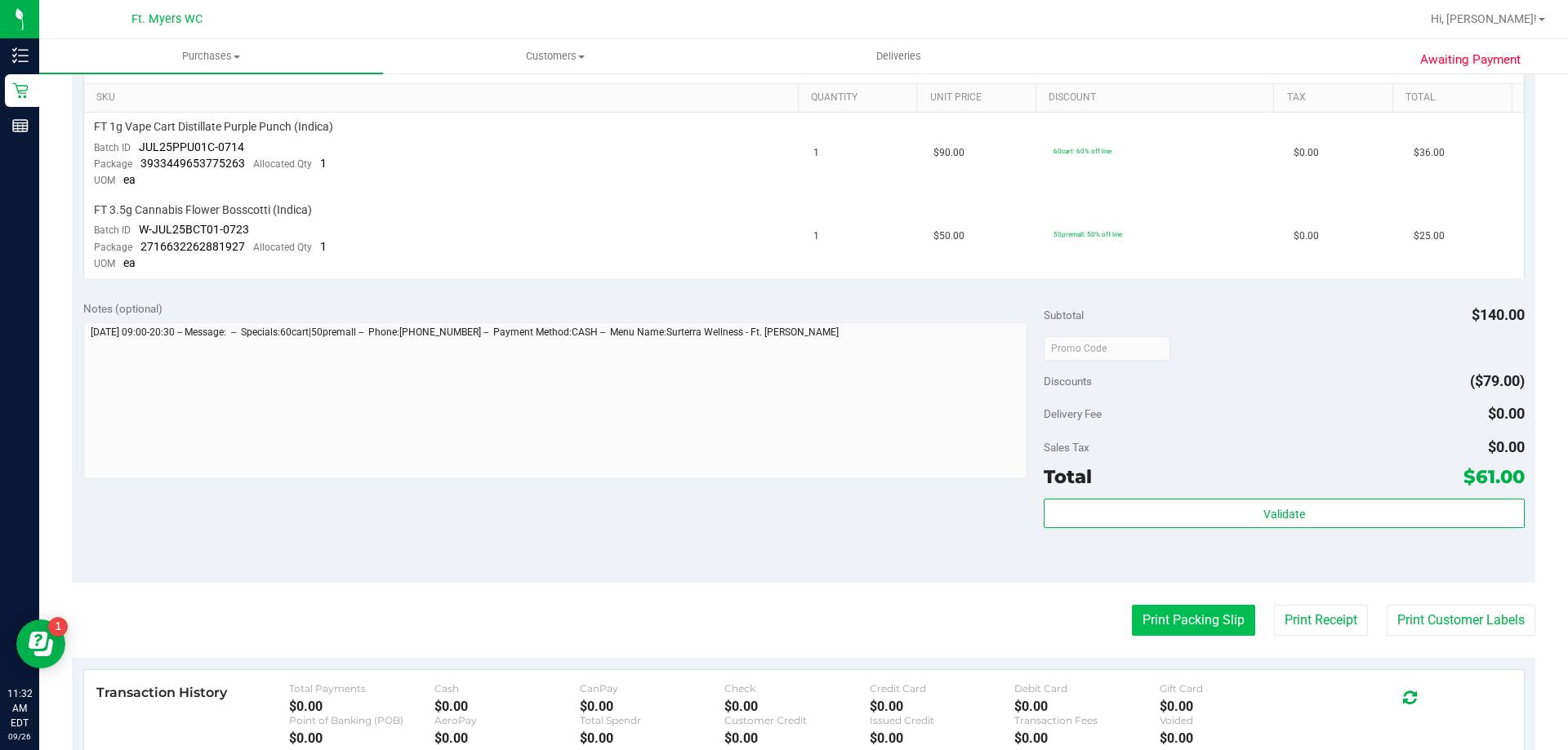
scroll to position [490, 0]
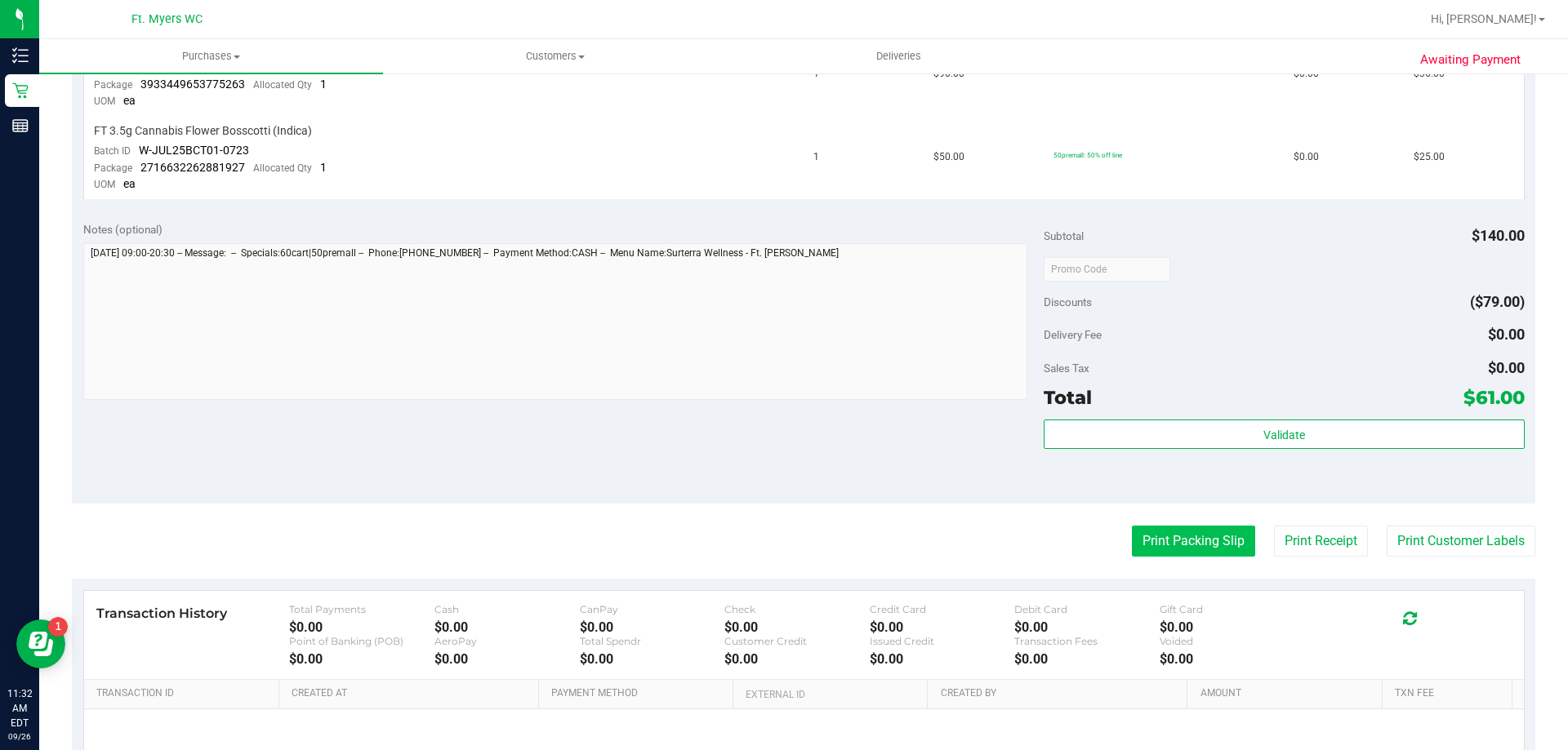
click at [1226, 528] on button "Print Packing Slip" at bounding box center [1192, 542] width 123 height 31
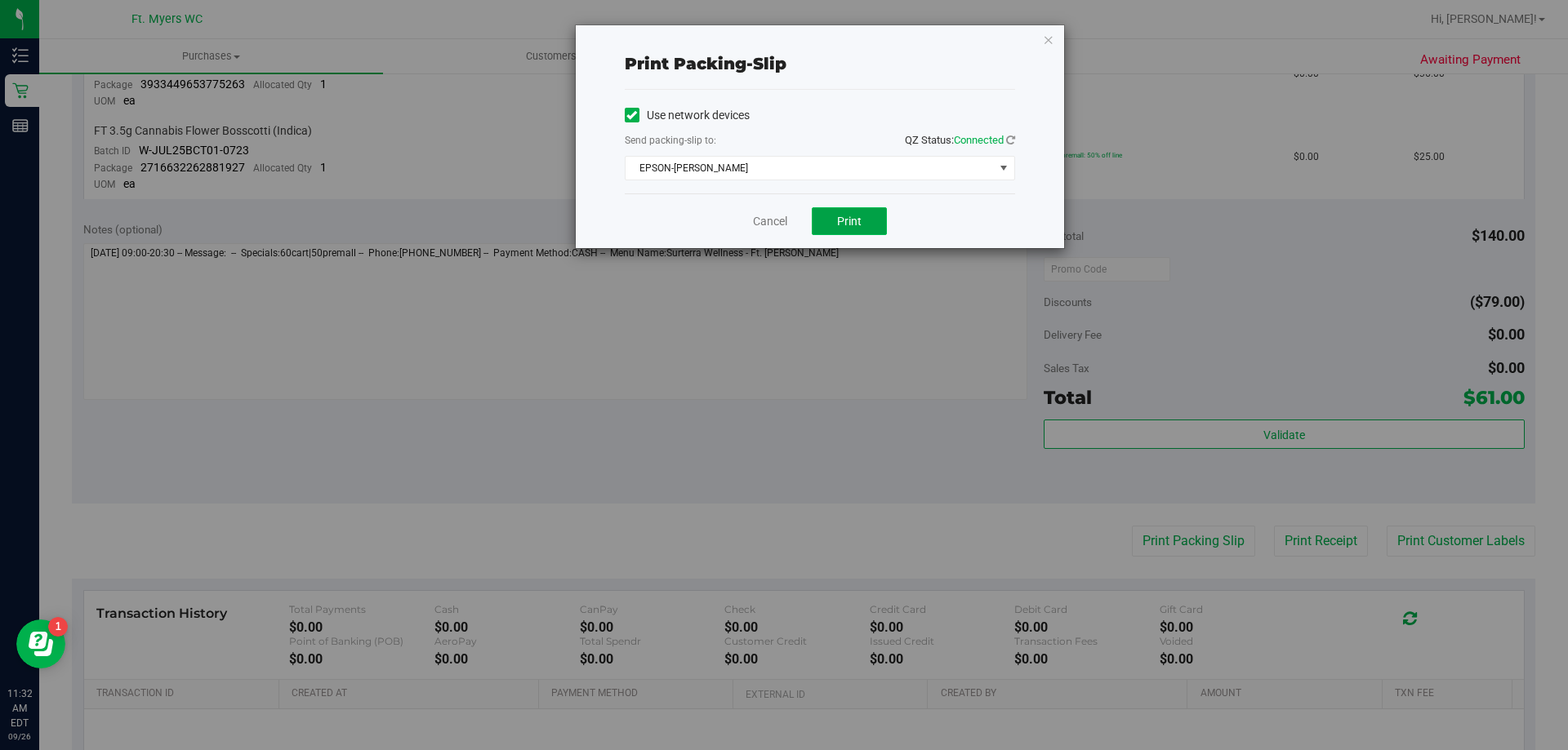
click at [850, 219] on span "Print" at bounding box center [848, 220] width 25 height 13
click at [784, 229] on link "Cancel" at bounding box center [770, 221] width 34 height 17
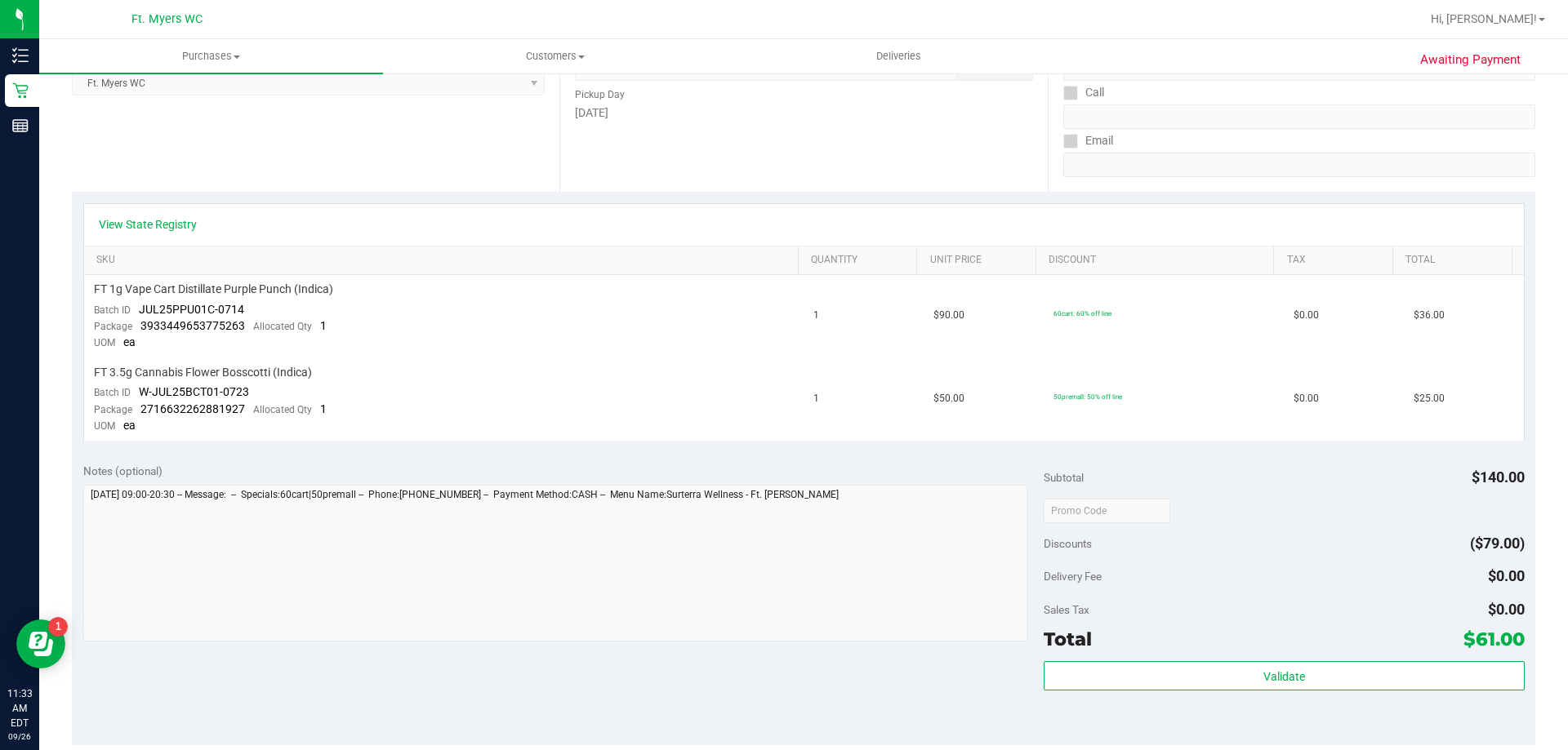
scroll to position [0, 0]
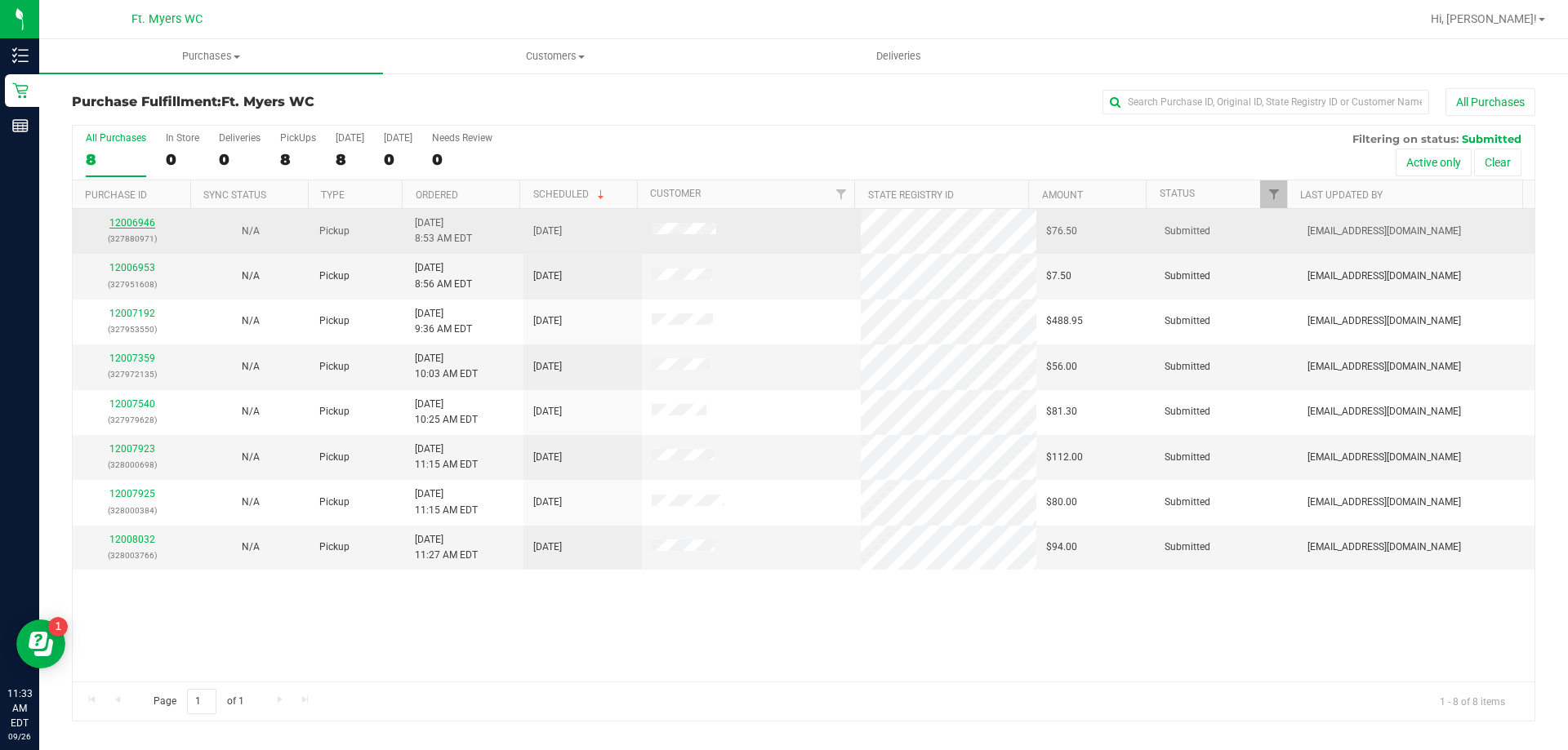
click at [148, 224] on link "12006946" at bounding box center [132, 223] width 46 height 12
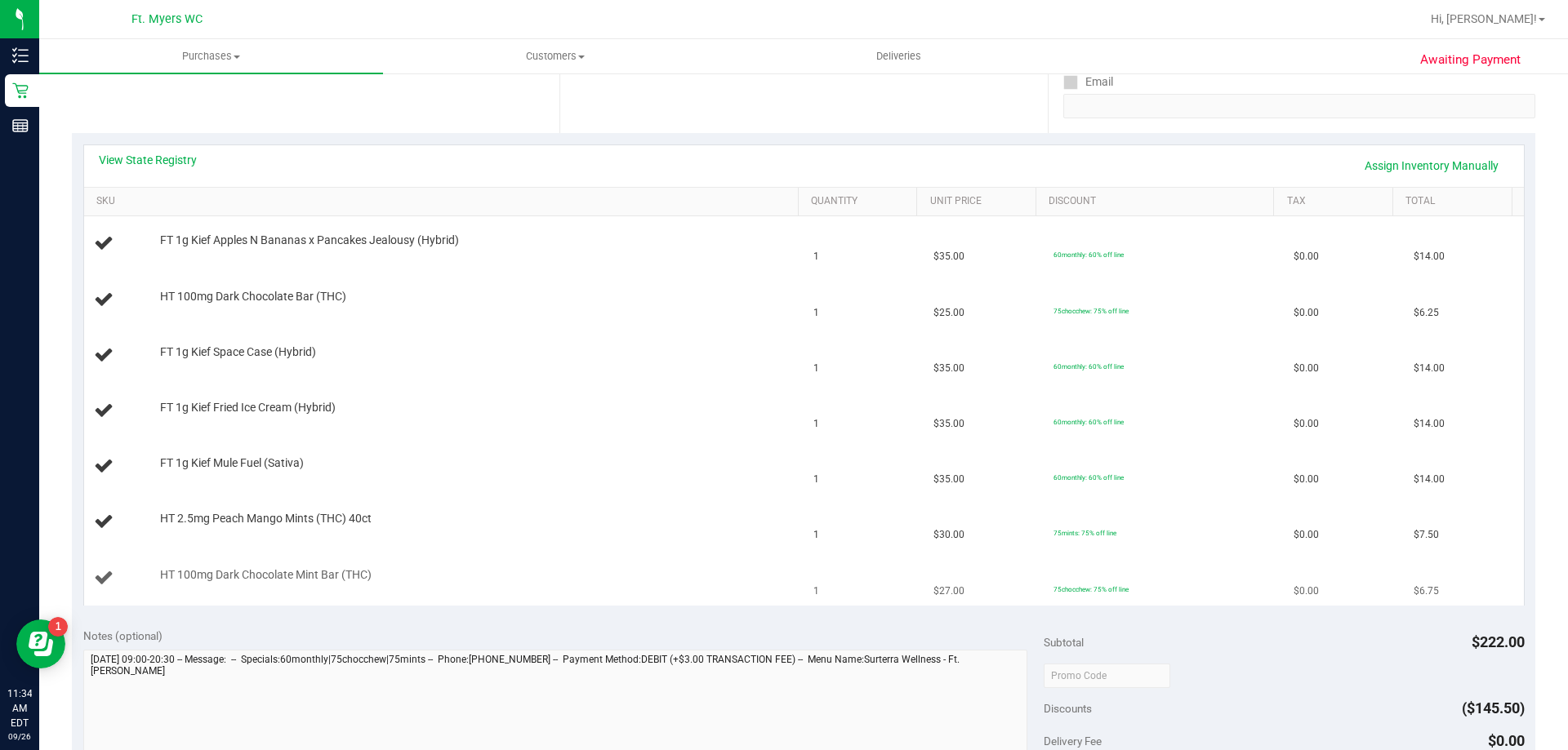
scroll to position [326, 0]
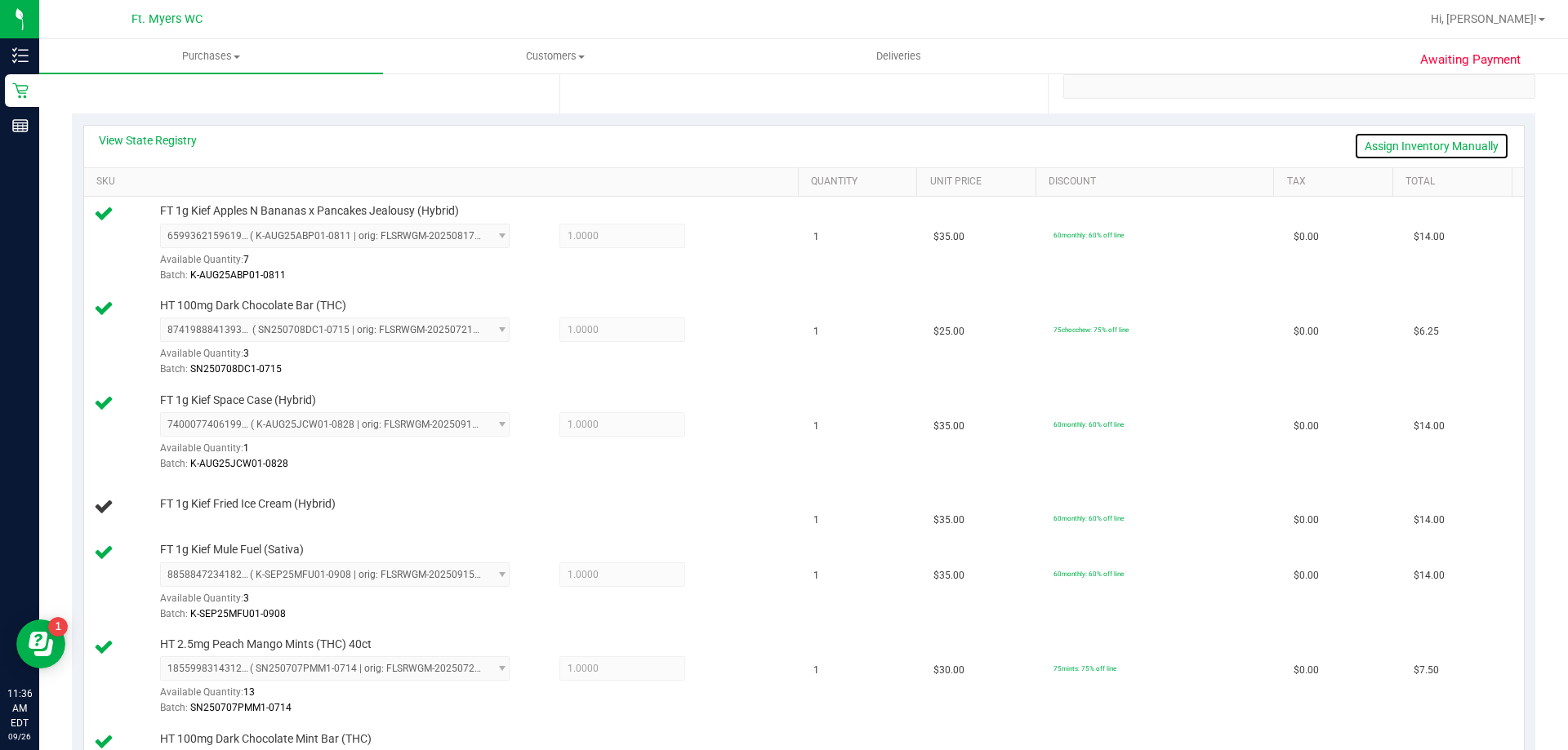
click at [1366, 153] on link "Assign Inventory Manually" at bounding box center [1431, 146] width 155 height 28
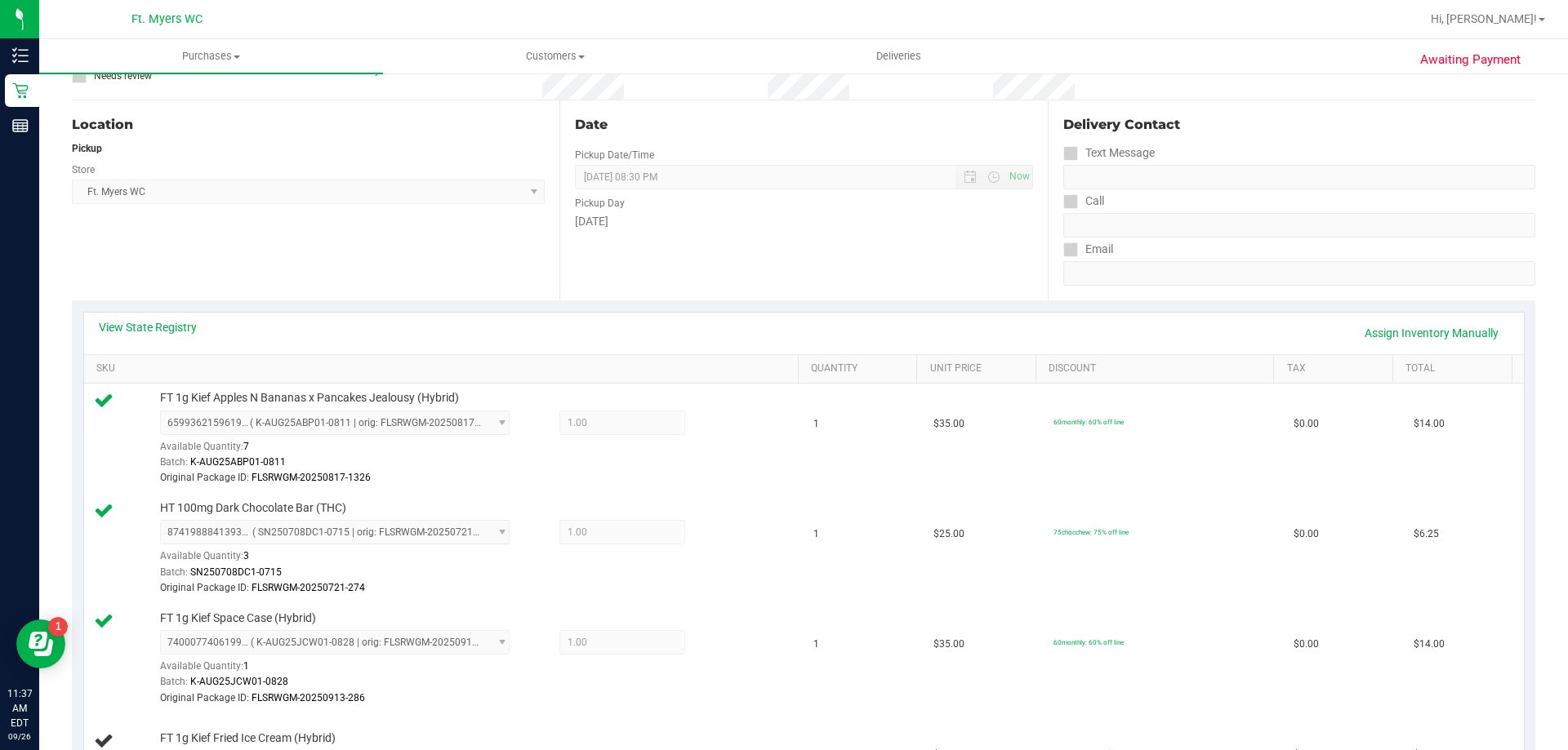
scroll to position [245, 0]
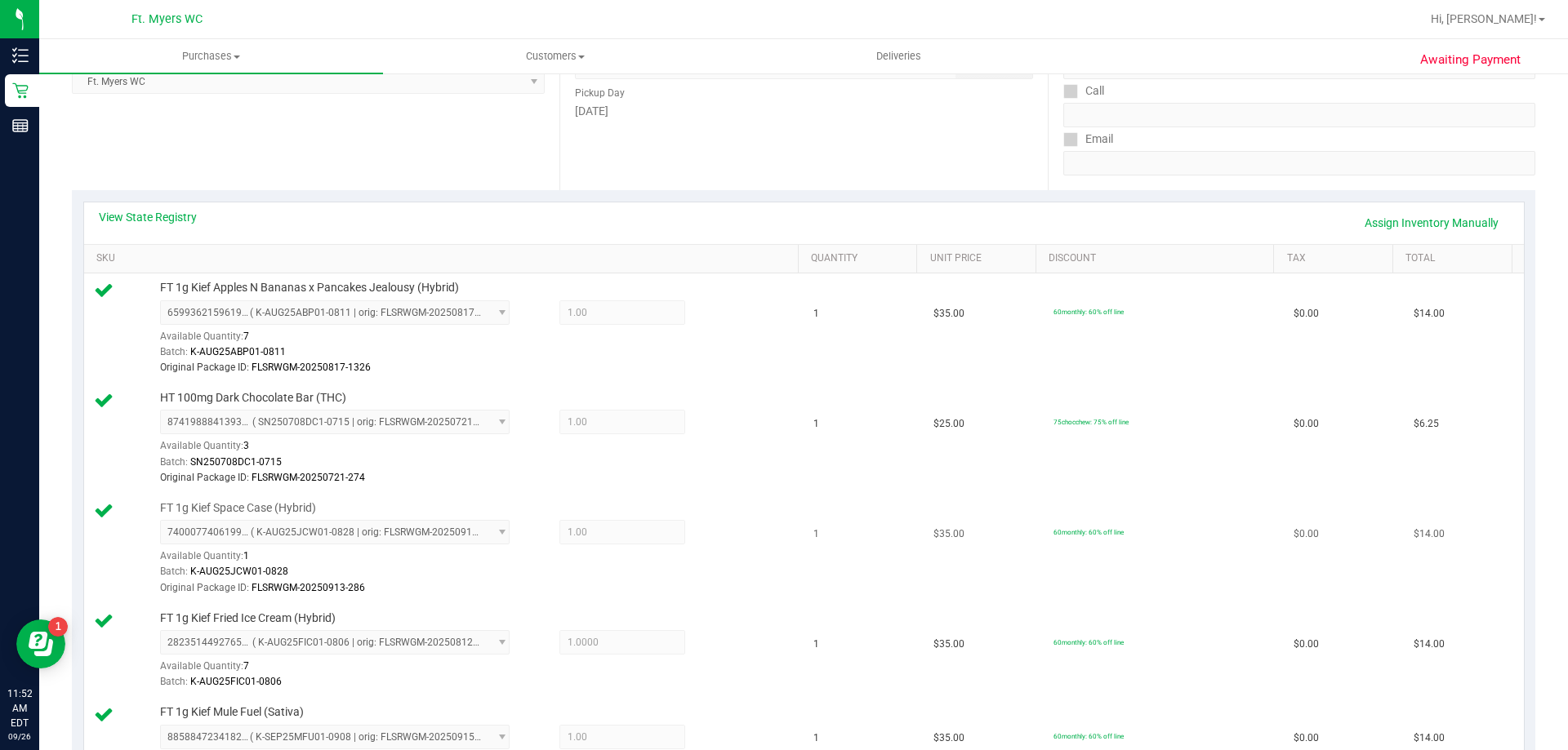
scroll to position [326, 0]
